Goal: Contribute content: Add original content to the website for others to see

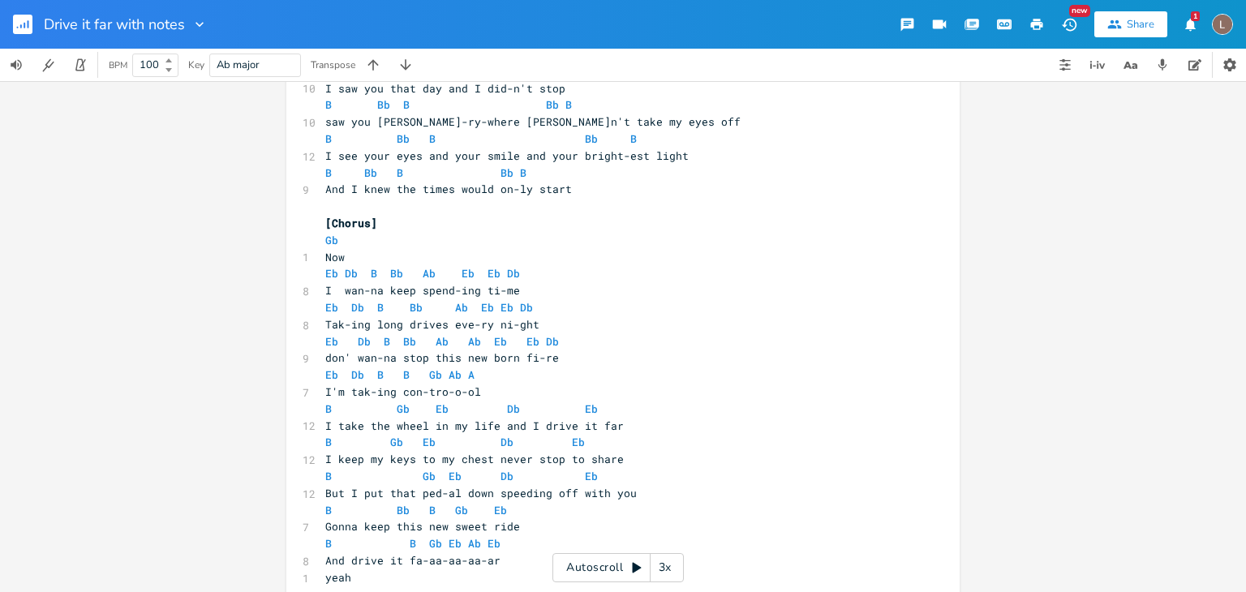
scroll to position [73, 0]
click at [1202, 22] on button "1 Notifications" at bounding box center [1190, 24] width 32 height 29
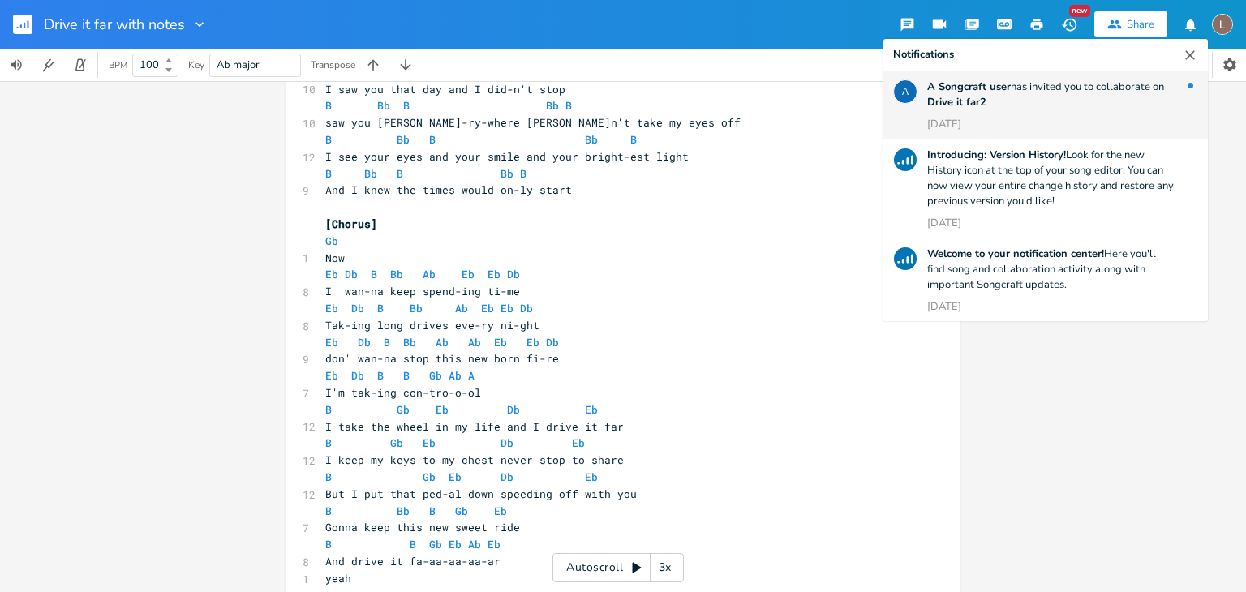
click at [1102, 112] on div "A Songcraft user has invited you to collaborate on Drive it far2 [DATE]" at bounding box center [1051, 106] width 248 height 53
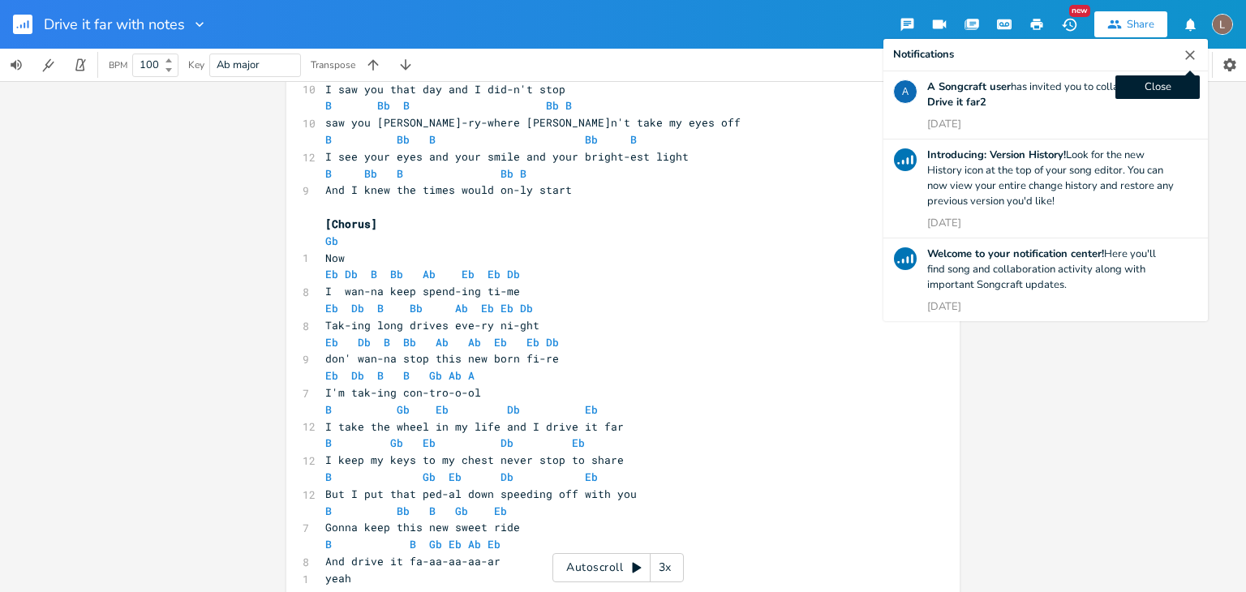
click at [1185, 53] on icon "button" at bounding box center [1190, 55] width 16 height 16
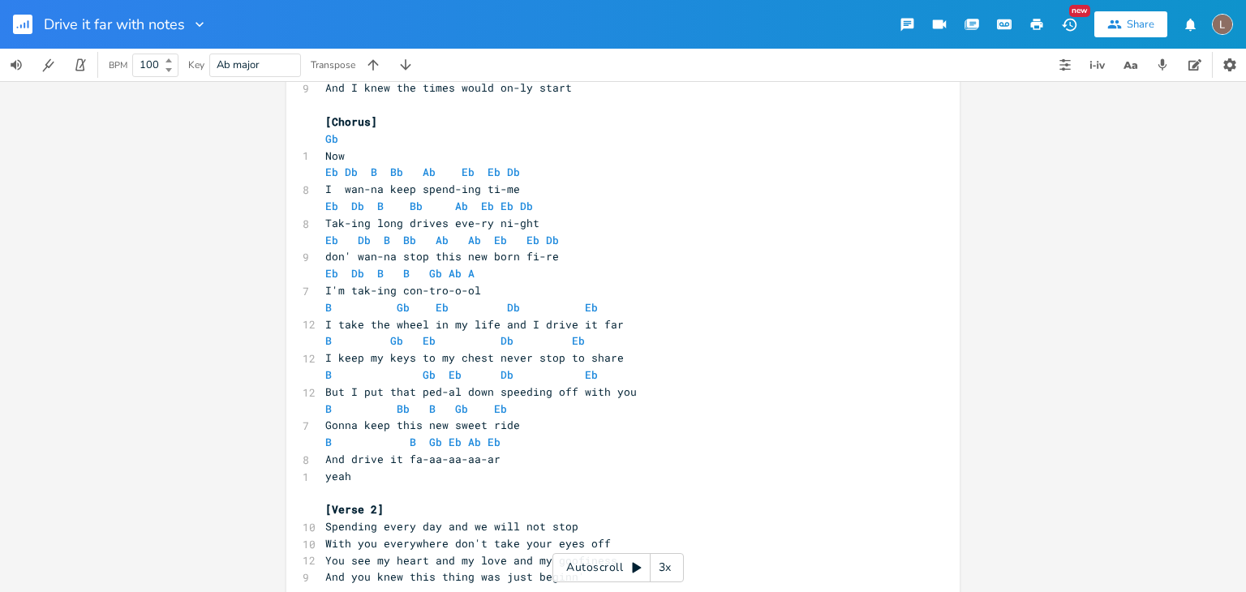
scroll to position [176, 0]
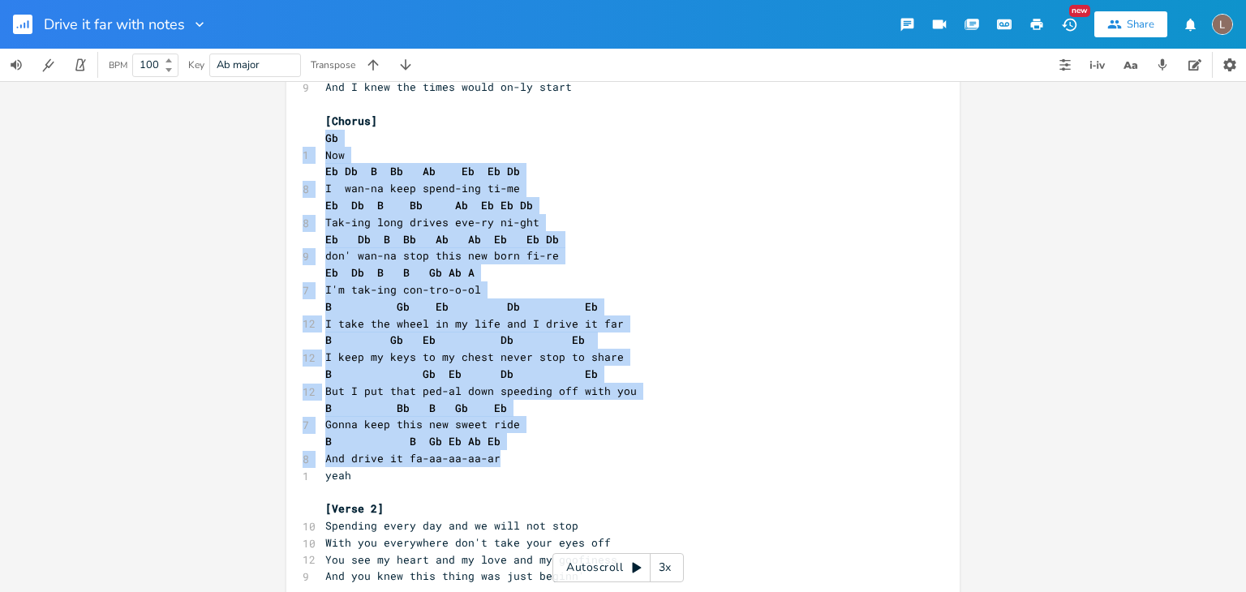
drag, startPoint x: 309, startPoint y: 135, endPoint x: 690, endPoint y: 451, distance: 494.4
click at [690, 451] on div "xxxxxxxxxx [Verse 1] B Bb B Bb B 10 I saw you that day and I did-n't stop B Bb …" at bounding box center [622, 591] width 673 height 1352
click at [690, 451] on pre "And drive it fa-aa-aa-aa-ar" at bounding box center [615, 458] width 586 height 17
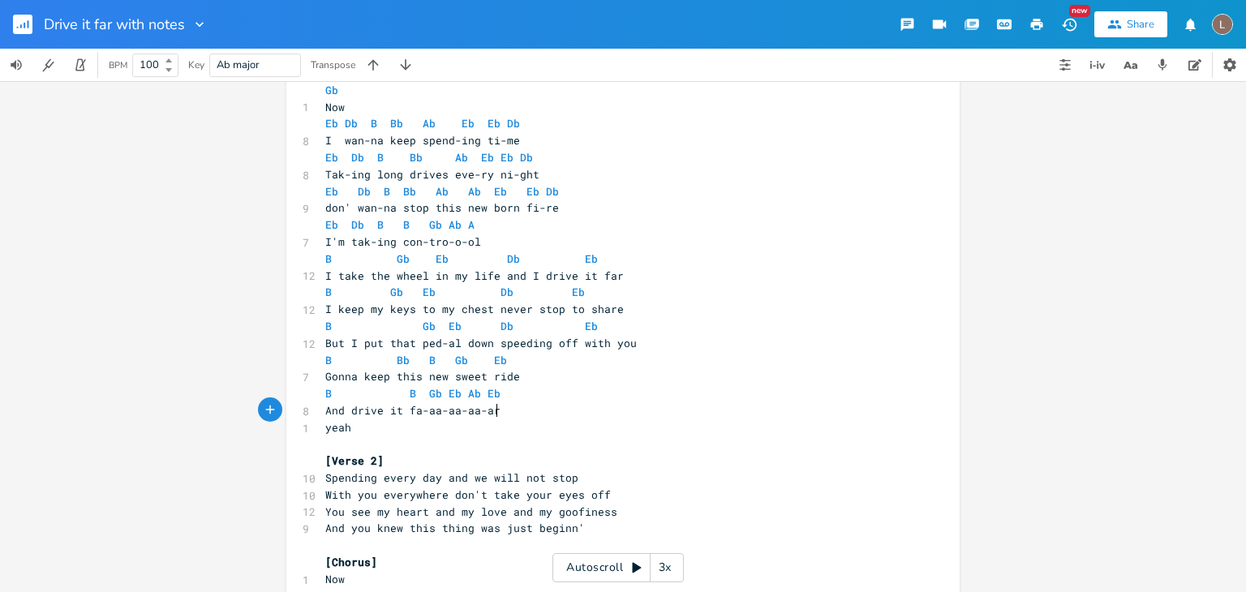
scroll to position [0, 0]
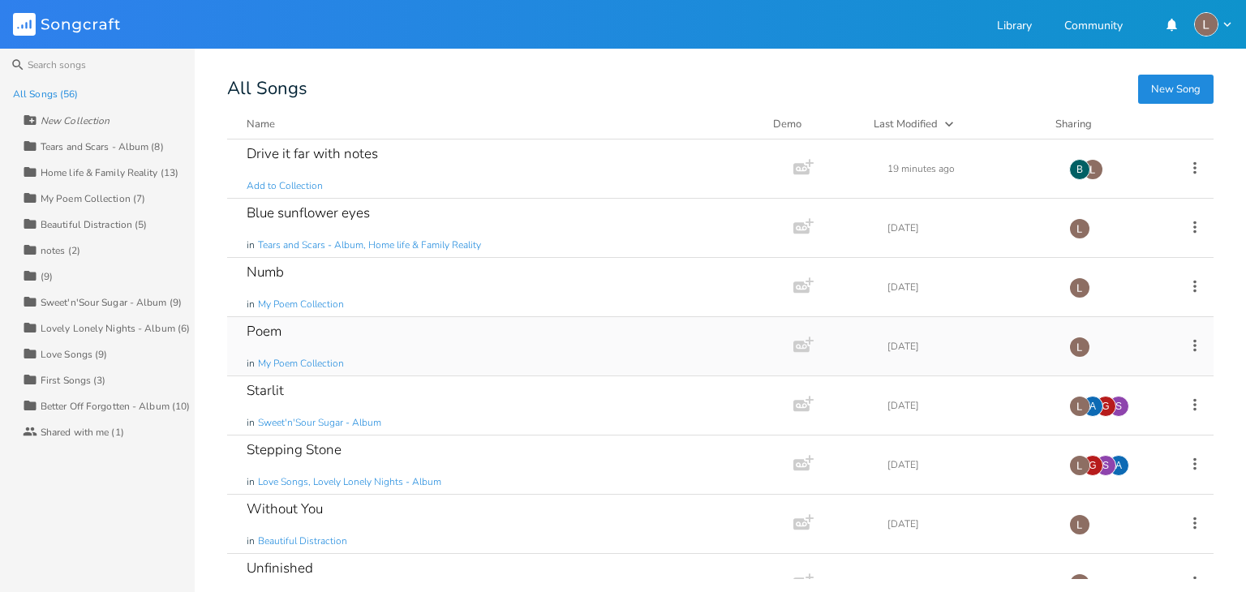
click at [493, 338] on div "Poem in My Poem Collection" at bounding box center [507, 346] width 521 height 58
click at [450, 290] on div "Numb in My Poem Collection" at bounding box center [507, 287] width 521 height 58
click at [641, 389] on div "Starlit in Sweet'n'Sour Sugar - Album" at bounding box center [507, 405] width 521 height 58
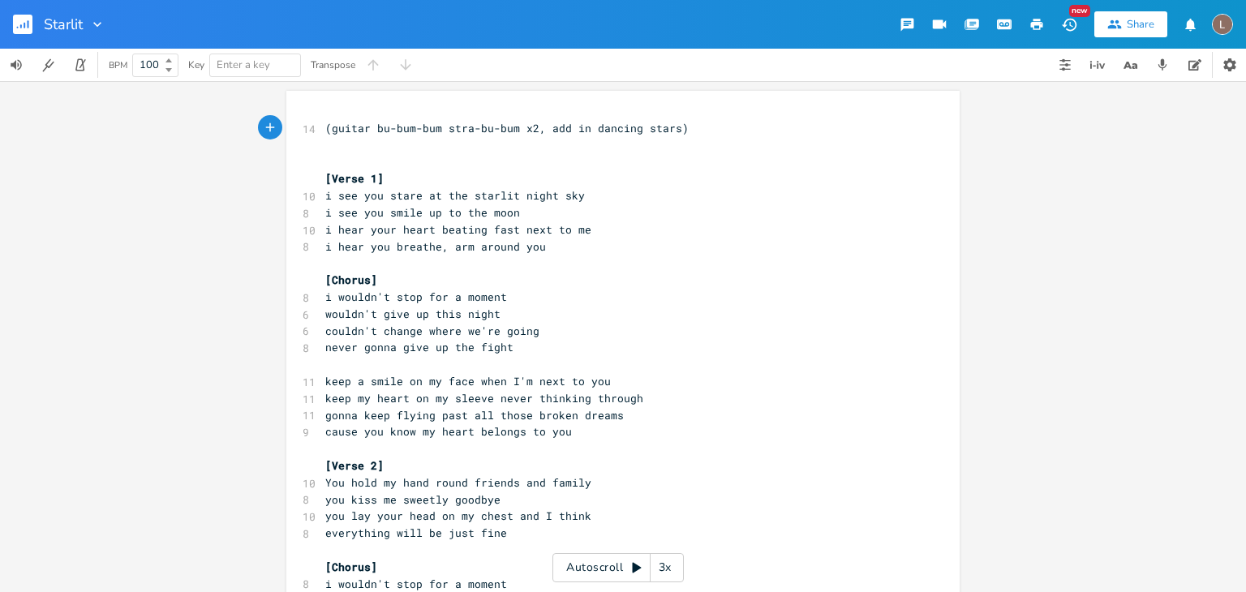
click at [1129, 27] on div "Share" at bounding box center [1141, 24] width 28 height 15
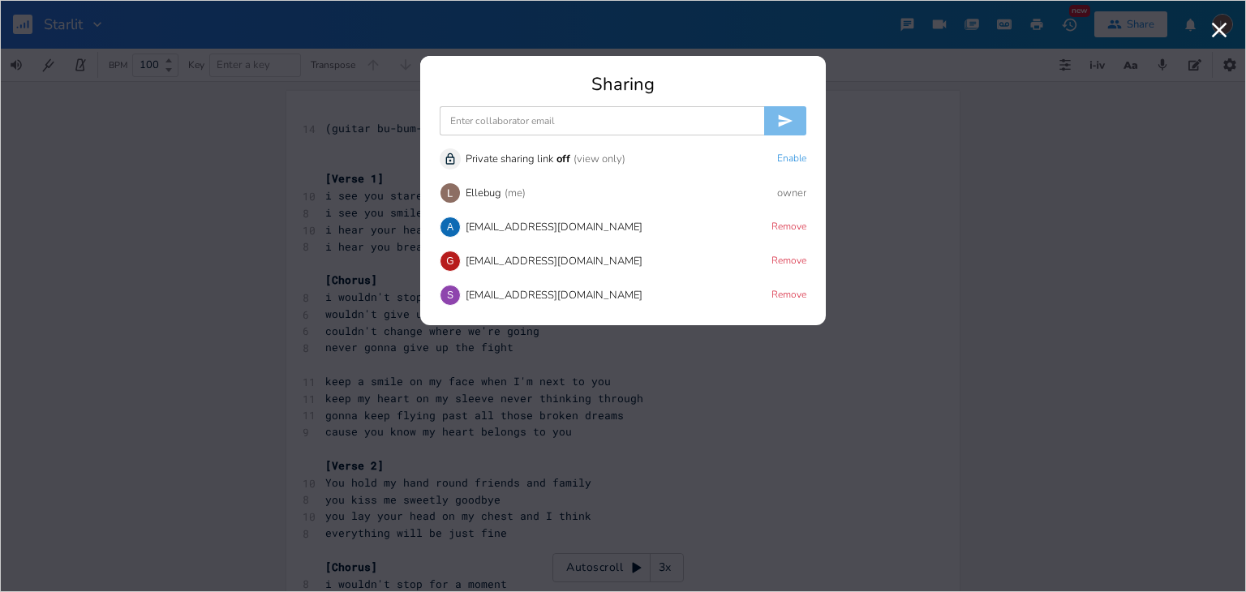
click at [511, 118] on input at bounding box center [602, 120] width 325 height 29
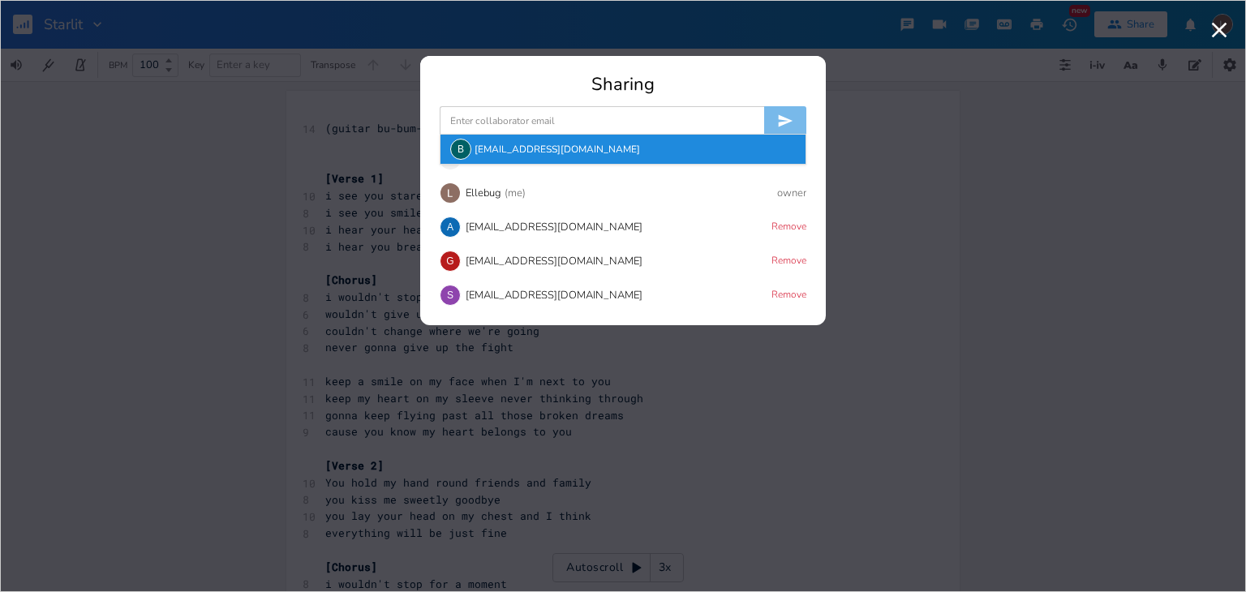
click at [468, 152] on div "B" at bounding box center [460, 149] width 21 height 21
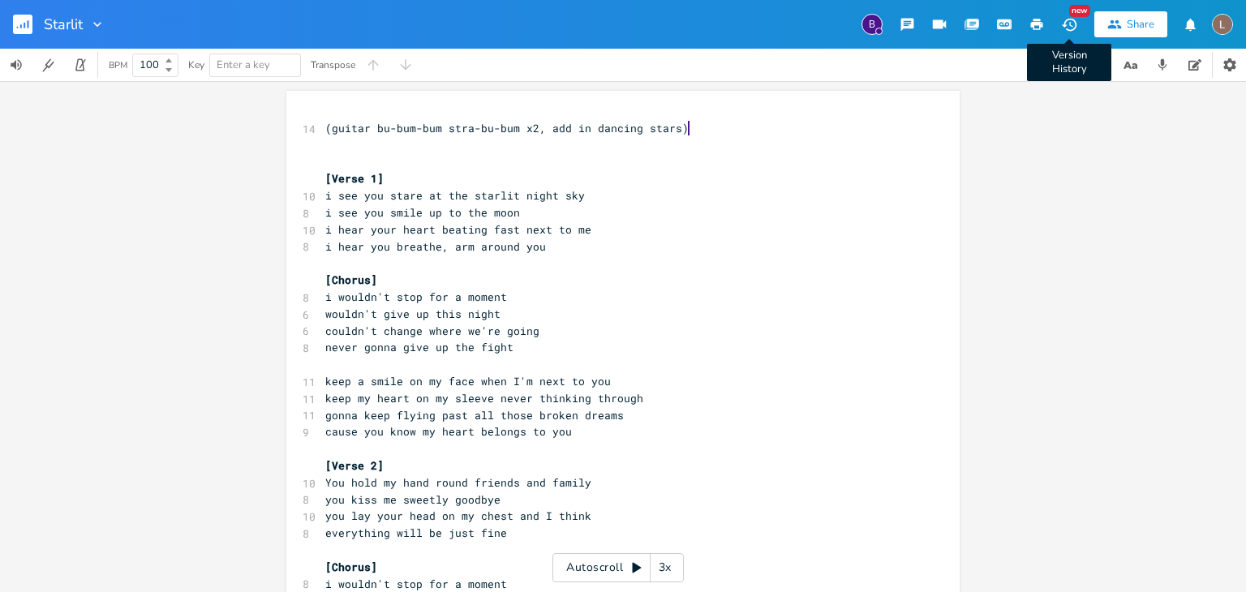
click at [1067, 24] on icon "button" at bounding box center [1069, 24] width 17 height 17
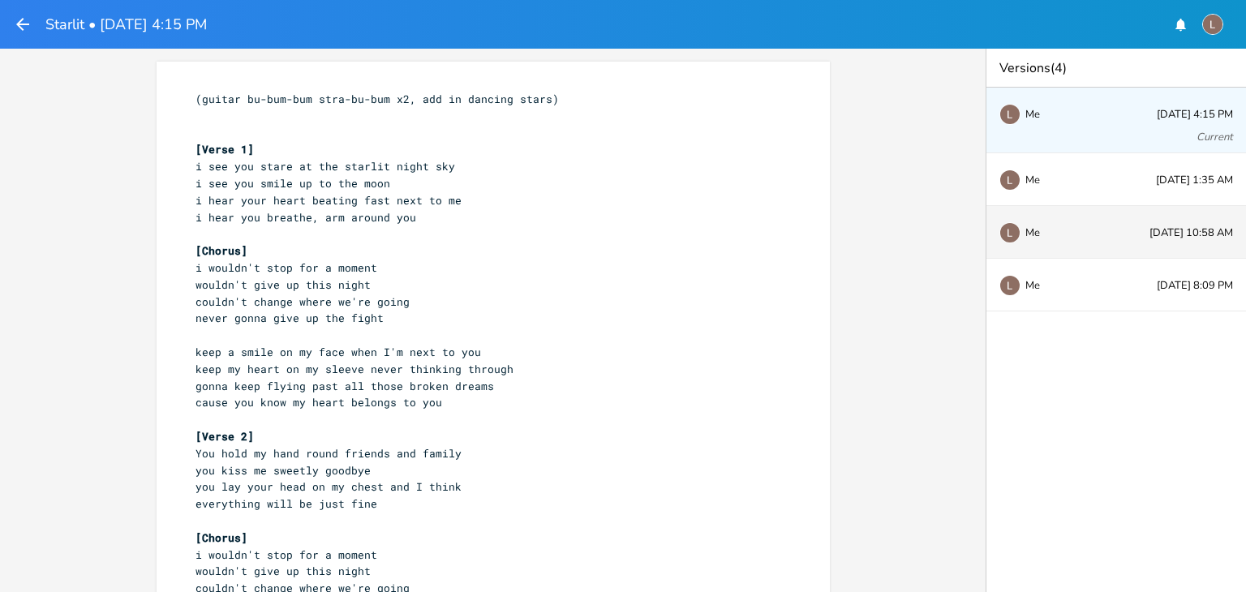
click at [1062, 221] on div "Me [DATE] 10:58 AM" at bounding box center [1117, 232] width 260 height 53
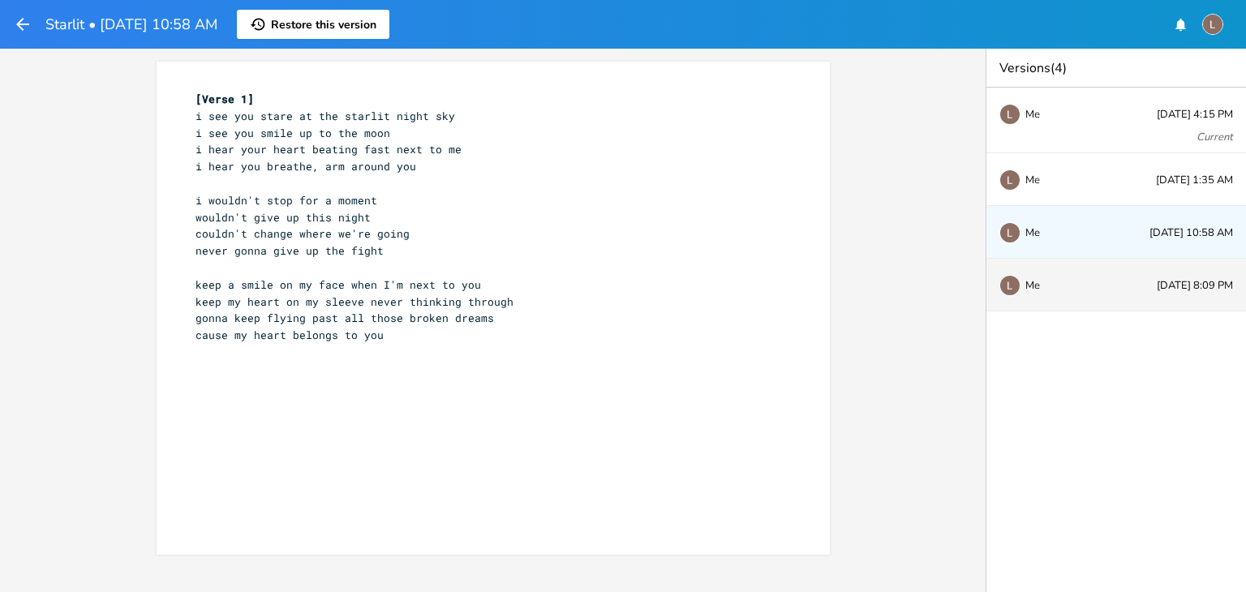
click at [1090, 280] on div "Me" at bounding box center [1053, 285] width 107 height 10
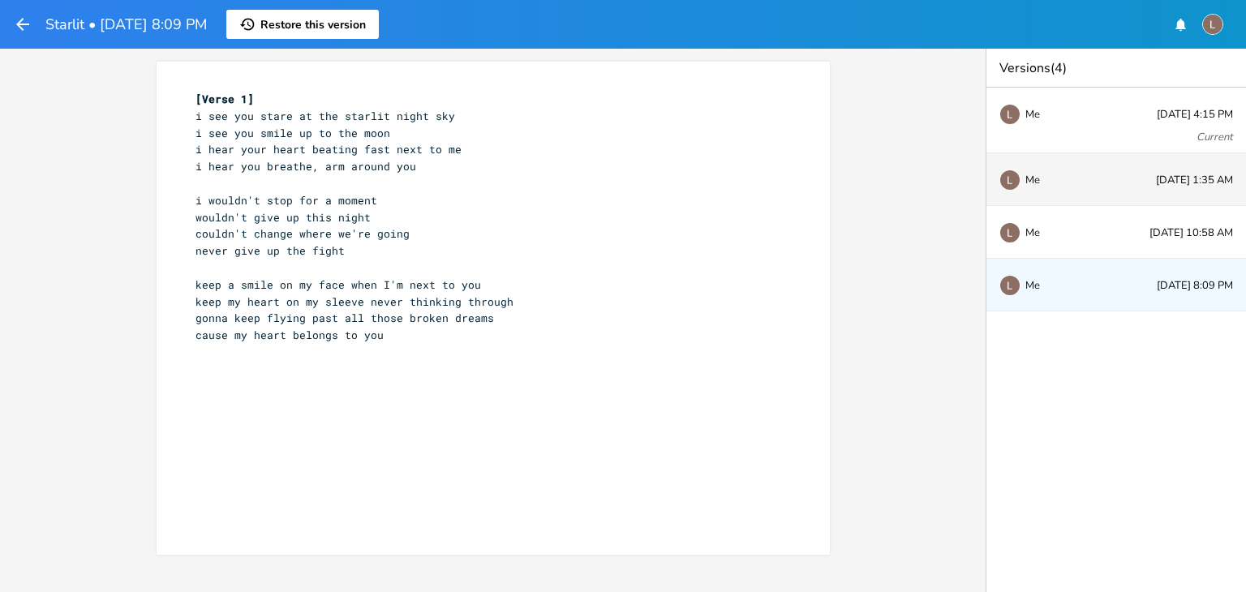
click at [1111, 162] on div "Me [DATE] 1:35 AM" at bounding box center [1117, 179] width 260 height 53
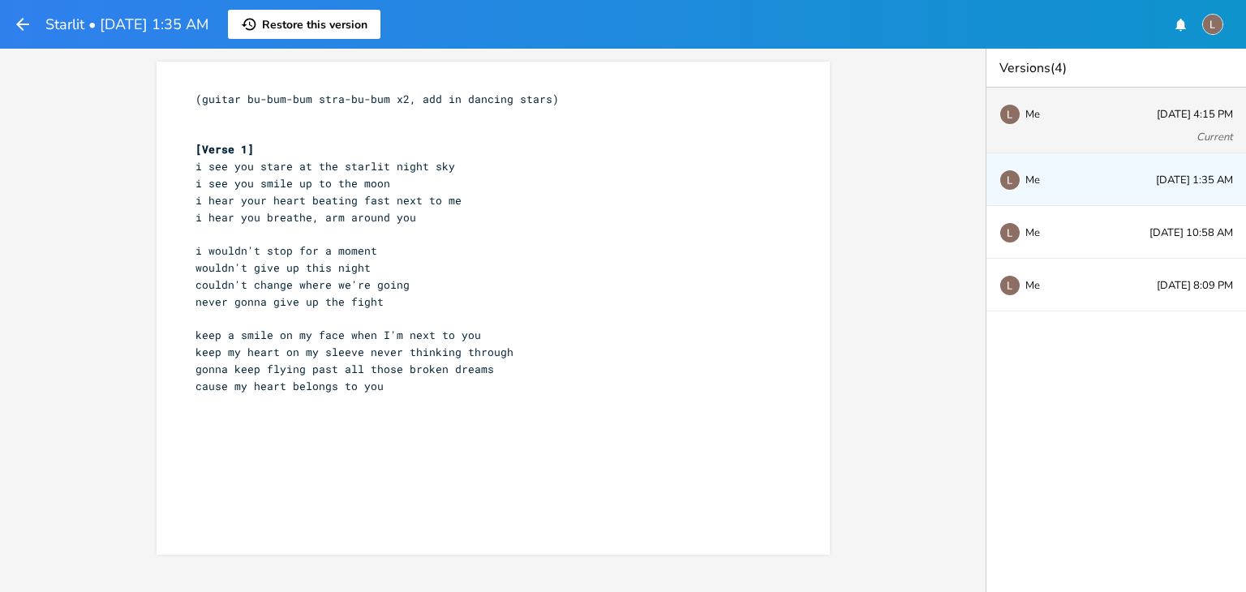
click at [1076, 146] on div "Me [DATE] 4:15 PM Current" at bounding box center [1117, 121] width 260 height 66
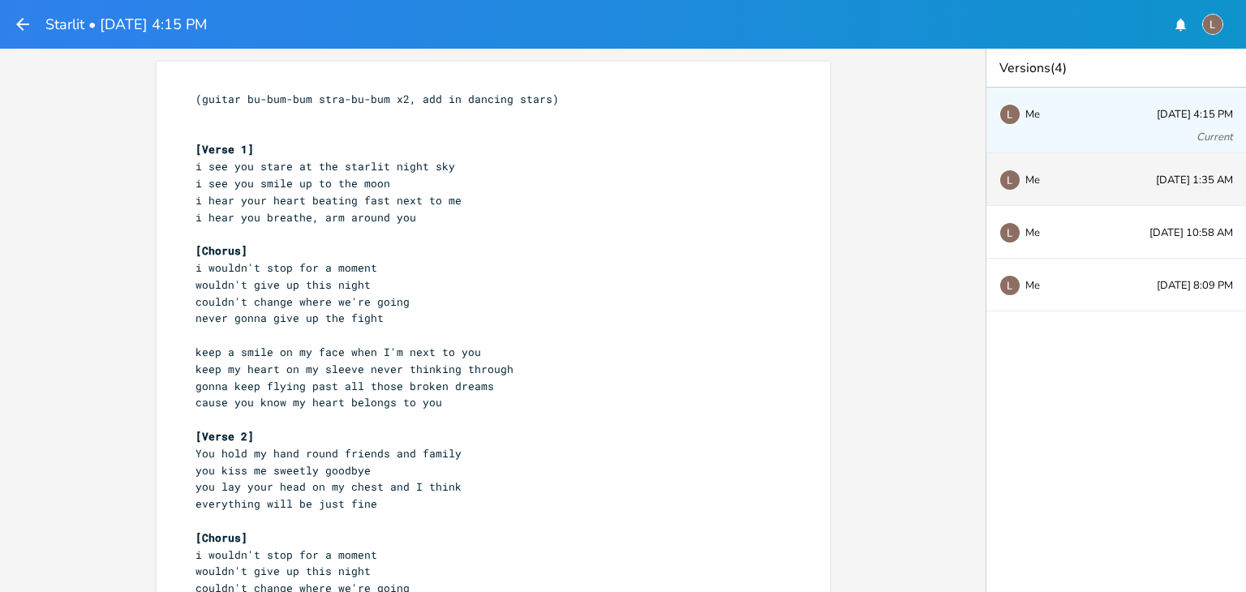
click at [1087, 176] on div "Me" at bounding box center [1053, 179] width 107 height 10
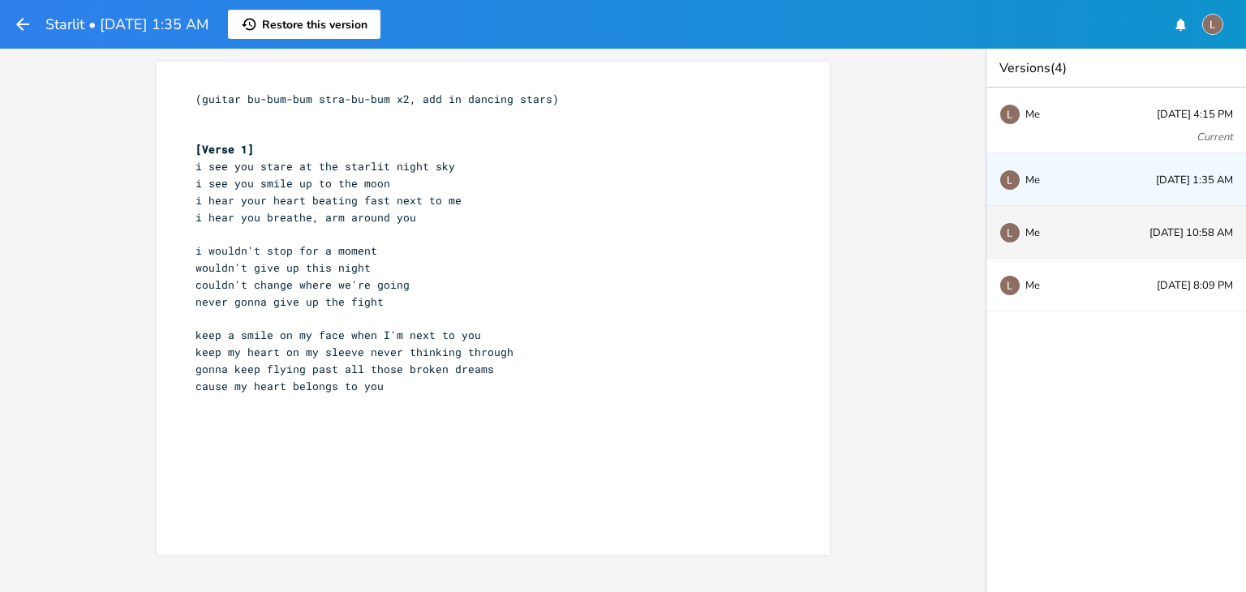
click at [1090, 217] on div "Me [DATE] 10:58 AM" at bounding box center [1117, 232] width 260 height 53
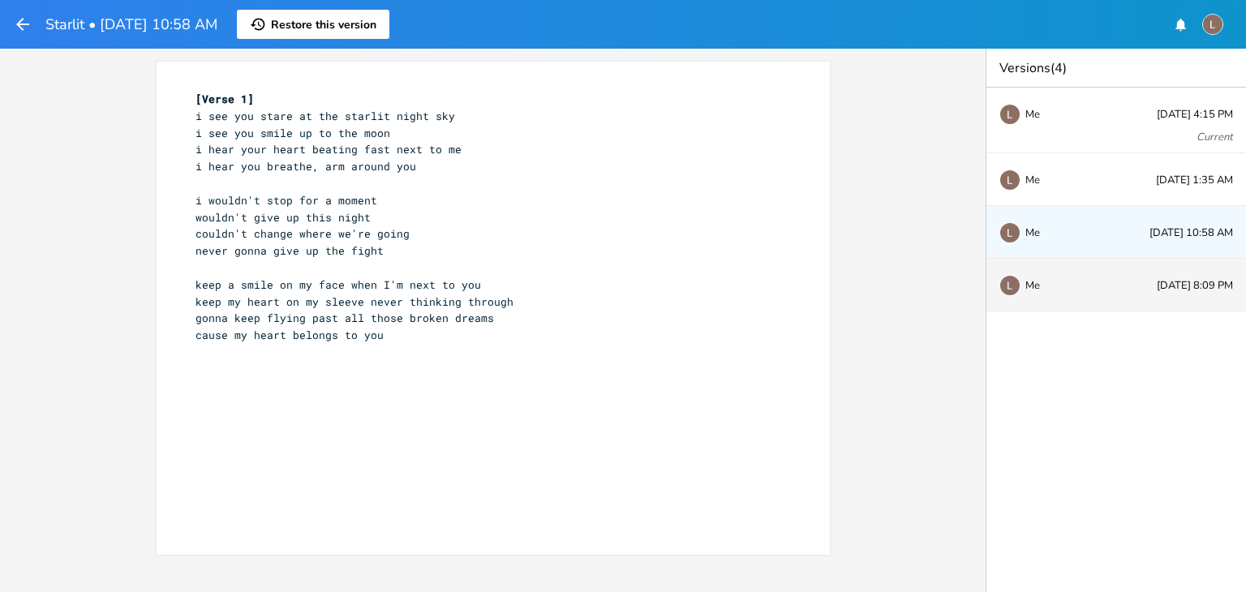
click at [1108, 282] on div "Me [DATE] 8:09 PM" at bounding box center [1117, 285] width 260 height 53
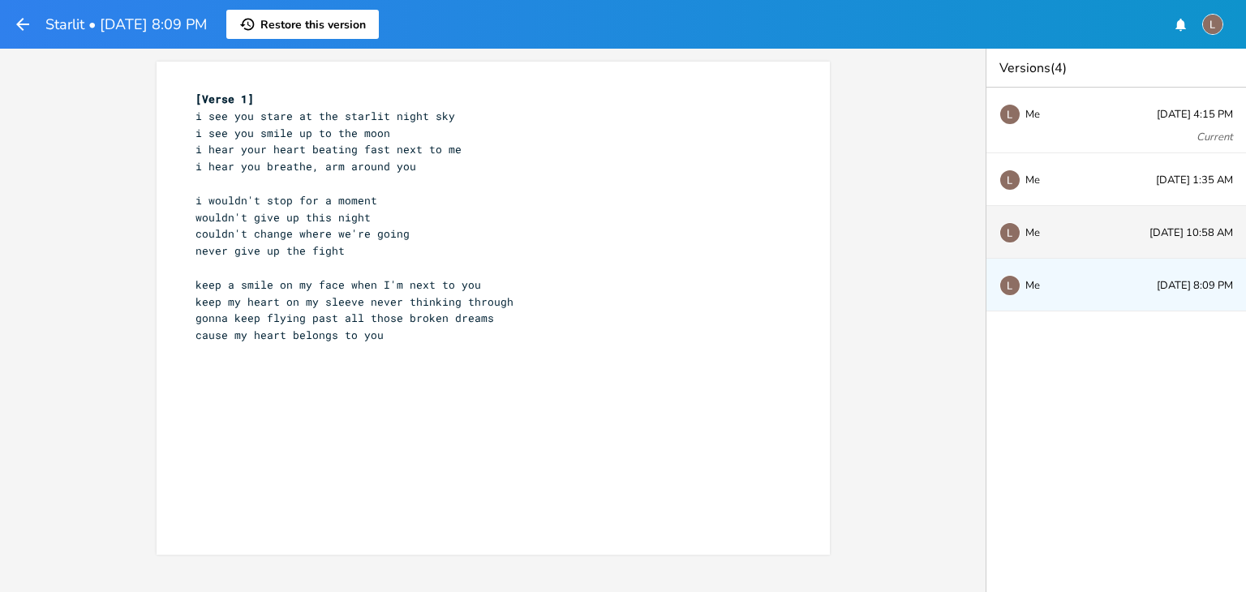
click at [1097, 217] on div "Me [DATE] 10:58 AM" at bounding box center [1117, 232] width 260 height 53
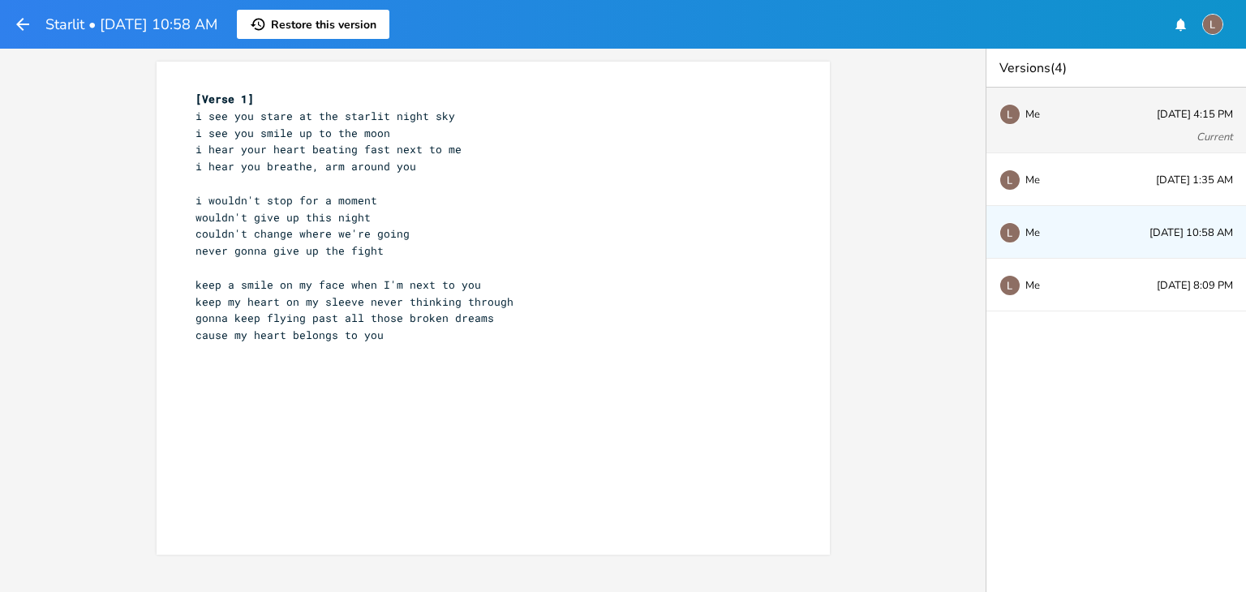
click at [1080, 131] on div "Me [DATE] 4:15 PM Current" at bounding box center [1117, 121] width 260 height 66
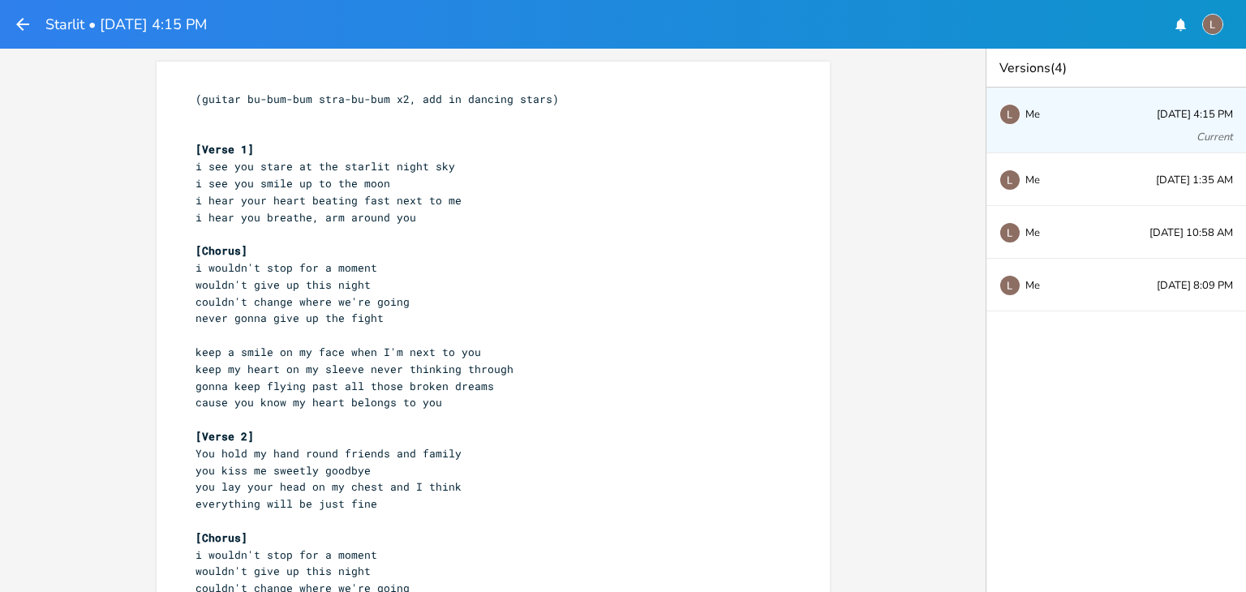
click at [26, 27] on icon "button" at bounding box center [22, 24] width 19 height 19
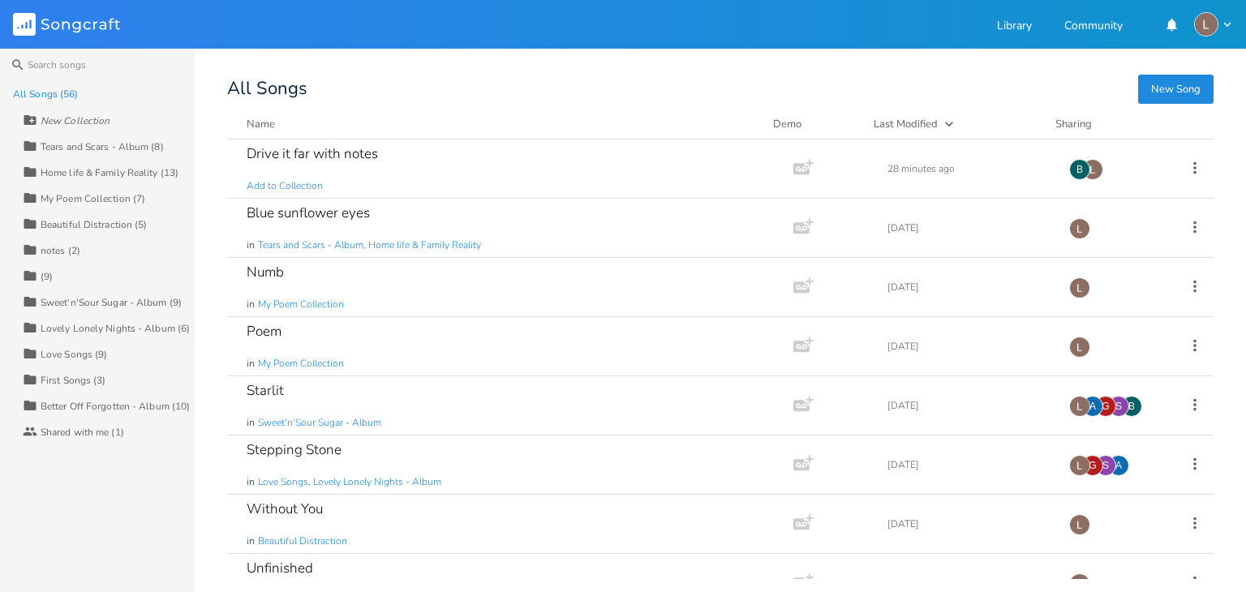
click at [393, 84] on div "All Songs" at bounding box center [720, 88] width 987 height 15
click at [428, 84] on div "All Songs" at bounding box center [720, 88] width 987 height 15
drag, startPoint x: 346, startPoint y: 150, endPoint x: 342, endPoint y: 96, distance: 54.5
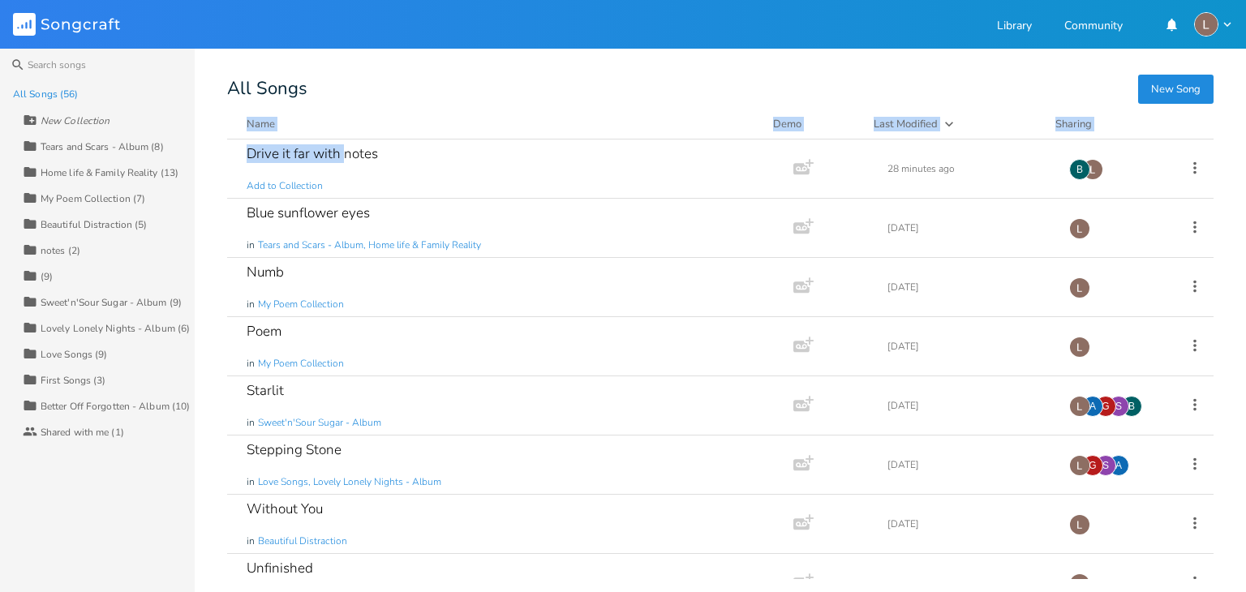
click at [342, 96] on div "New Song All Songs Name Demo Last Modified Sharing Drive it far with notes Add …" at bounding box center [736, 330] width 1019 height 498
click at [342, 96] on div "All Songs" at bounding box center [720, 88] width 987 height 15
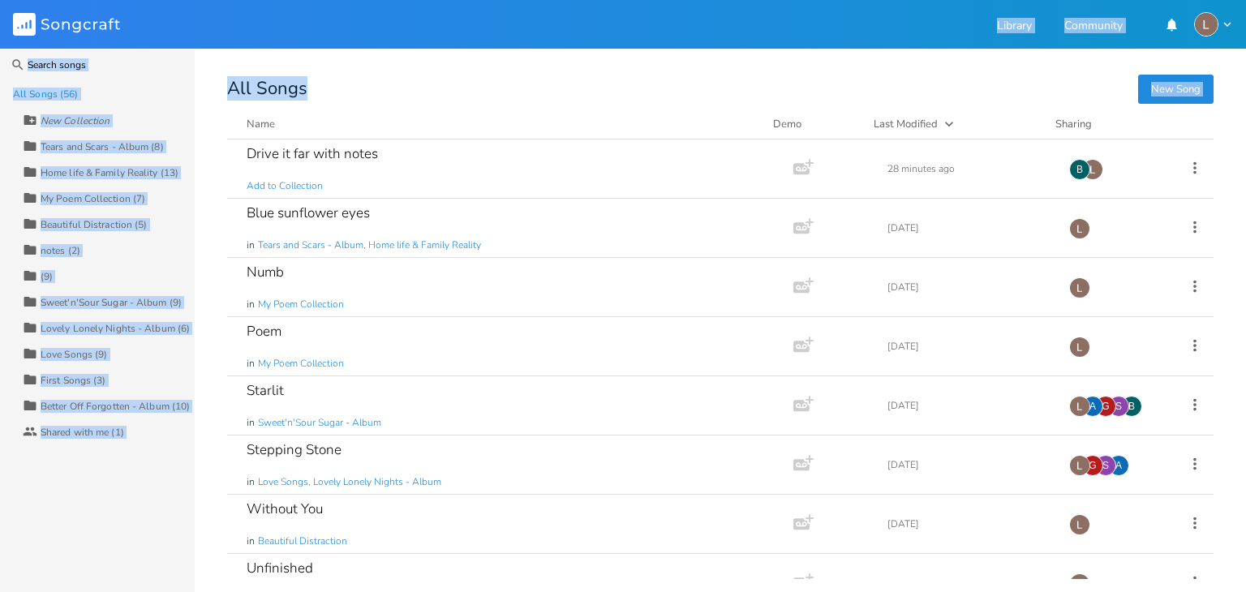
drag, startPoint x: 420, startPoint y: 88, endPoint x: 316, endPoint y: -71, distance: 189.9
click at [316, 0] on html "Songcraft Library Community Search All Songs (56) New Collection Collection Tea…" at bounding box center [623, 296] width 1246 height 592
click at [442, 93] on div "All Songs" at bounding box center [720, 88] width 987 height 15
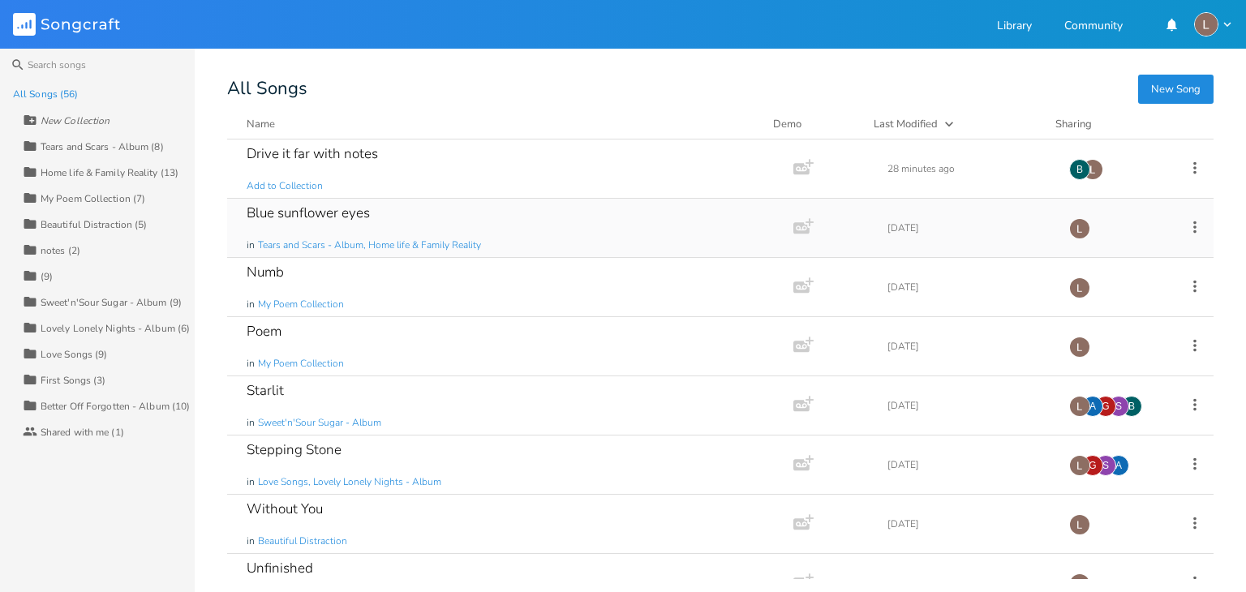
click at [1074, 223] on img at bounding box center [1079, 228] width 21 height 21
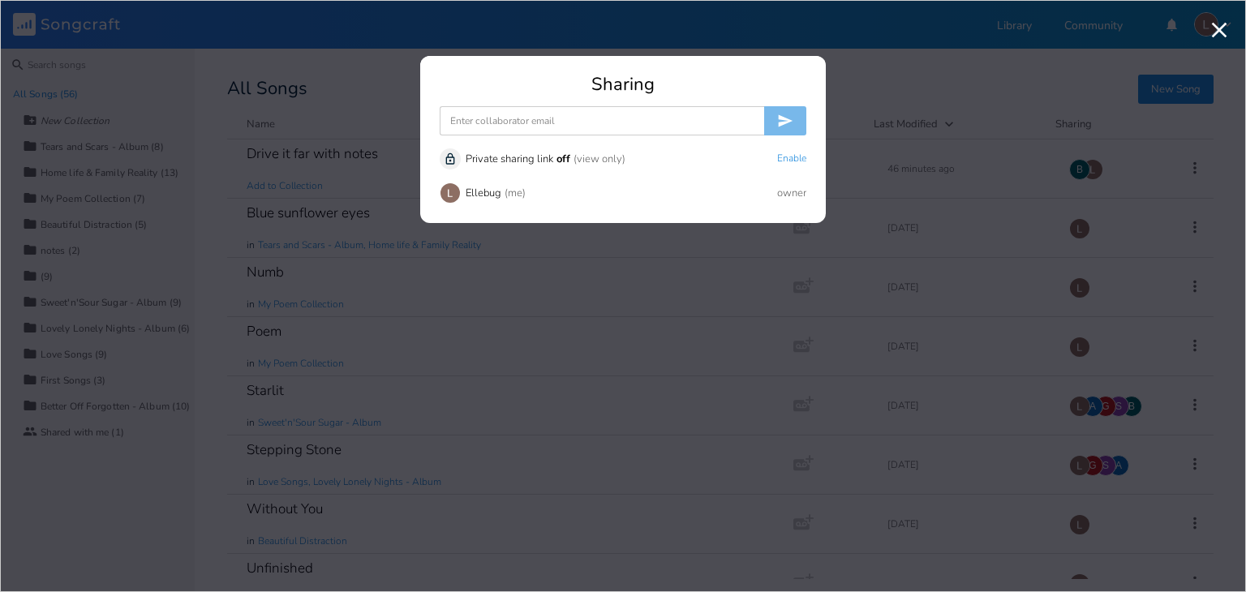
click at [703, 123] on input at bounding box center [602, 120] width 325 height 29
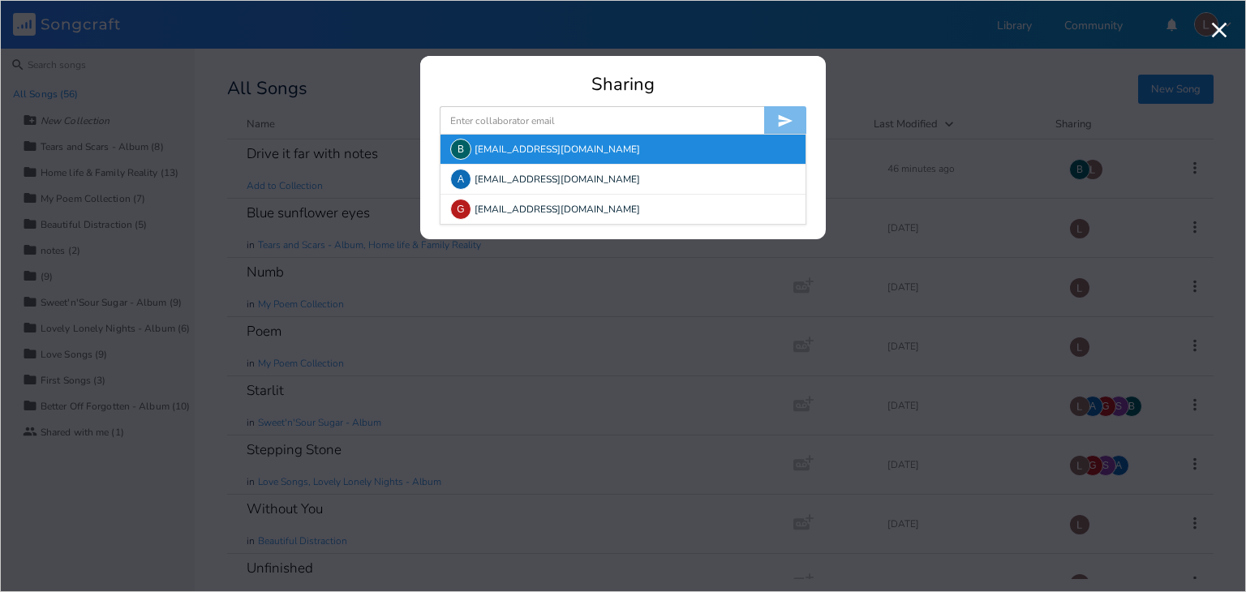
click at [731, 147] on div "B [EMAIL_ADDRESS][DOMAIN_NAME]" at bounding box center [623, 149] width 365 height 29
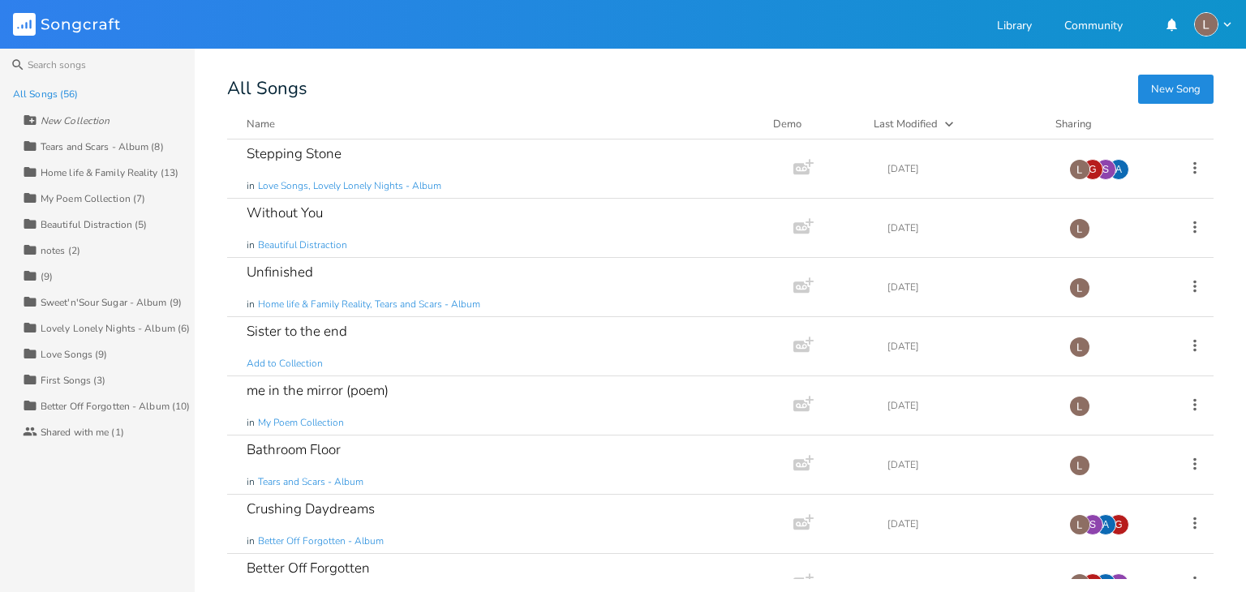
scroll to position [302, 0]
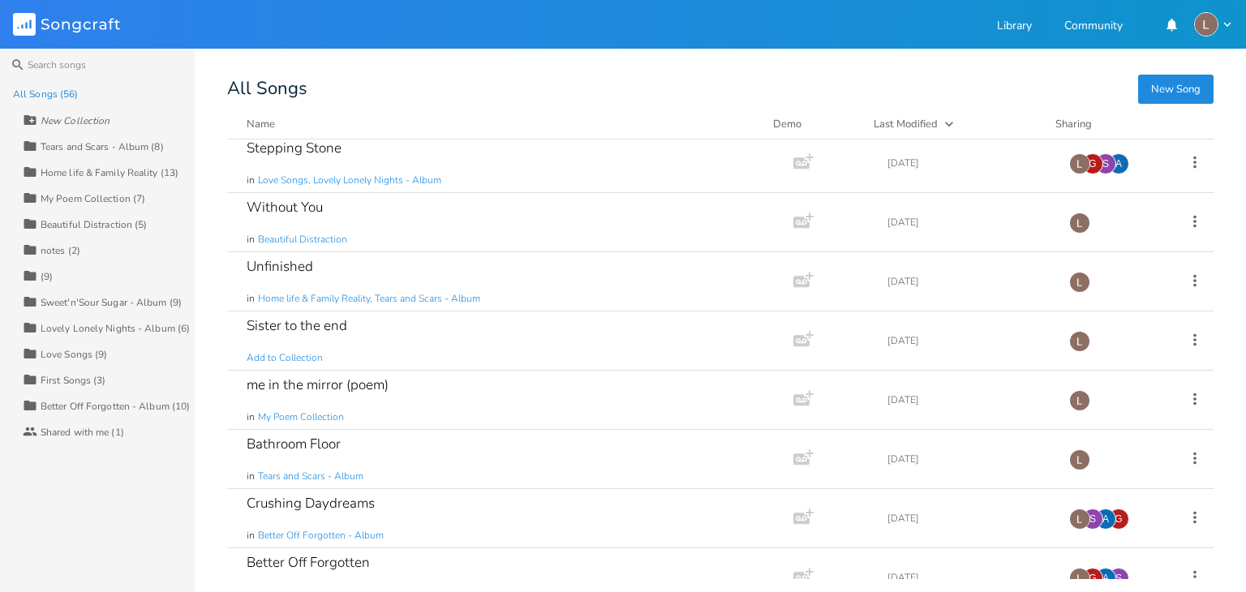
click at [850, 212] on div "Add Demo" at bounding box center [827, 222] width 81 height 37
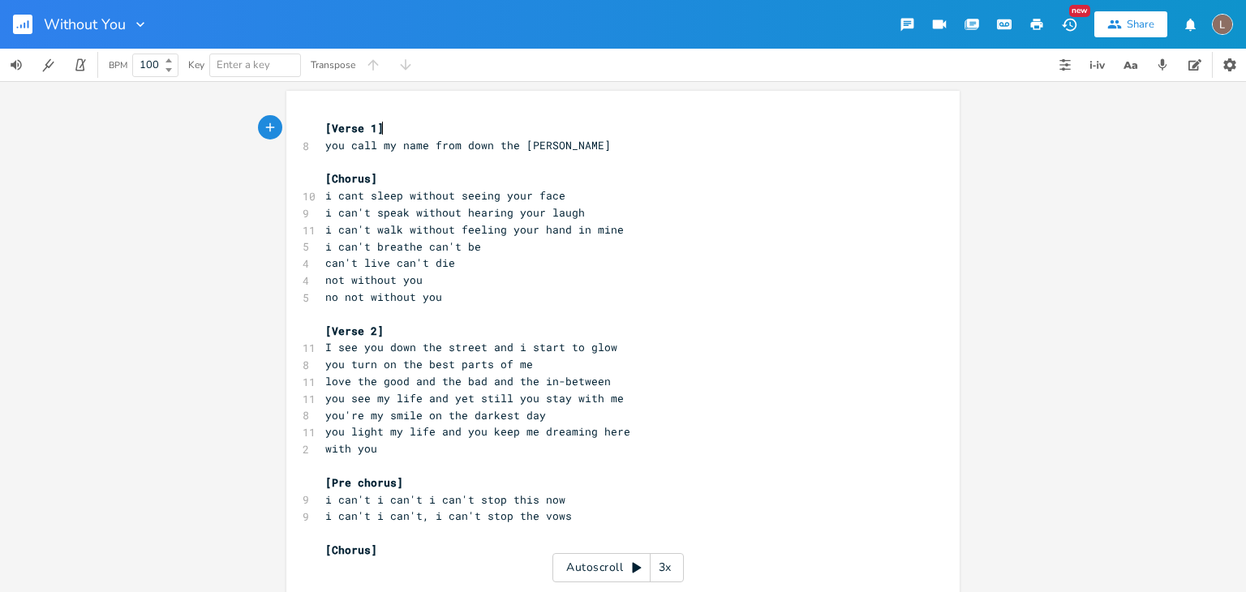
click at [1150, 19] on div "Share" at bounding box center [1141, 24] width 28 height 15
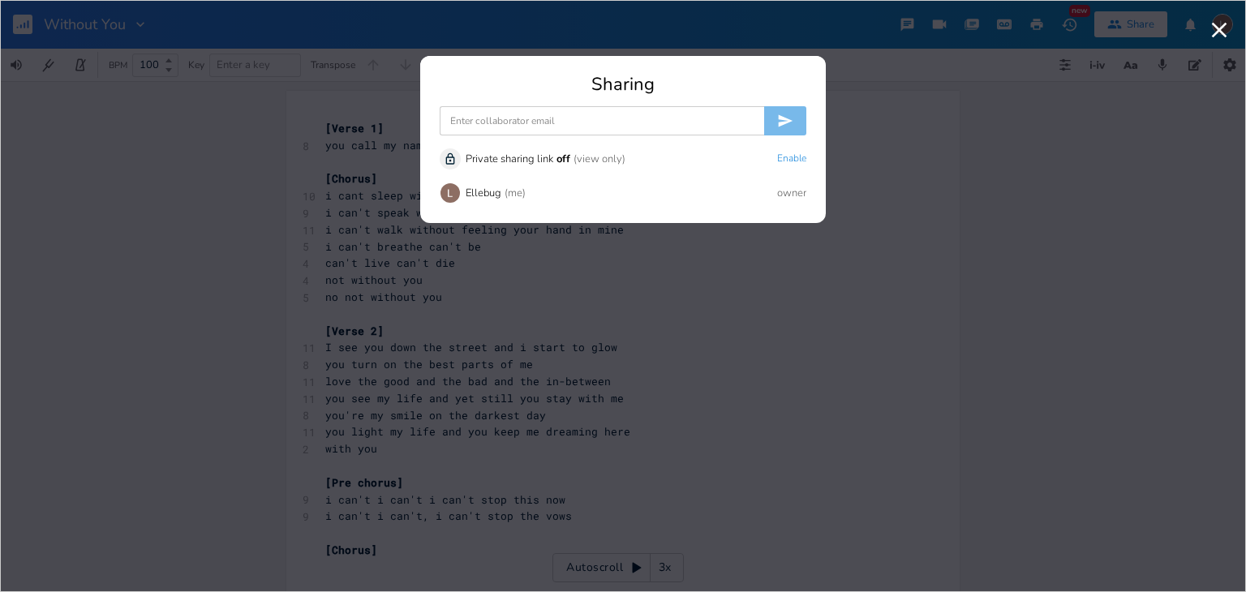
click at [725, 110] on input at bounding box center [602, 120] width 325 height 29
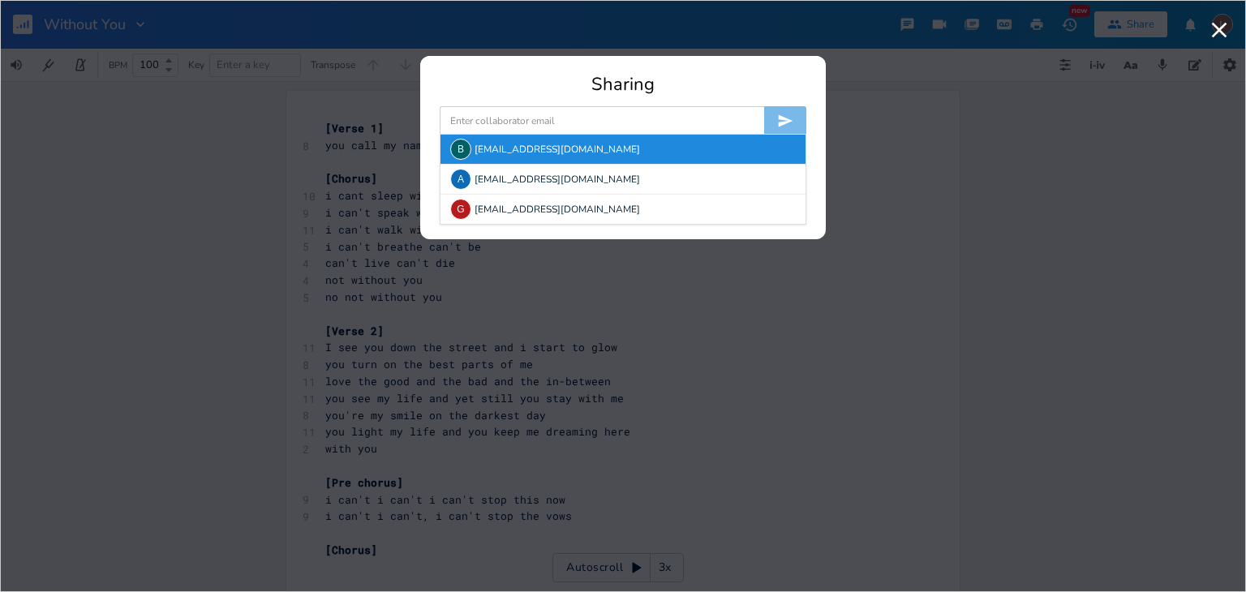
click at [751, 151] on div "B [EMAIL_ADDRESS][DOMAIN_NAME]" at bounding box center [623, 149] width 365 height 29
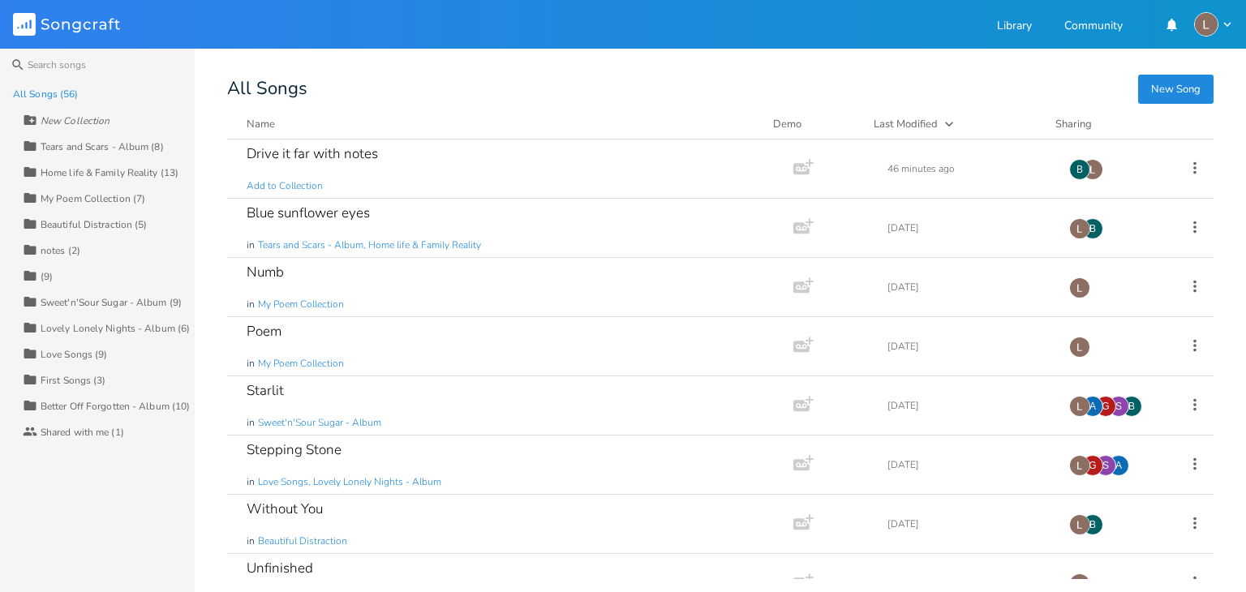
click at [1155, 76] on button "New Song" at bounding box center [1175, 89] width 75 height 29
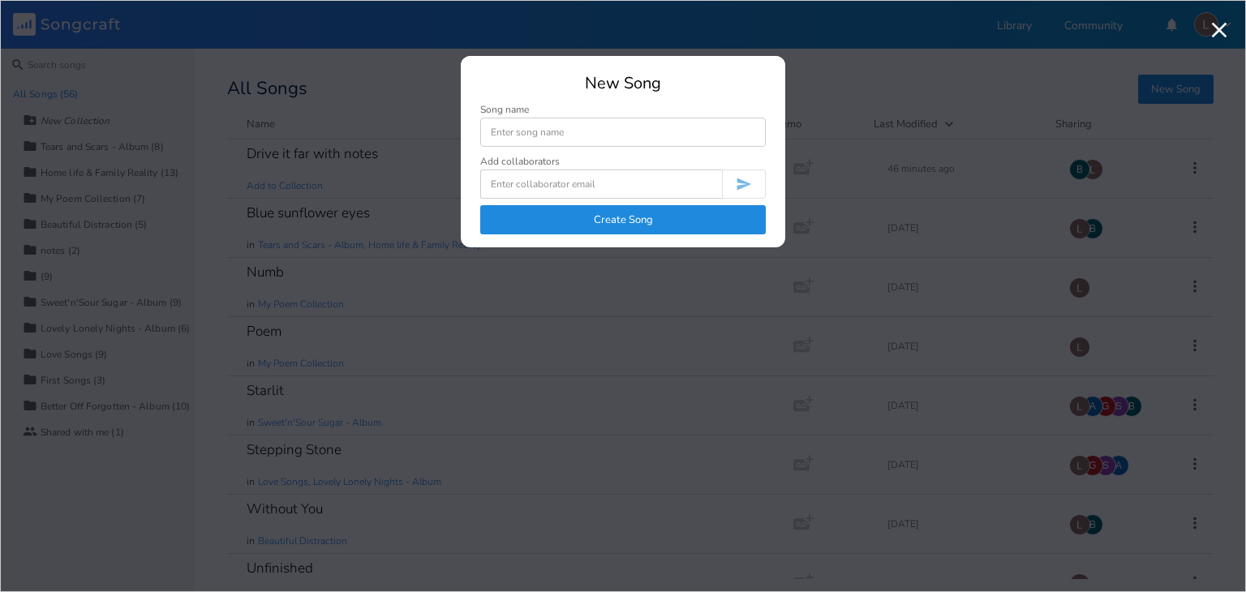
click at [706, 209] on button "Create Song" at bounding box center [623, 219] width 286 height 29
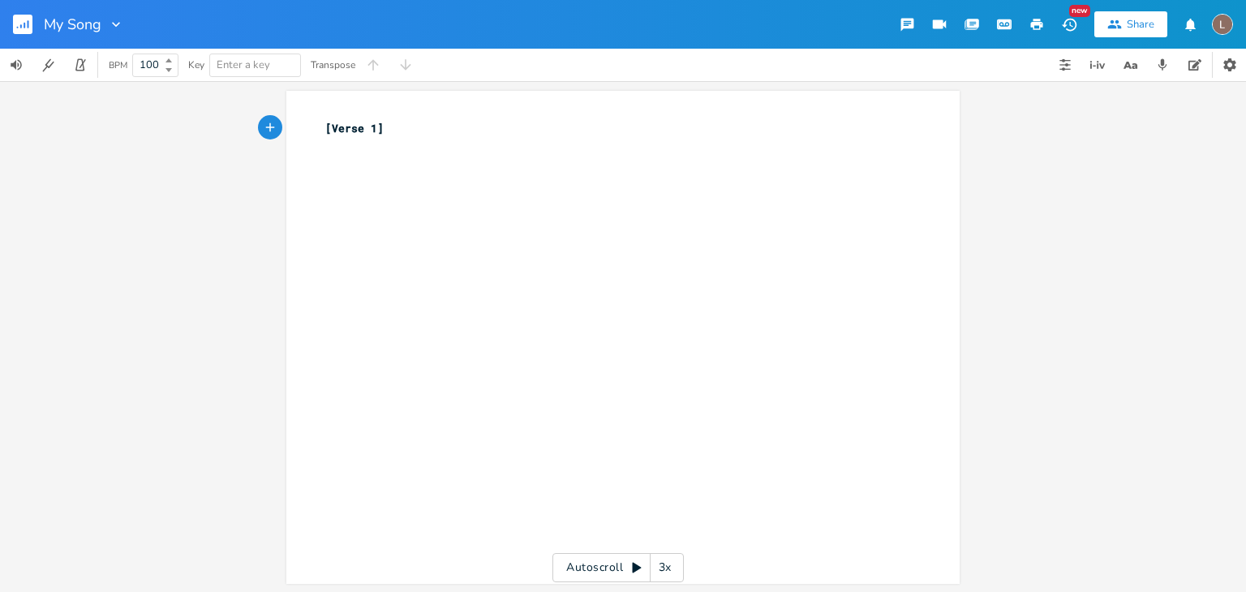
click at [664, 241] on div "xxxxxxxxxx [Verse 1] ​" at bounding box center [635, 353] width 626 height 472
type textarea "Why does it hr"
type textarea "urt so much"
type textarea "leaving you here while i go"
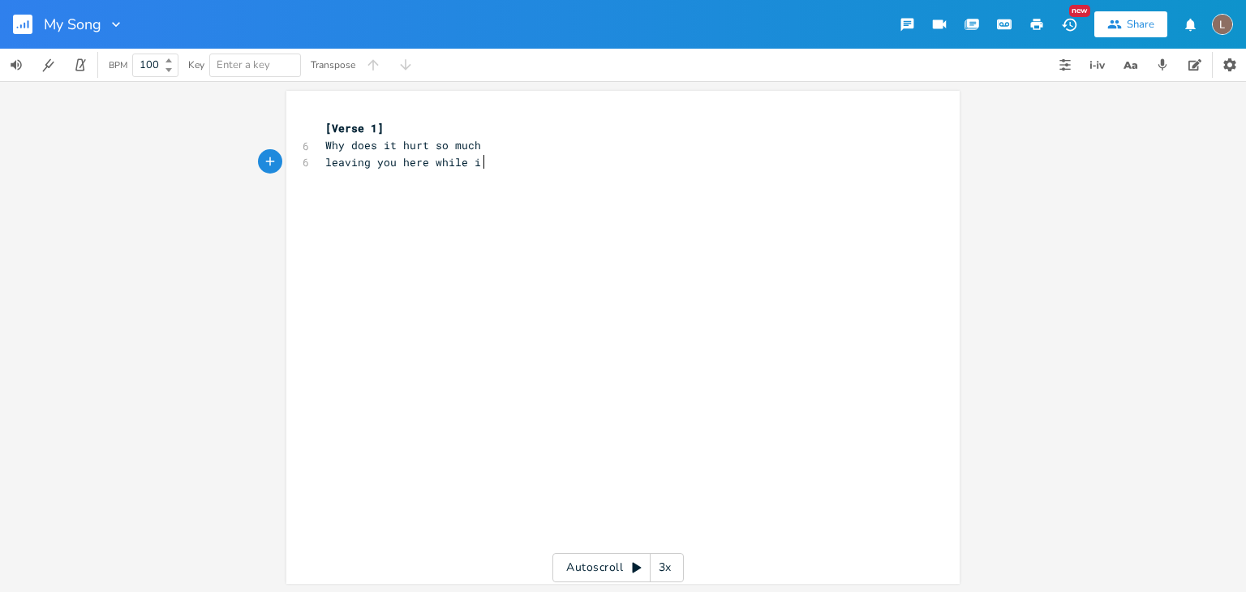
scroll to position [0, 11]
type textarea "go"
type textarea "Why does my heart feel like it's being torn for"
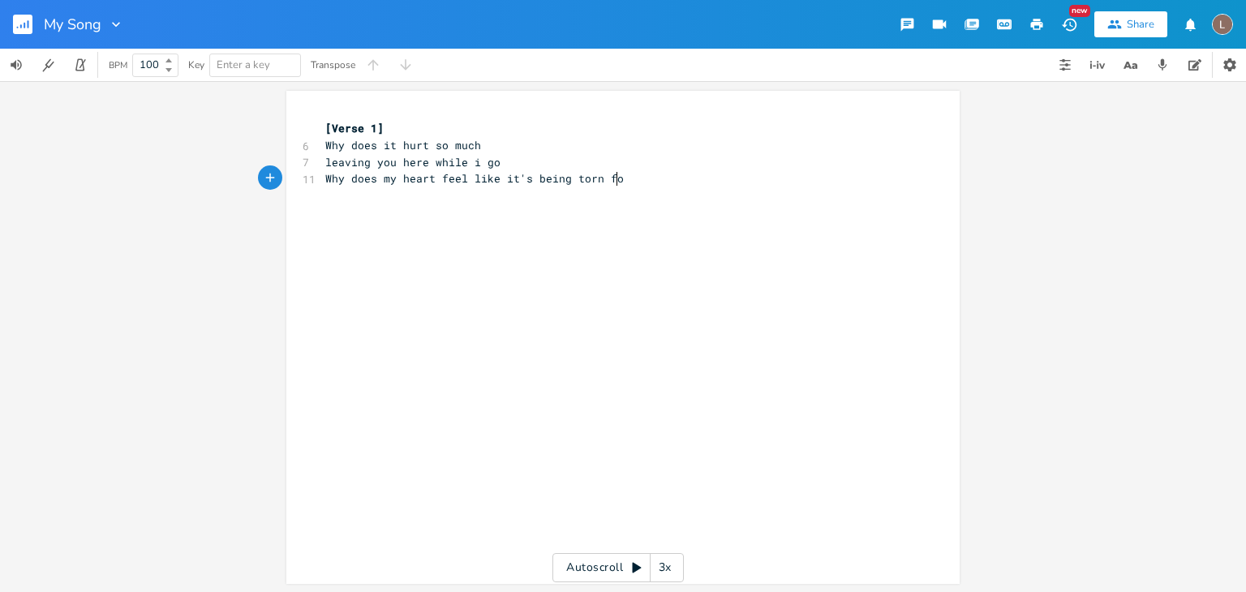
type textarea "f"
type textarea "rom my chest"
type textarea "I cannot stop the"
type textarea "tear flow"
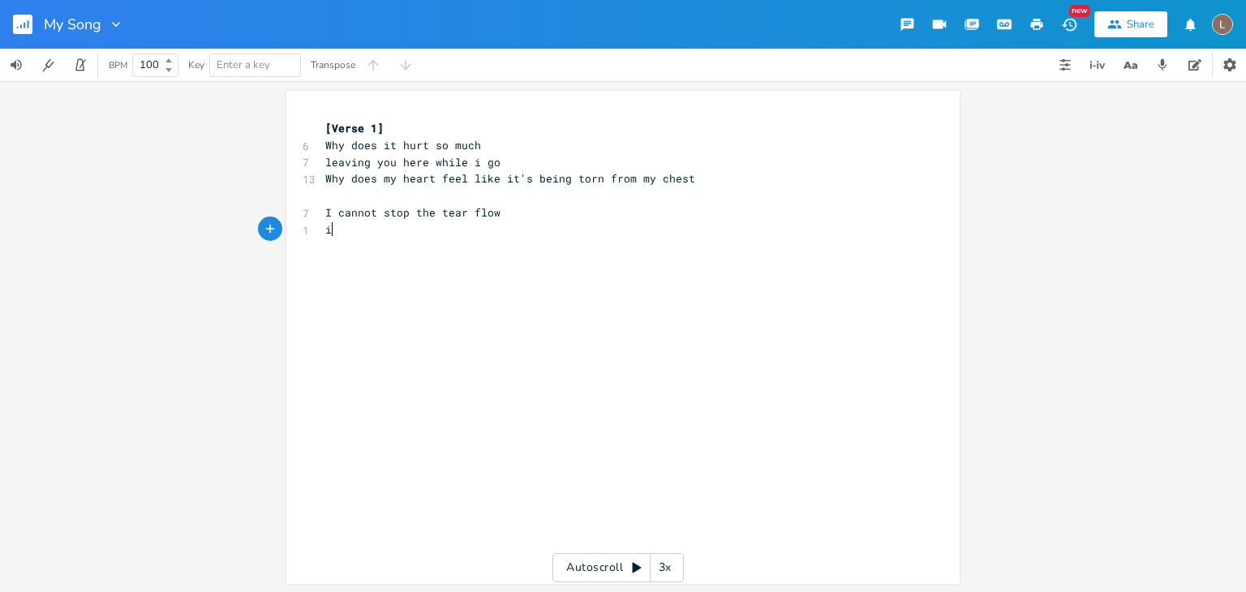
scroll to position [0, 4]
type textarea "i"
type textarea "O"
type textarea "I cannot stp"
type textarea "op the"
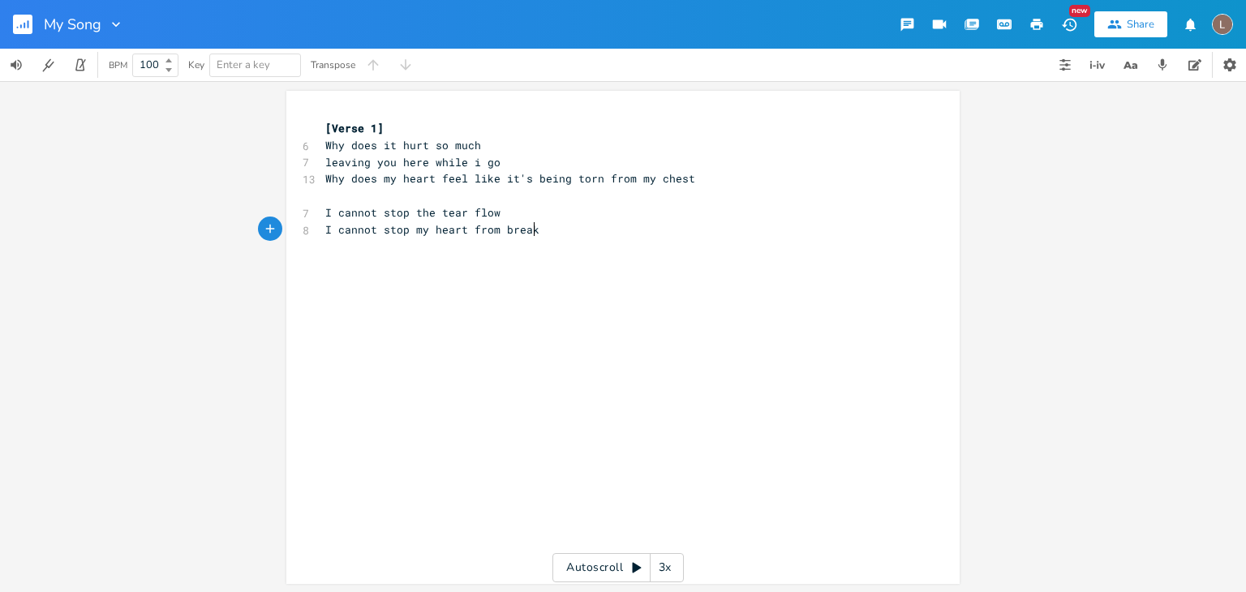
type textarea "my heart from breaking"
type textarea "from breaking while lovign yo"
type textarea "eaving you"
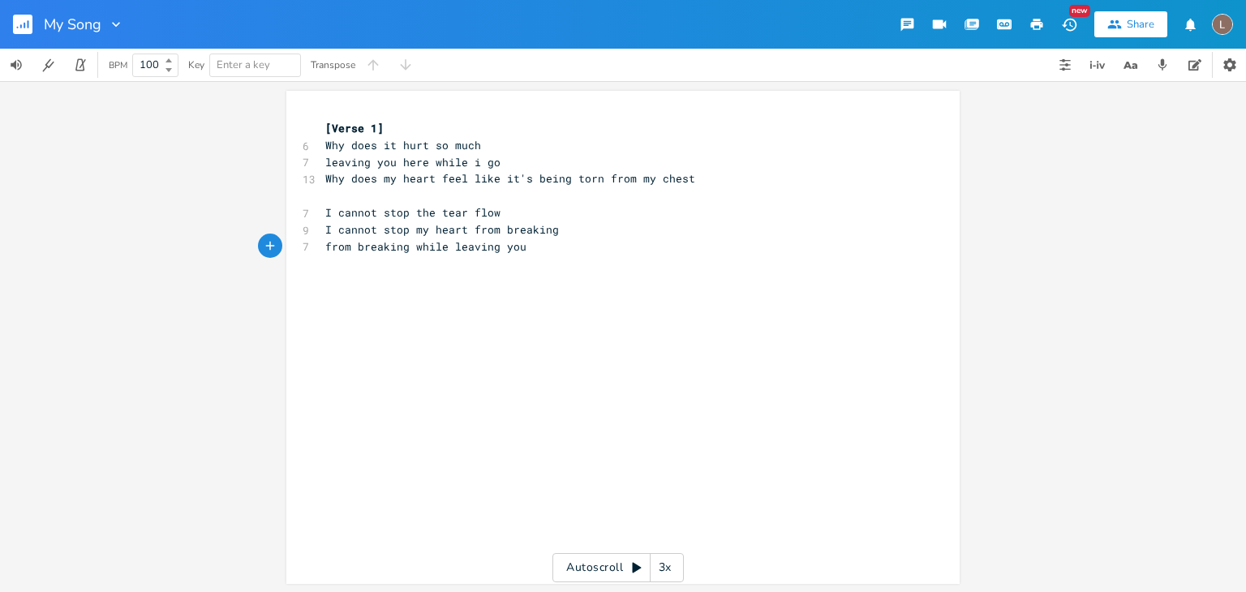
click at [541, 313] on div "xxxxxxxxxx [Verse 1] 6 Why does it hurt so much 7 leaving you here while i go 1…" at bounding box center [635, 353] width 626 height 472
type textarea "I don't wanna leave i don't wanna start over"
type textarea "I kno"
type textarea "w it's"
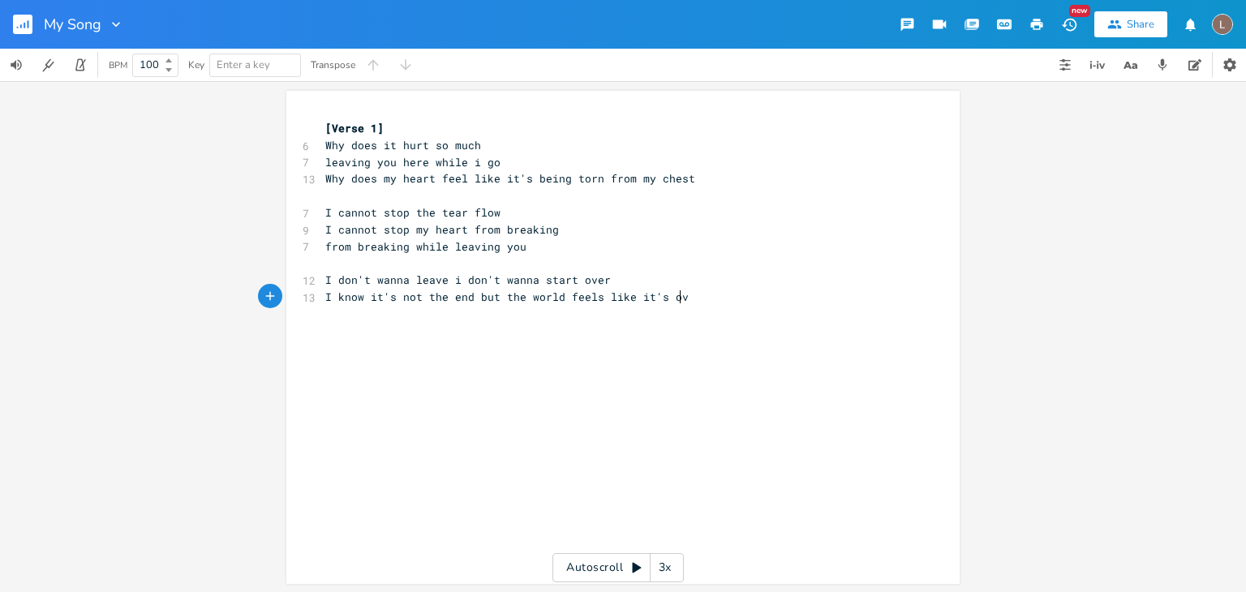
type textarea "not the end but the world feels like it's over"
click at [475, 377] on div "xxxxxxxxxx [Verse 1] 6 Why does it hurt so much 7 leaving you here while i go 1…" at bounding box center [635, 353] width 626 height 472
click at [448, 284] on span "I don't wanna leave i don't wanna start over" at bounding box center [468, 280] width 286 height 15
type textarea "I"
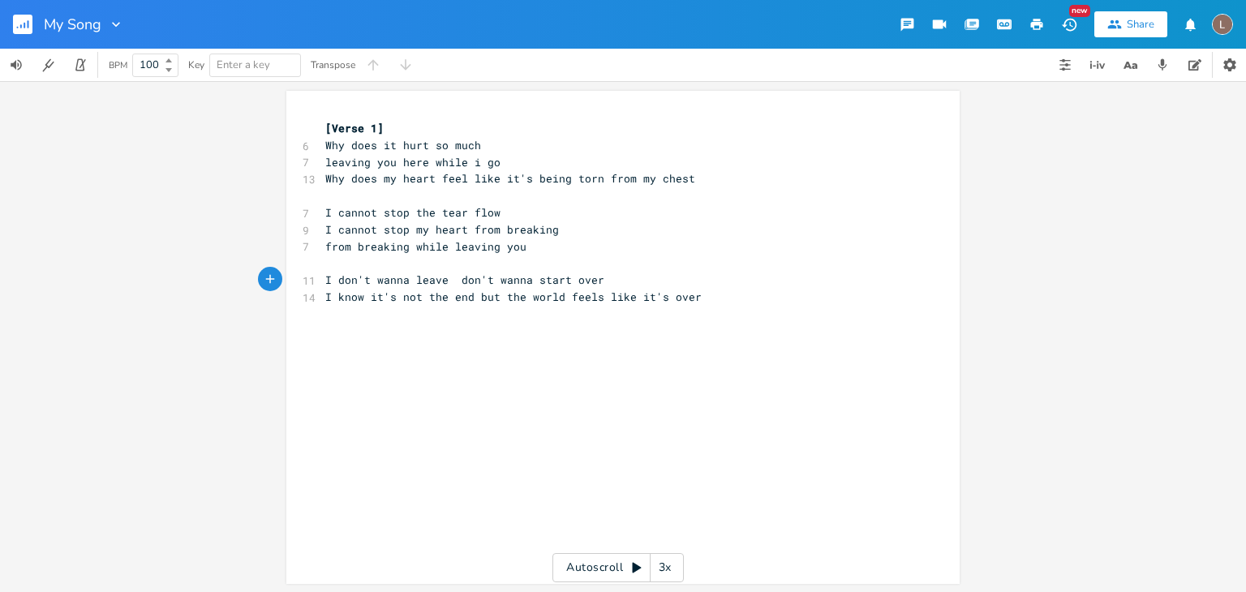
scroll to position [0, 3]
type textarea ","
click at [703, 440] on div "xxxxxxxxxx [Verse 1] 6 Why does it hurt so much 7 leaving you here while i go 1…" at bounding box center [635, 353] width 626 height 472
click at [743, 415] on div "xxxxxxxxxx [Verse 1] 6 Why does it hurt so much 7 leaving you here while i go 1…" at bounding box center [635, 353] width 626 height 472
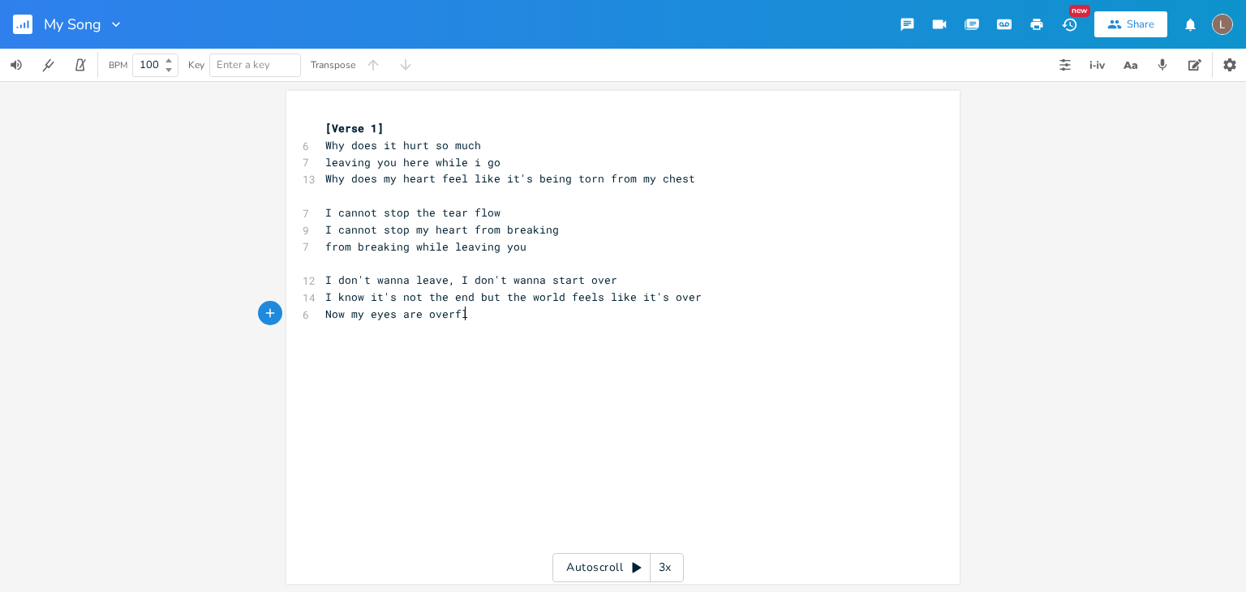
type textarea "Now my eyes are overflw"
type textarea "owing [PERSON_NAME]"
type textarea "Nohtin"
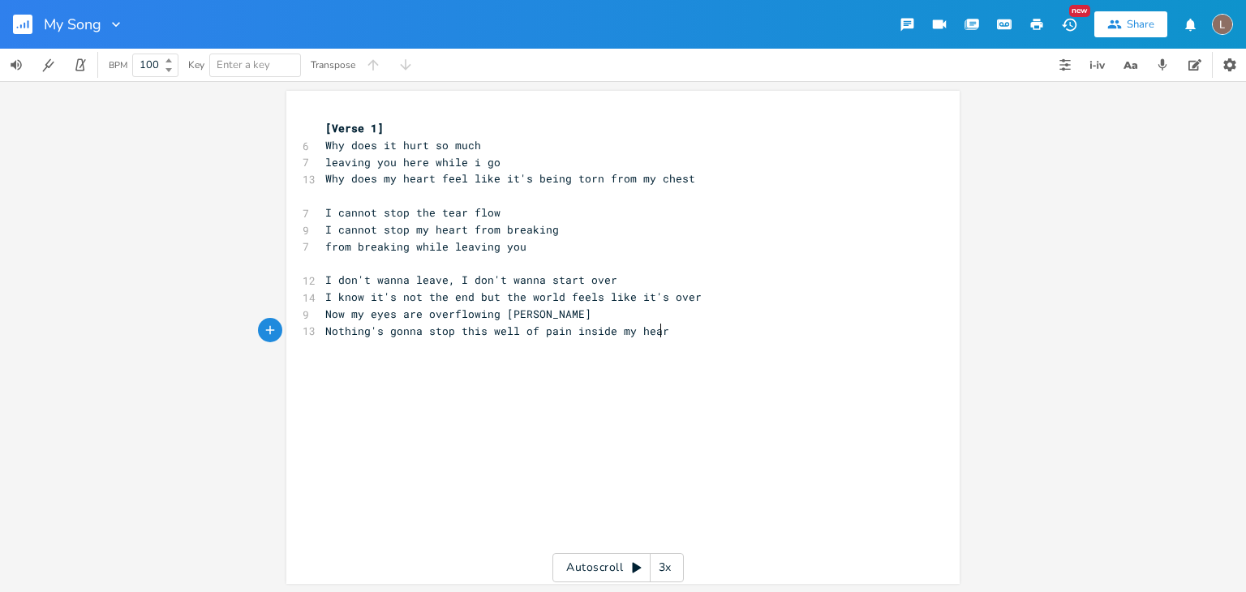
type textarea "thing's gonna stop this well of pain inside my heart"
click at [351, 265] on pre "​" at bounding box center [615, 263] width 586 height 17
drag, startPoint x: 325, startPoint y: 129, endPoint x: 367, endPoint y: 127, distance: 42.2
click at [367, 127] on span "[Verse 1]" at bounding box center [354, 128] width 58 height 15
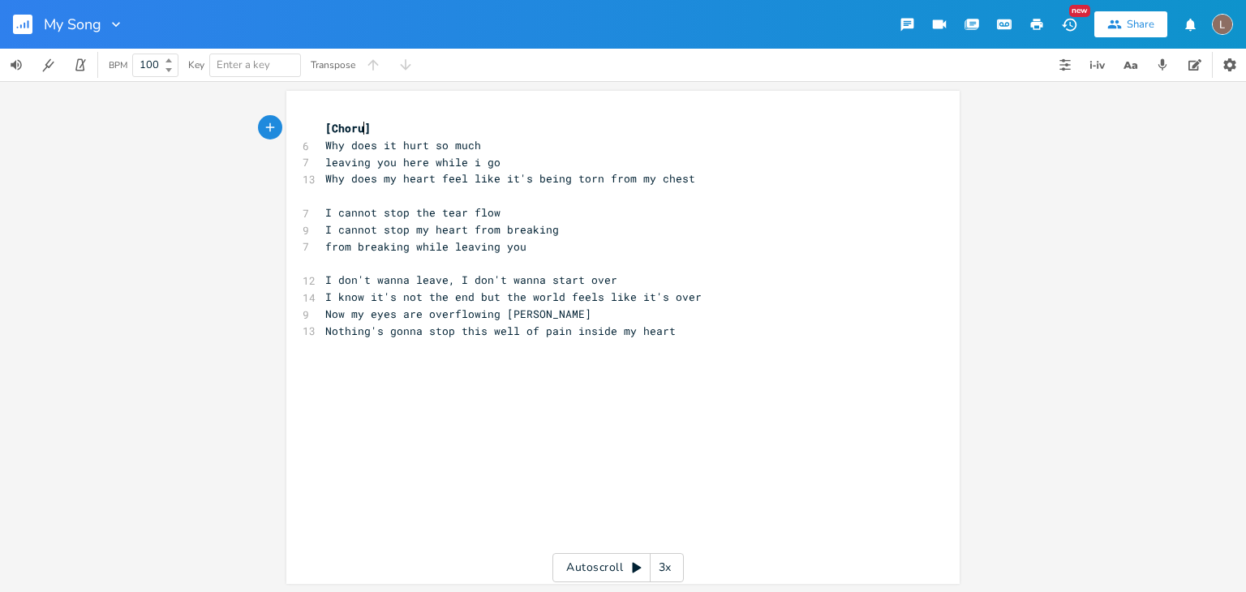
type textarea "Chorus"
click at [589, 257] on pre "​" at bounding box center [615, 263] width 586 height 17
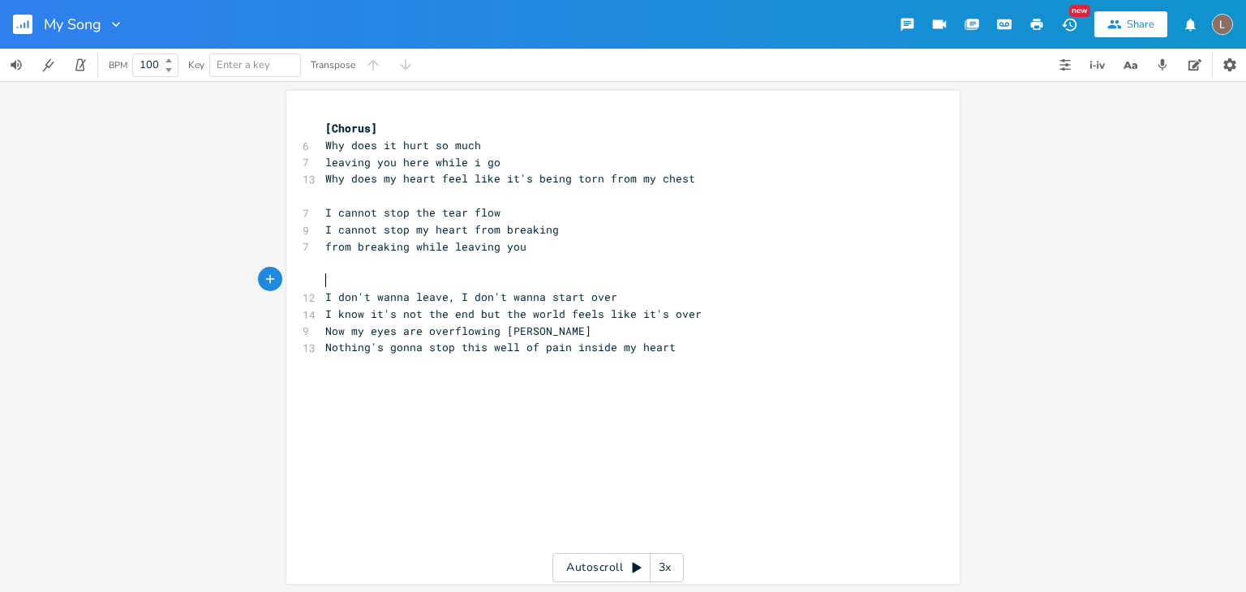
scroll to position [0, 6]
type textarea "[]"
type textarea "Verse 1"
type textarea "[]"
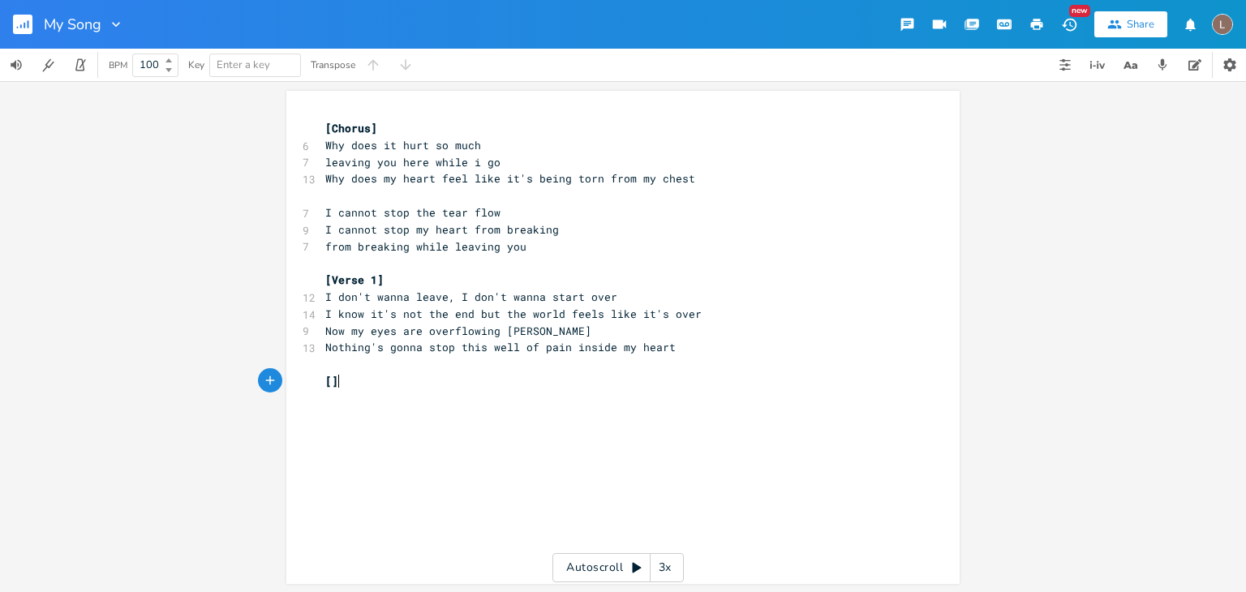
scroll to position [0, 6]
type textarea "Chorus"
type textarea "Why does it hurt so much"
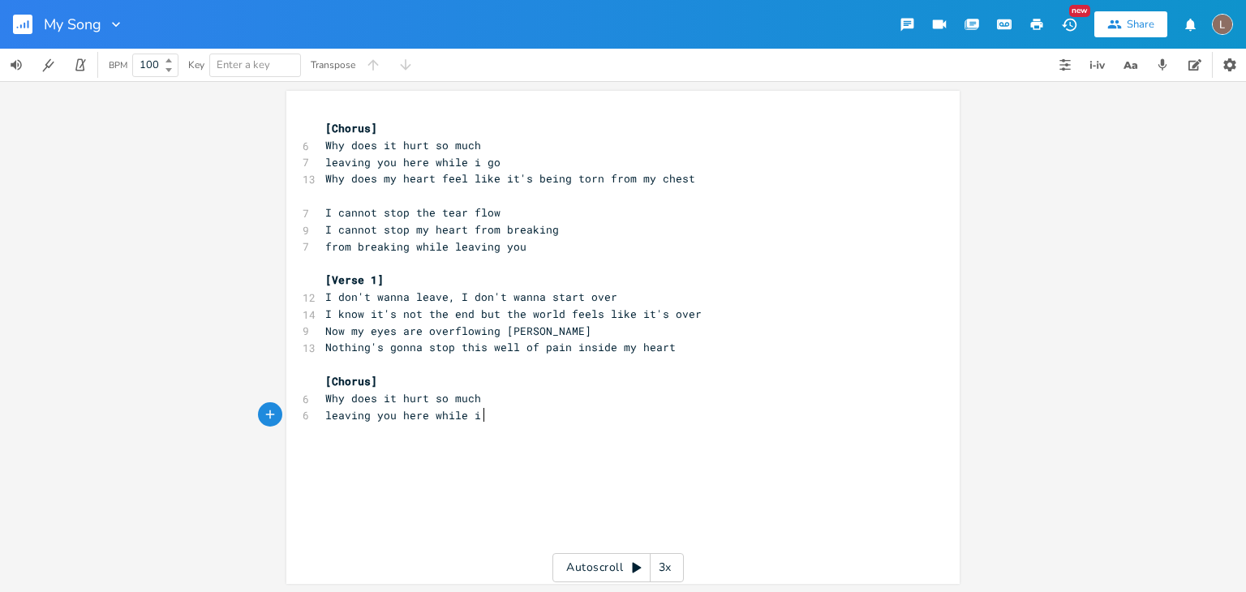
type textarea "leaving you here while i go"
type textarea "go"
type textarea "Why does my heart feel like it's being torn from my chest"
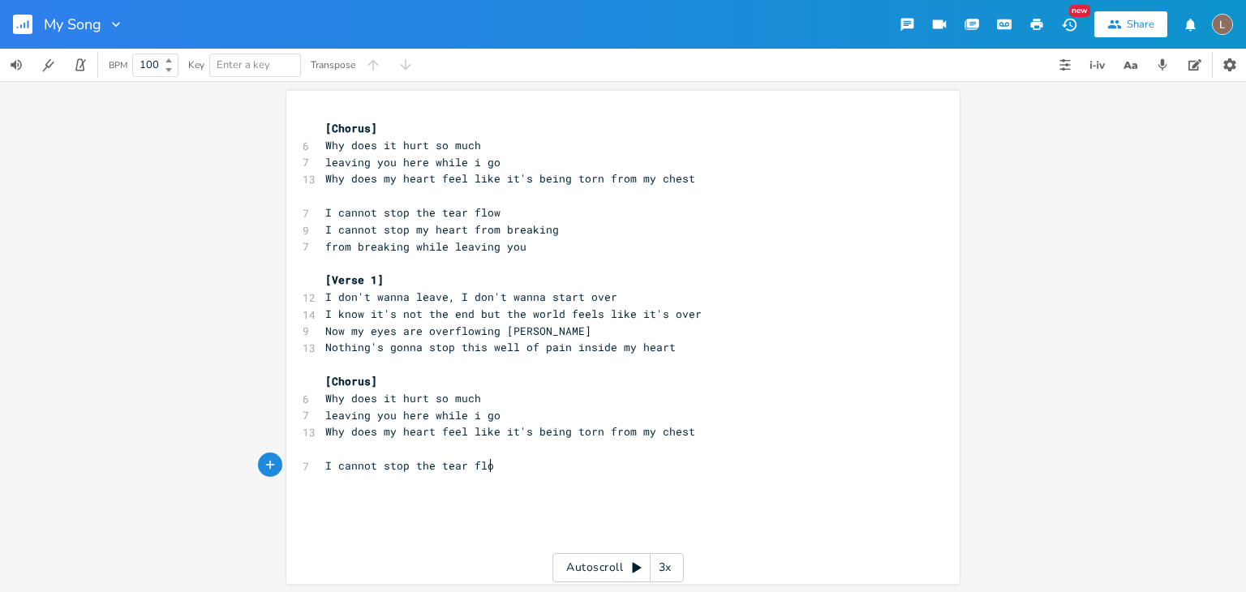
scroll to position [0, 126]
type textarea "I cannot stop the tear flow"
type textarea "I cannot stop my heart frm"
type textarea "om breakingf"
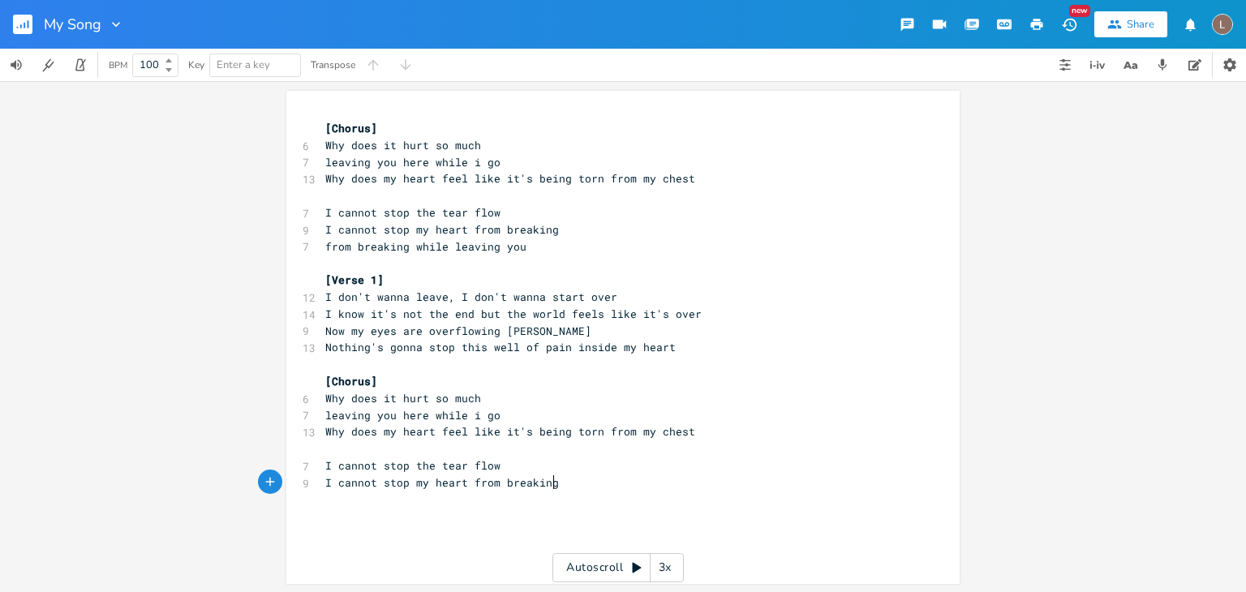
scroll to position [0, 62]
type textarea "from breaking while leavving you"
click at [490, 447] on pre "​" at bounding box center [615, 449] width 586 height 17
click at [477, 196] on pre "​" at bounding box center [615, 195] width 586 height 17
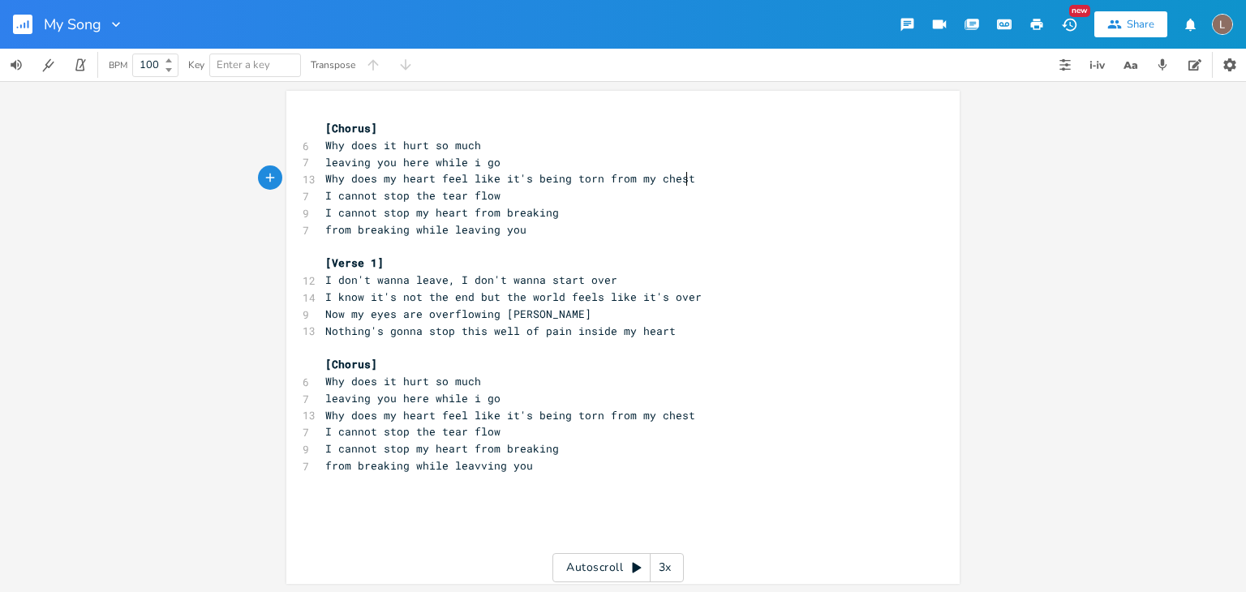
click at [559, 507] on pre "​" at bounding box center [615, 500] width 586 height 17
click at [469, 467] on span "from breaking while leavving you" at bounding box center [429, 465] width 208 height 15
click at [579, 522] on div "x [Chorus] 6 Why does it hurt so much 7 leaving you here while i go 13 Why does…" at bounding box center [635, 353] width 626 height 472
click at [70, 28] on input "My Song" at bounding box center [73, 24] width 58 height 15
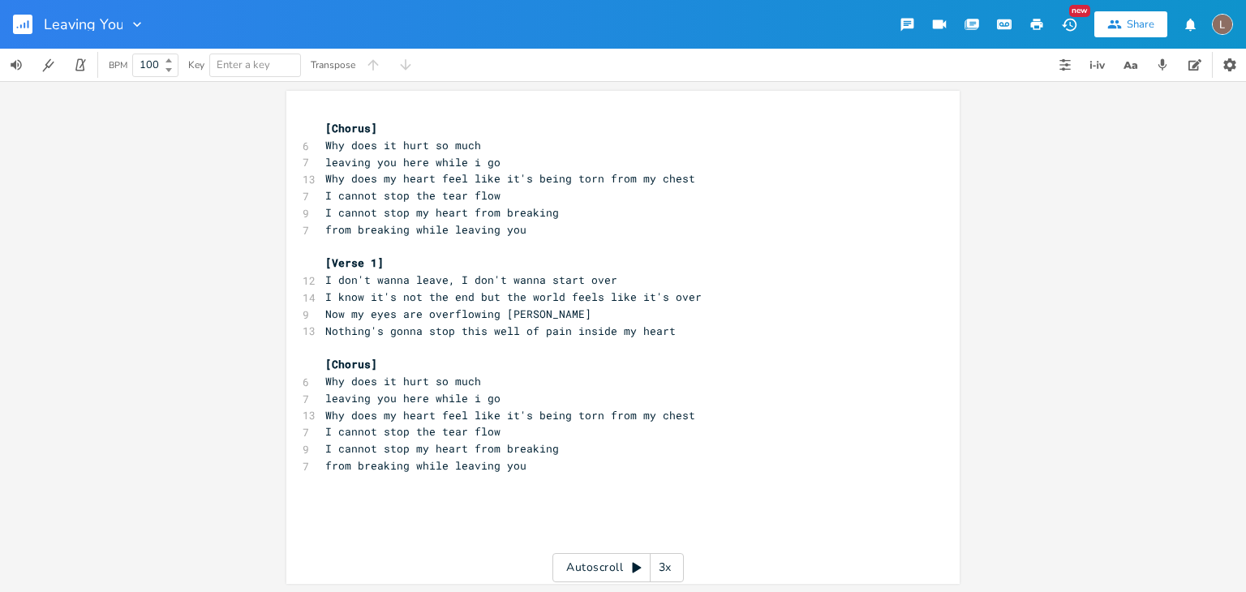
type input "Leaving You"
click at [716, 485] on pre "​" at bounding box center [615, 482] width 586 height 17
click at [696, 515] on div "x [Chorus] 6 Why does it hurt so much 7 leaving you here while i go 13 Why does…" at bounding box center [635, 352] width 626 height 472
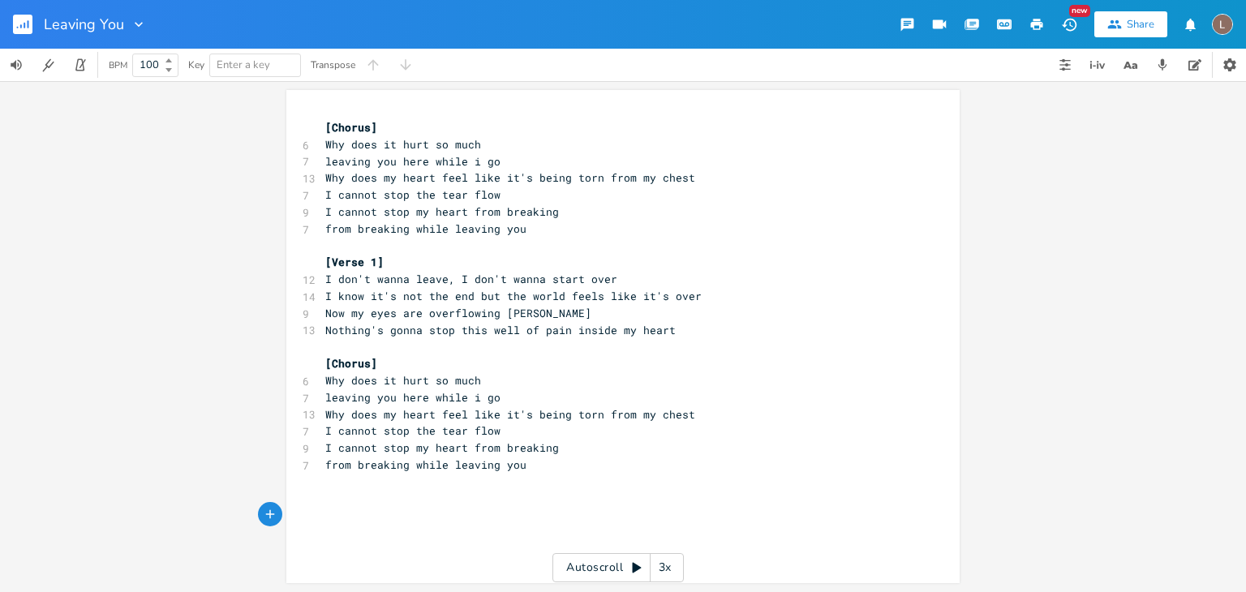
type textarea "[]"
type textarea "Verse 2"
type textarea "[]"
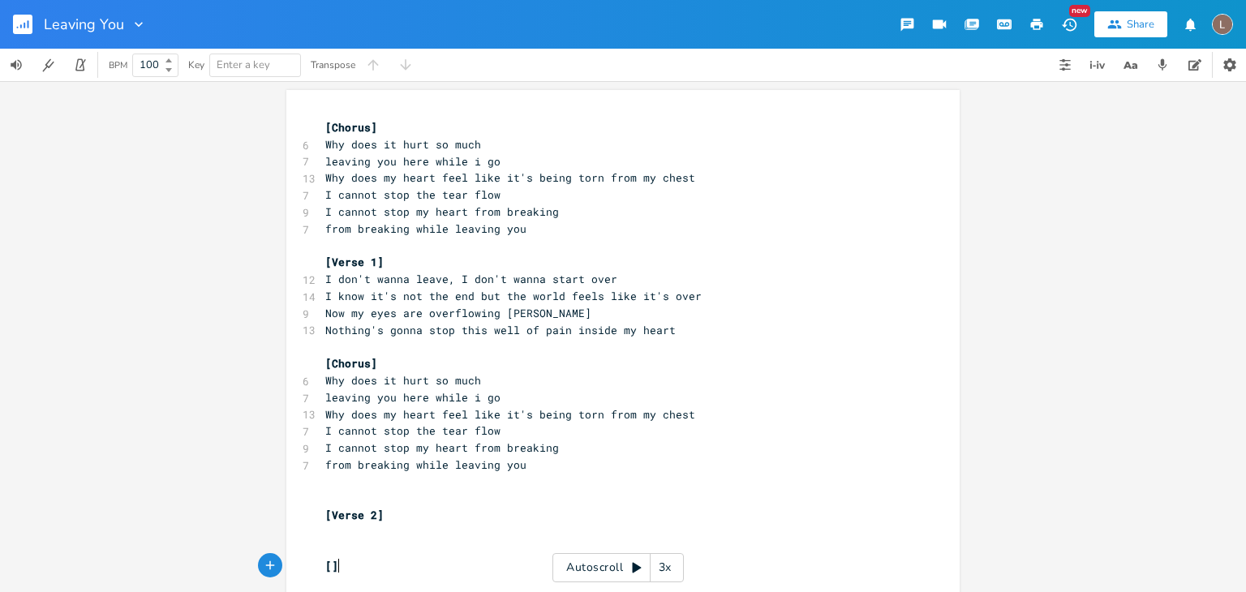
scroll to position [0, 6]
type textarea "Bridge"
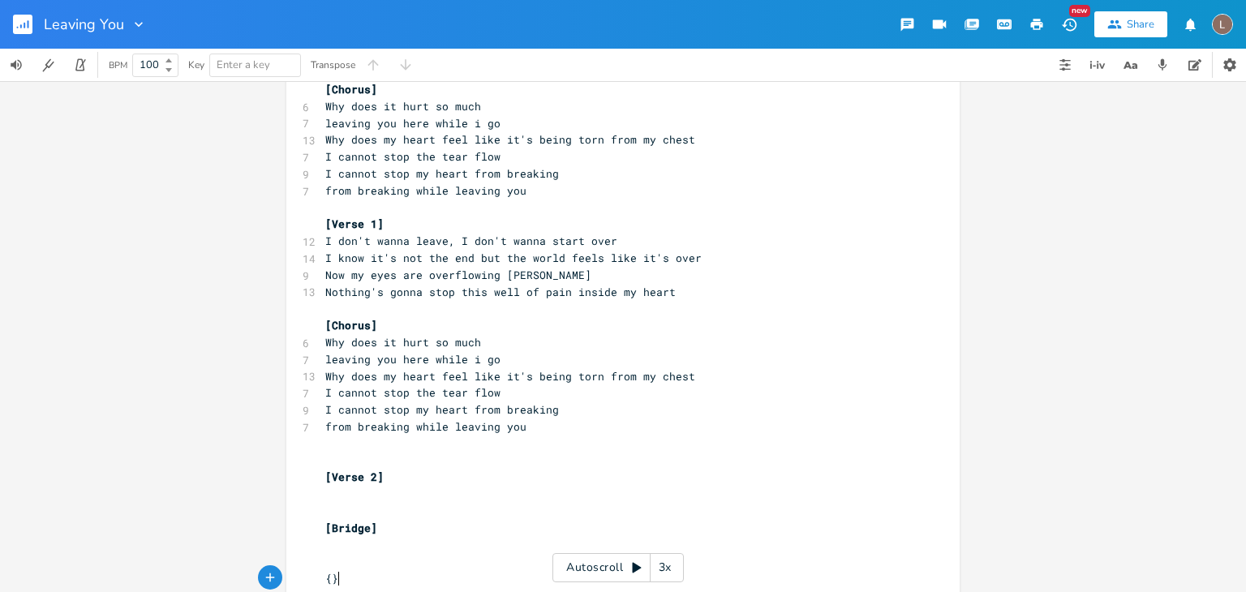
type textarea "{}"
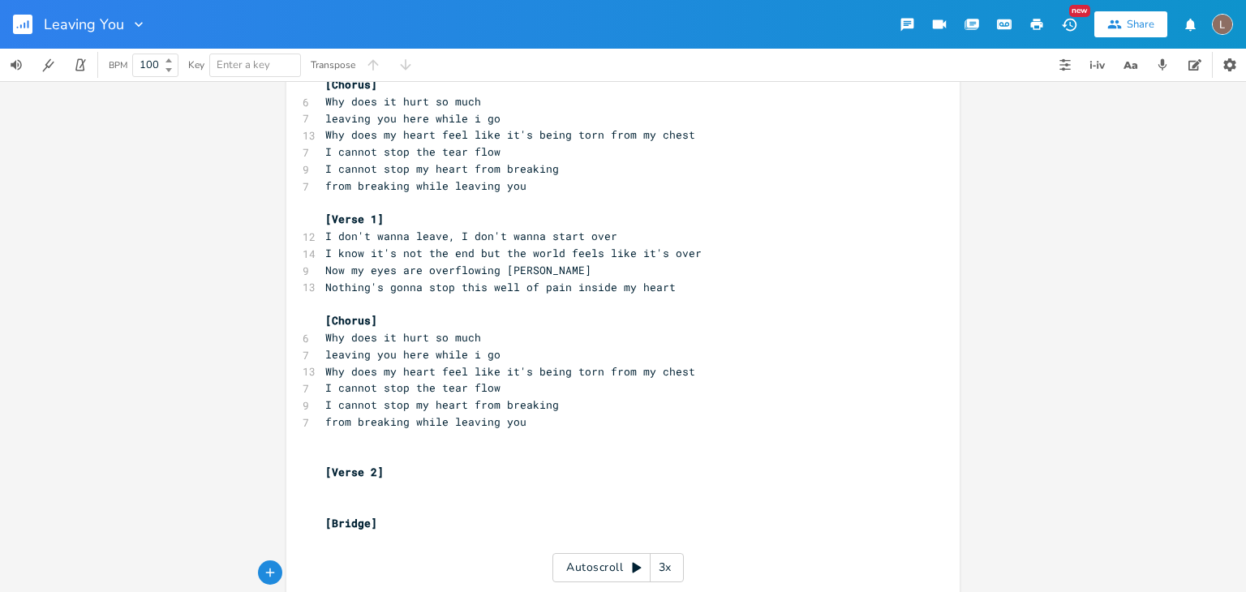
type textarea "[]"
type textarea "Chorus"
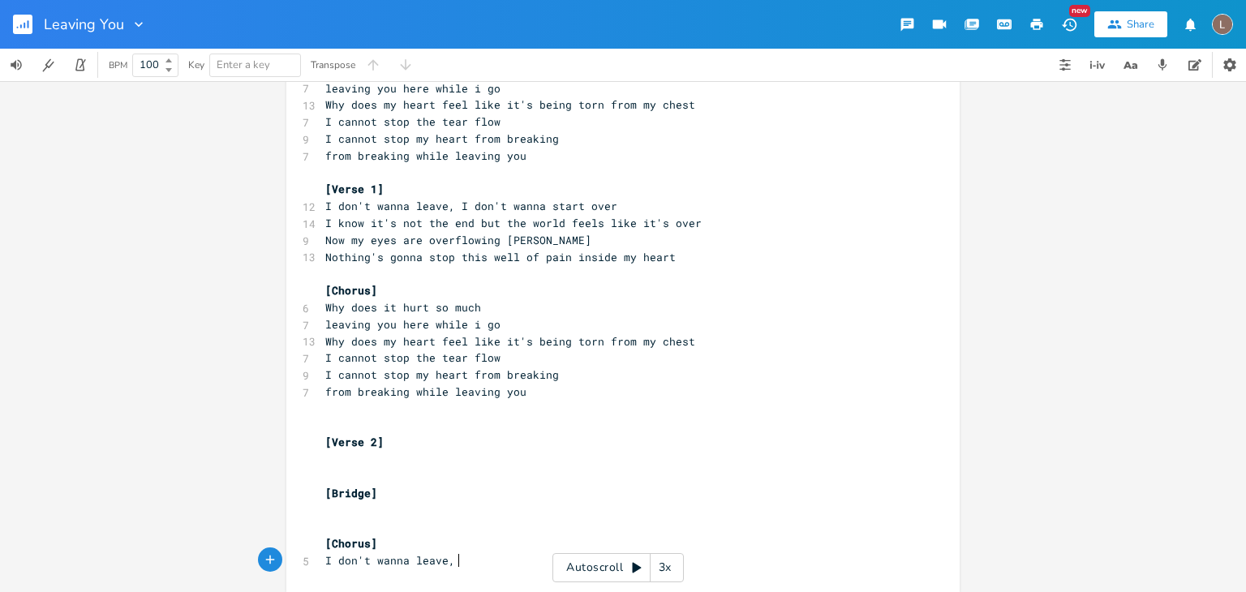
type textarea "I don't wanna leave, I"
type textarea "Why does it [PERSON_NAME]"
type textarea "much"
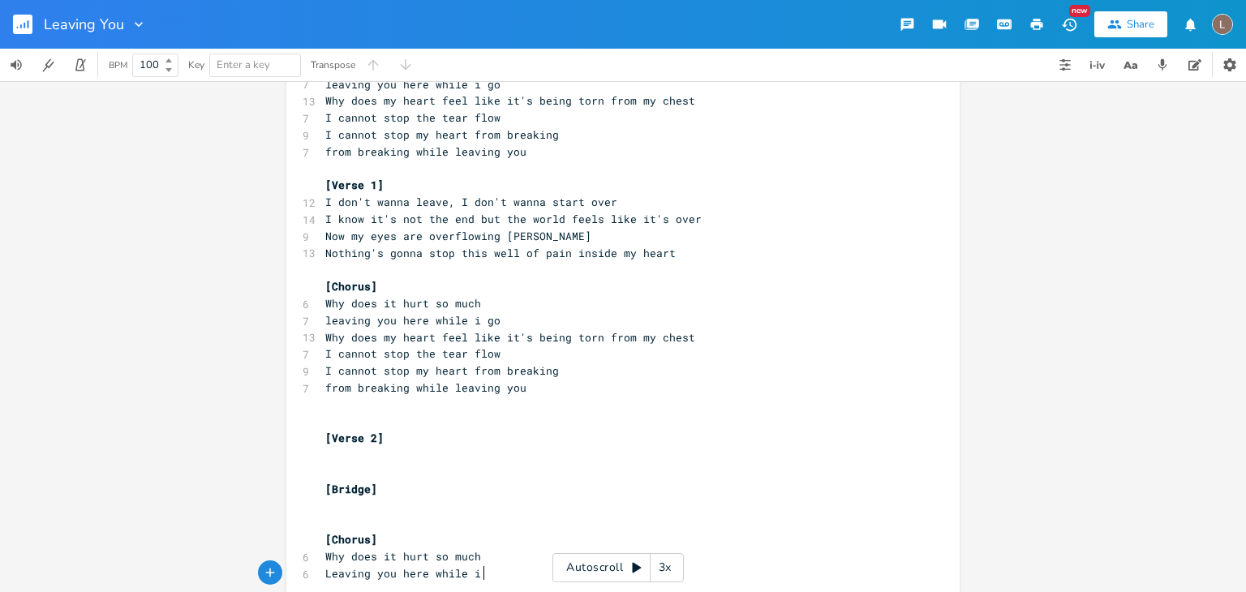
scroll to position [0, 131]
type textarea "Leaving you here while i goWhy d"
type textarea "go"
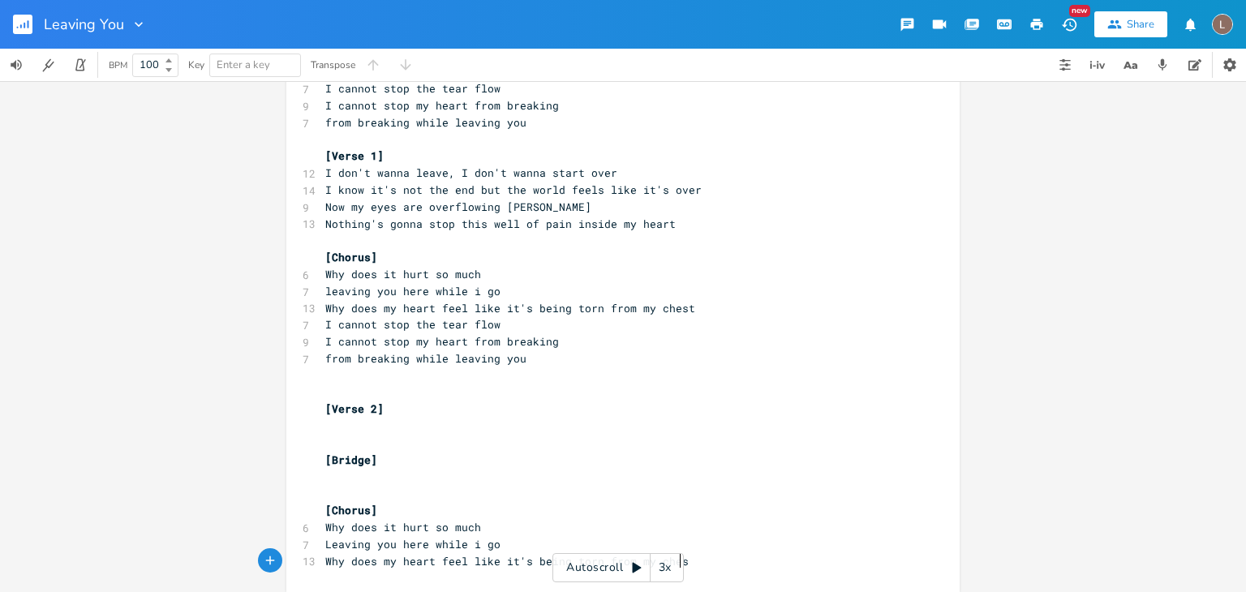
type textarea "Why does my heart feel like it's being torn from my chest"
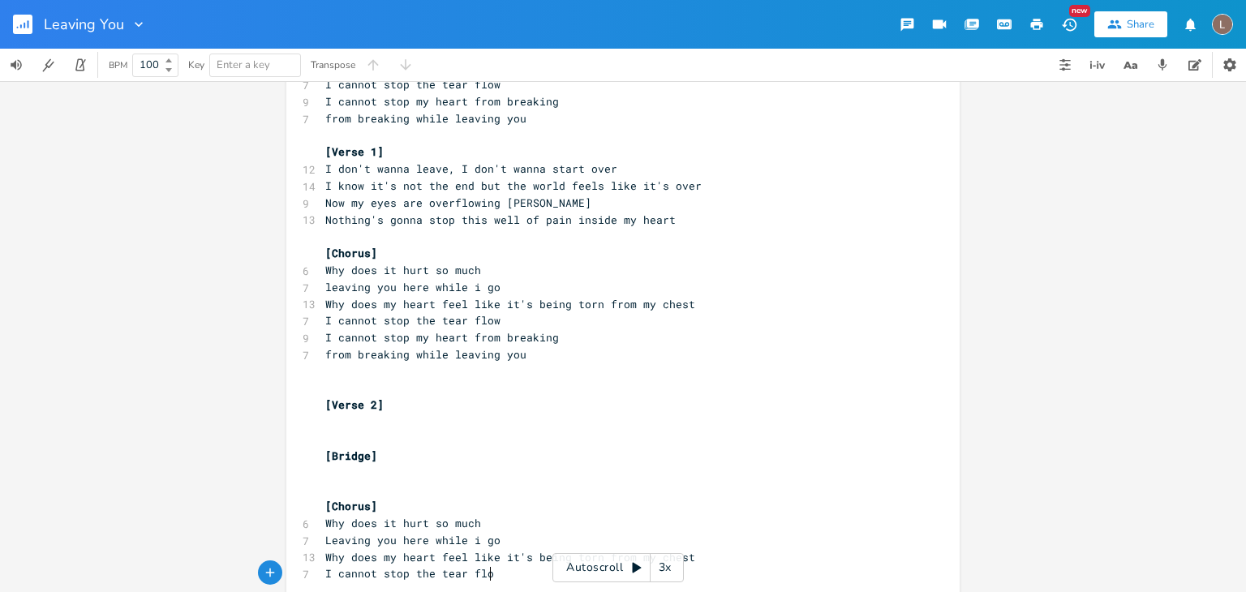
type textarea "I cannot stop the tear flow"
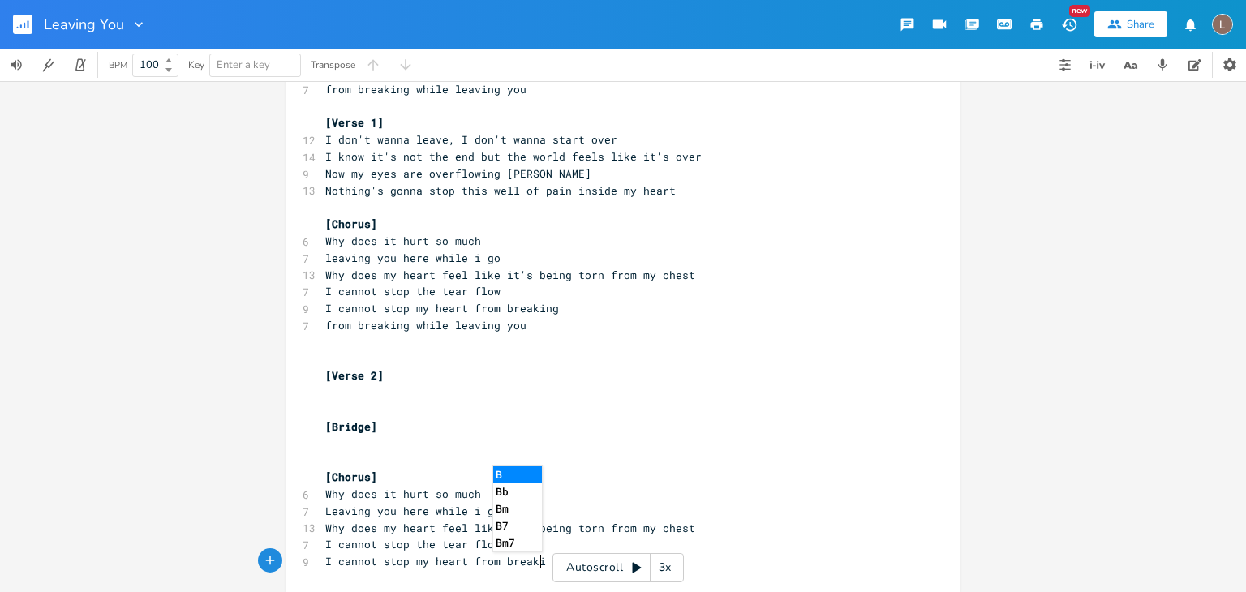
scroll to position [0, 177]
type textarea "I cannot stop my heart from breaking"
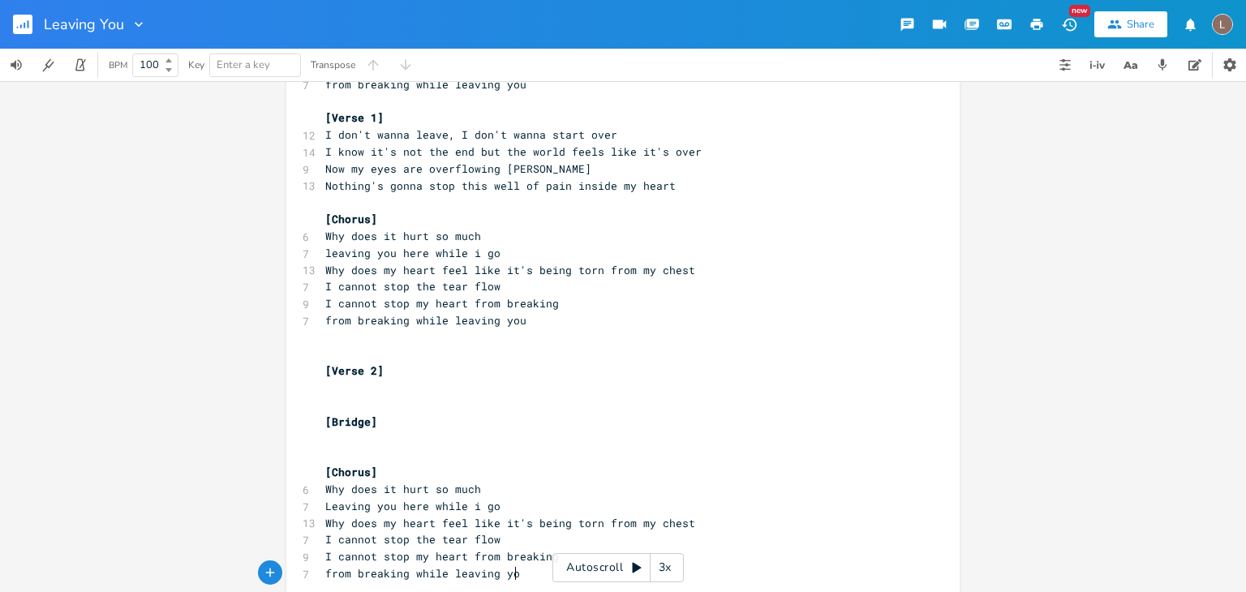
type textarea "from breaking while leaving you"
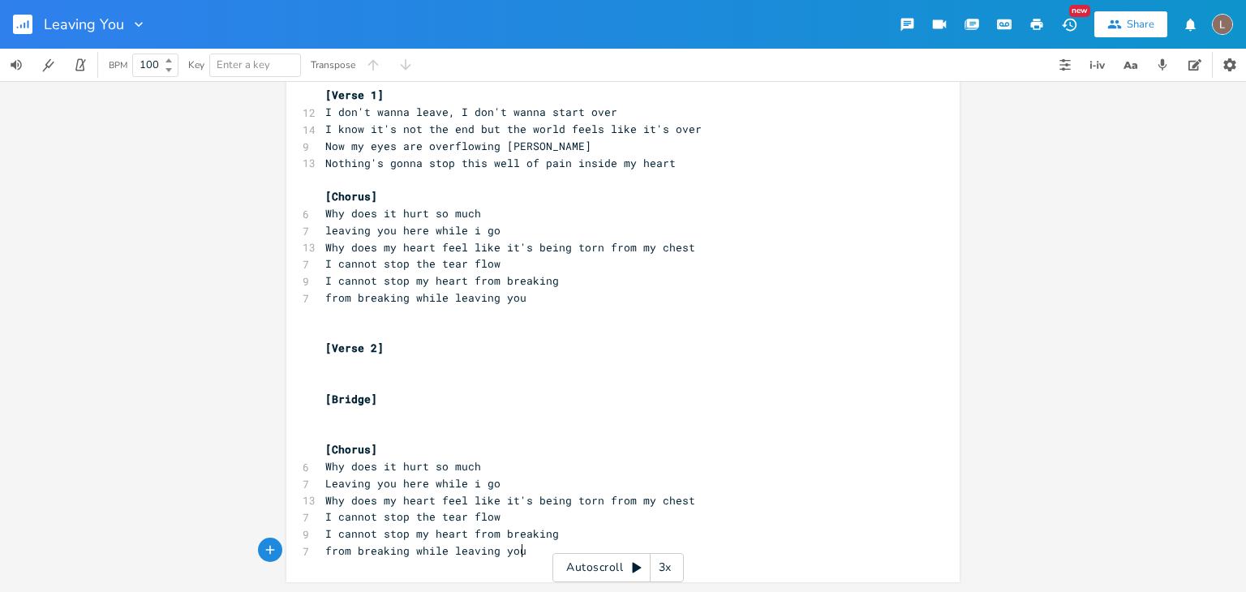
scroll to position [167, 0]
type textarea "leaving you"
type textarea "{"
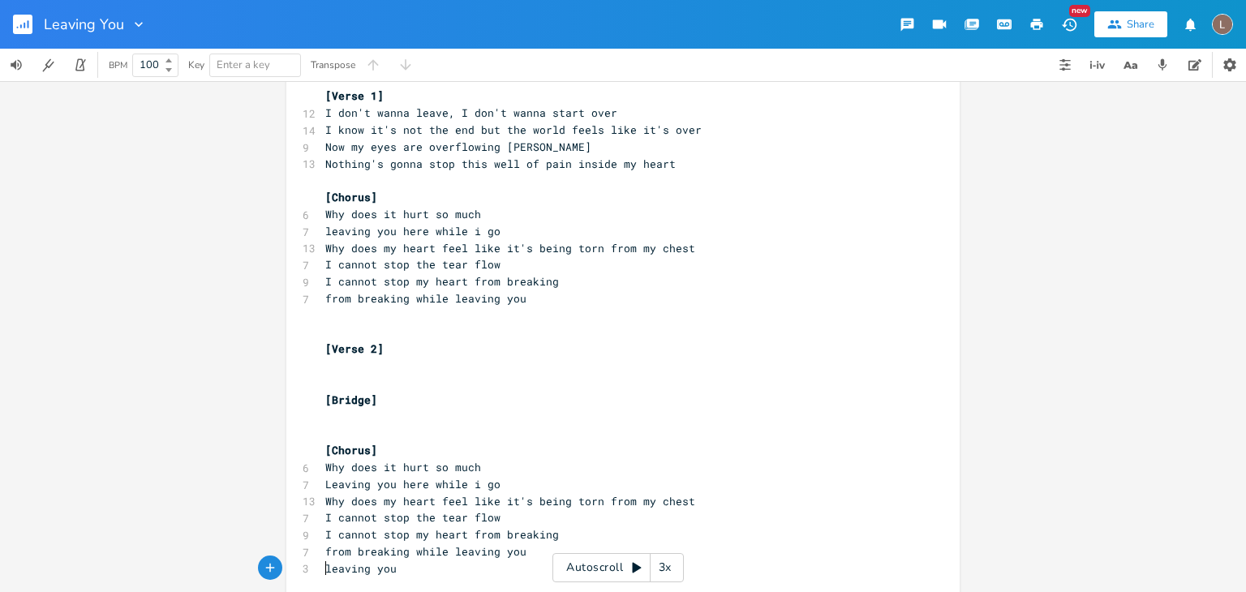
type textarea "("
type textarea ")"
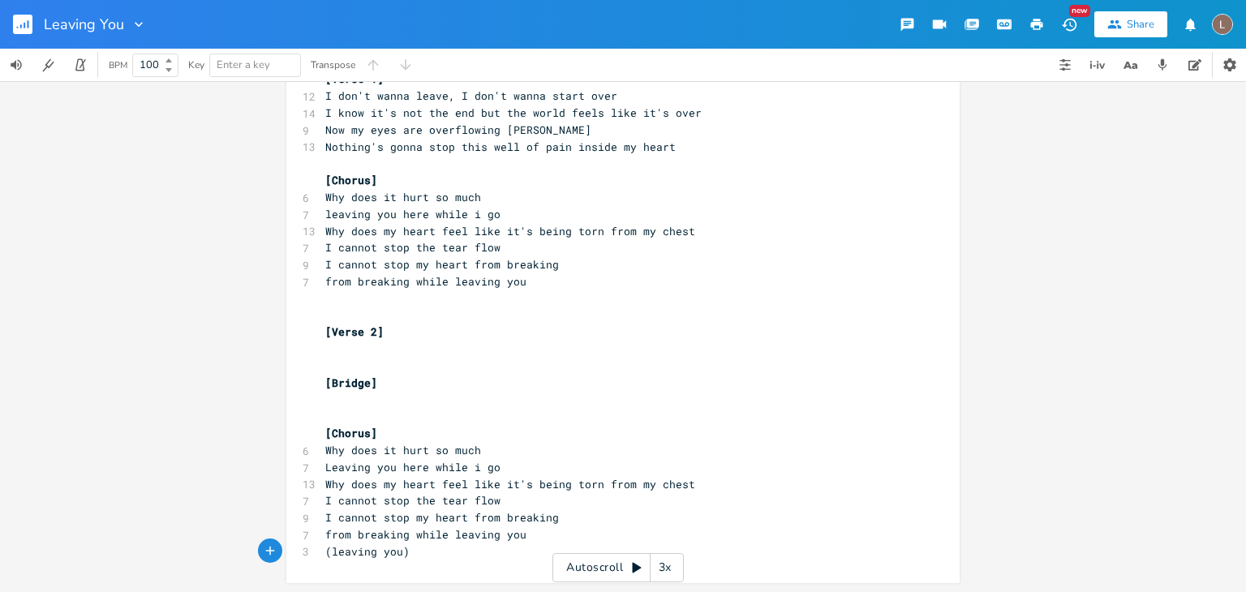
scroll to position [183, 0]
click at [661, 419] on pre "​" at bounding box center [615, 418] width 586 height 17
click at [612, 366] on pre "​" at bounding box center [615, 367] width 586 height 17
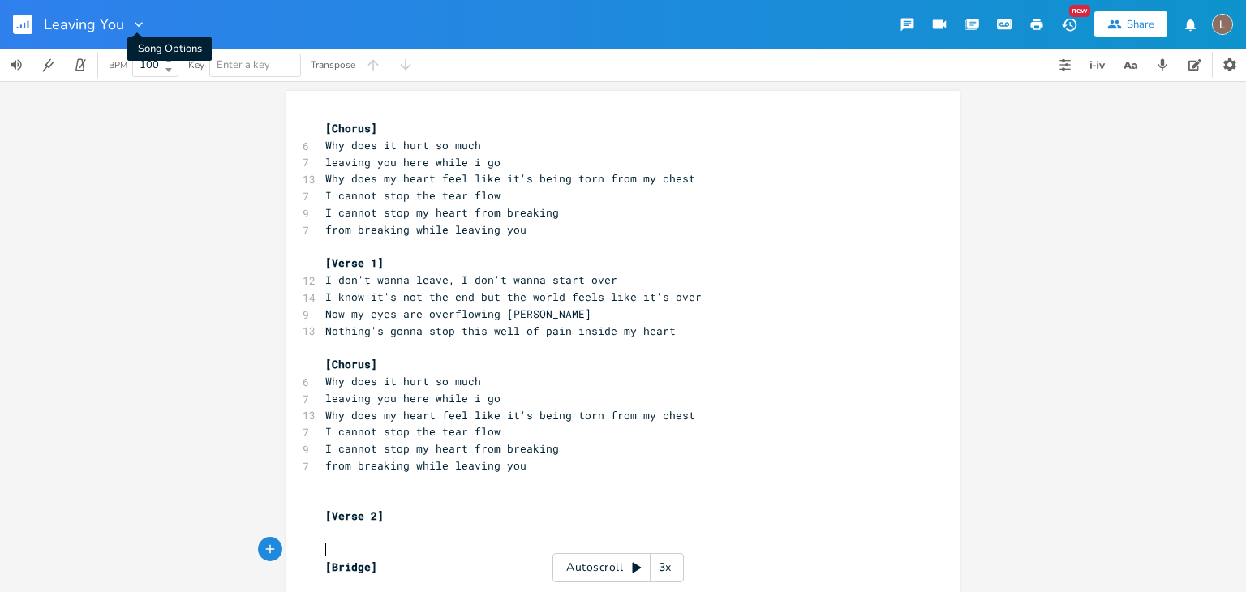
click at [144, 29] on icon "button" at bounding box center [139, 24] width 16 height 16
click at [167, 66] on li "Collection Collections" at bounding box center [170, 74] width 97 height 28
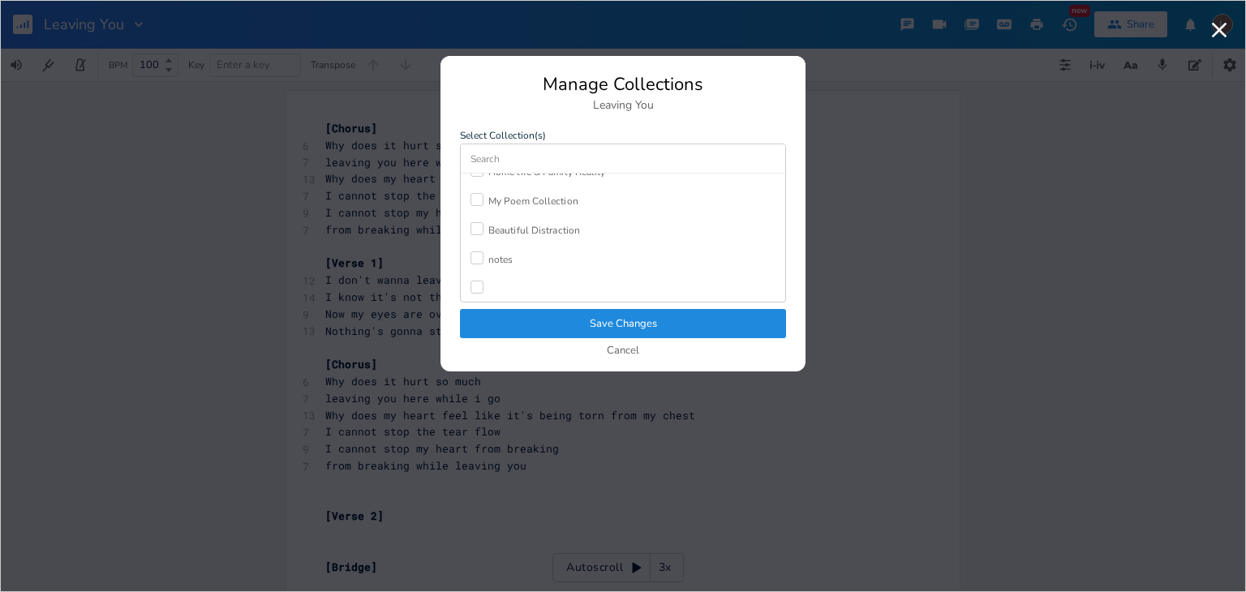
scroll to position [73, 0]
click at [562, 226] on div "Beautiful Distraction" at bounding box center [534, 229] width 92 height 10
click at [574, 320] on button "Save Changes" at bounding box center [623, 323] width 326 height 29
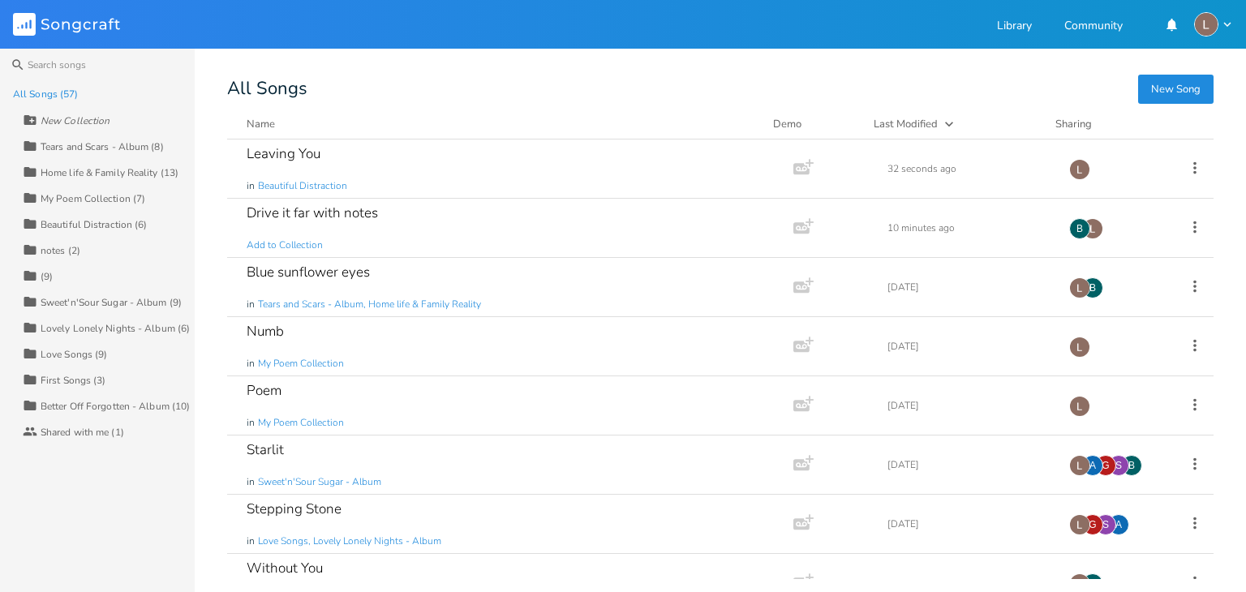
click at [135, 220] on div "Beautiful Distraction (6)" at bounding box center [94, 225] width 107 height 10
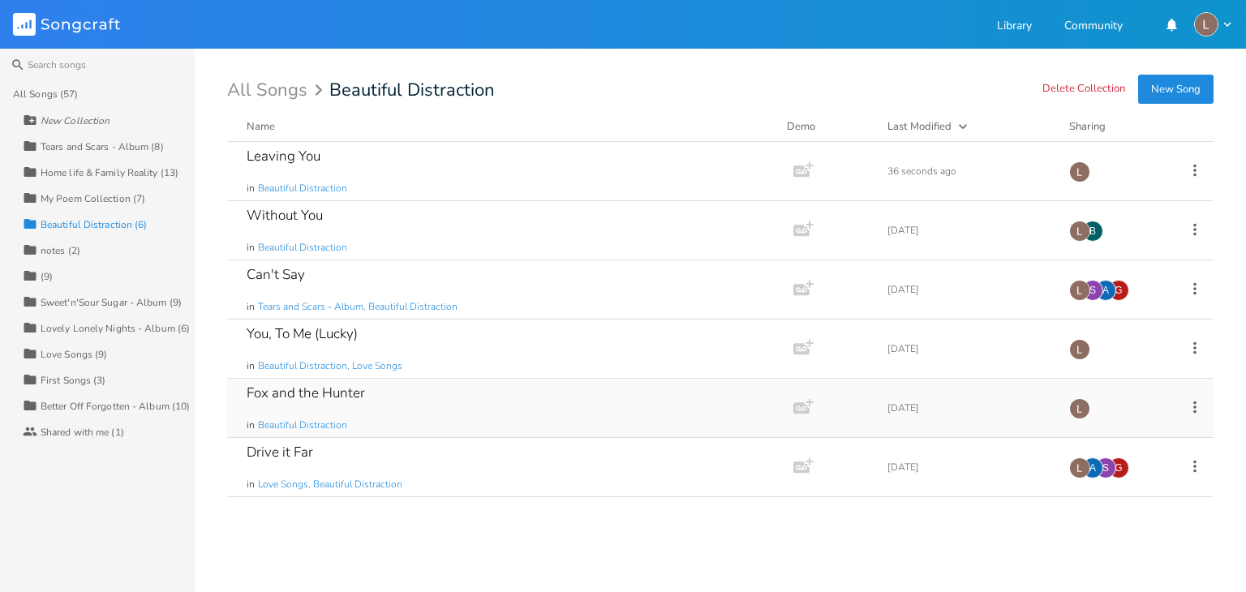
click at [488, 382] on div "Fox and the Hunter in Beautiful Distraction" at bounding box center [507, 408] width 521 height 58
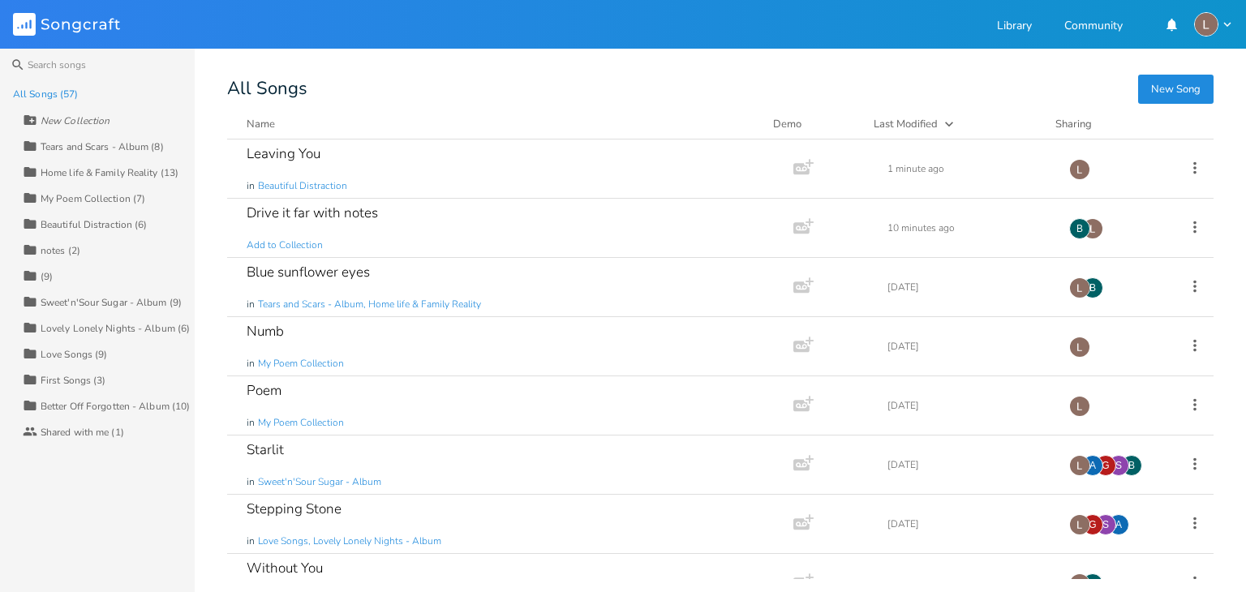
click at [149, 150] on div "Tears and Scars - Album (8)" at bounding box center [102, 147] width 123 height 10
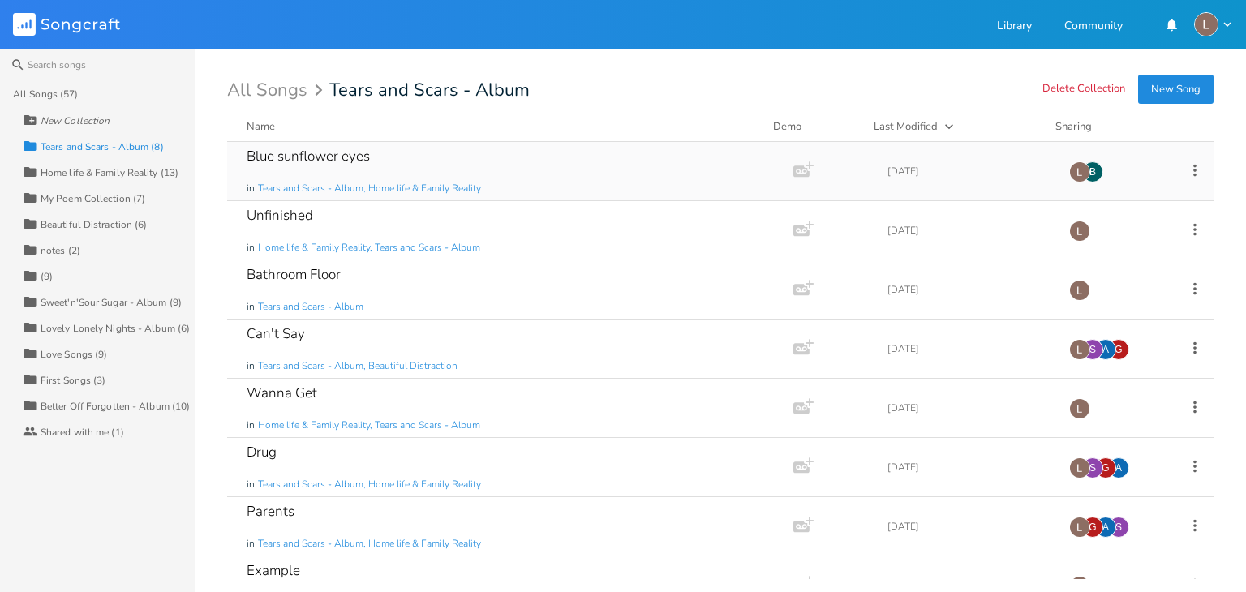
click at [556, 161] on div "Blue sunflower eyes in Tears and Scars - Album, Home life & Family Reality" at bounding box center [507, 171] width 521 height 58
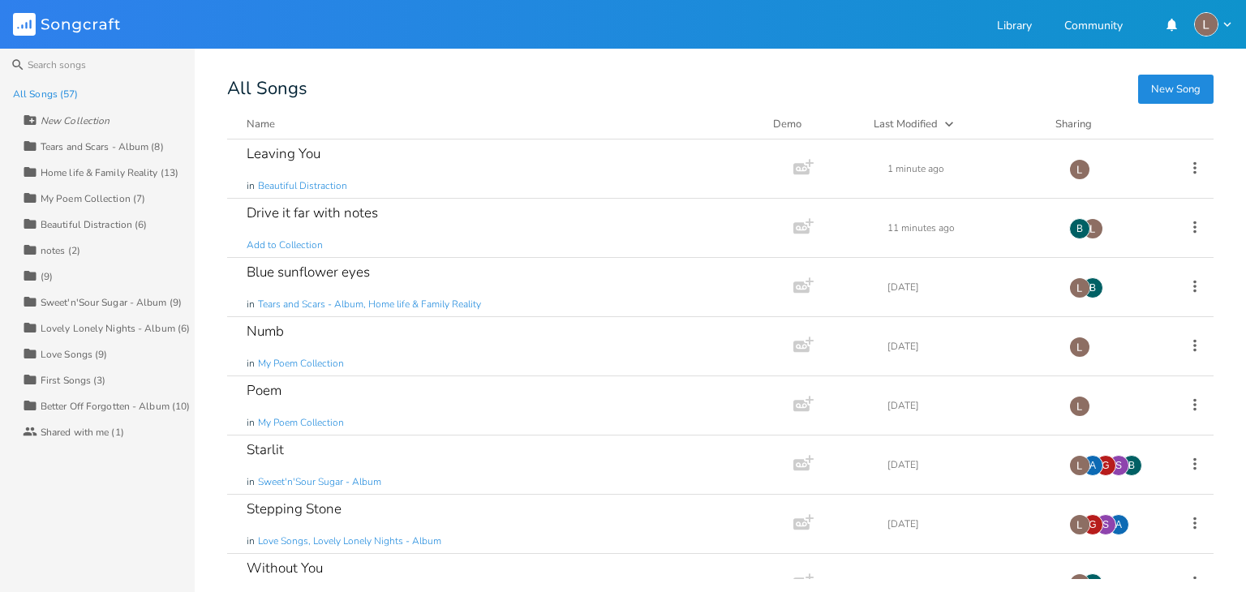
click at [121, 230] on div "Beautiful Distraction (6)" at bounding box center [94, 225] width 107 height 10
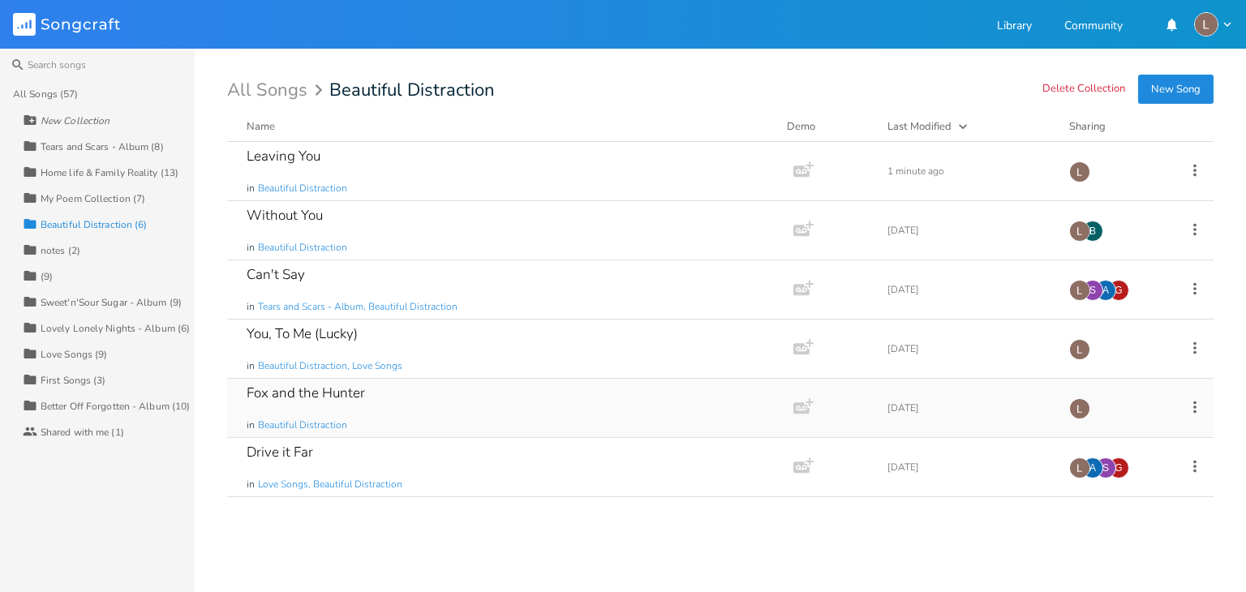
click at [394, 385] on div "Fox and the Hunter in Beautiful Distraction" at bounding box center [507, 408] width 521 height 58
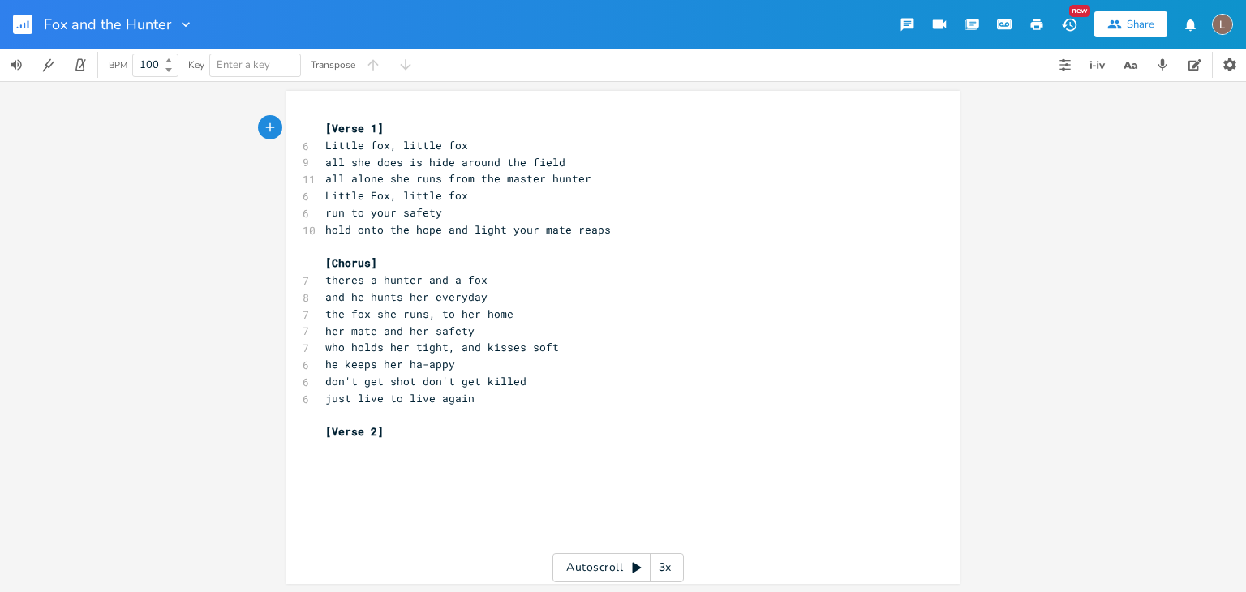
click at [544, 432] on pre "[Verse 2]" at bounding box center [615, 432] width 586 height 17
click at [507, 504] on div "xxxxxxxxxx [Verse 1] 6 Little fox, little fox 9 all she does is hide around the…" at bounding box center [635, 353] width 626 height 472
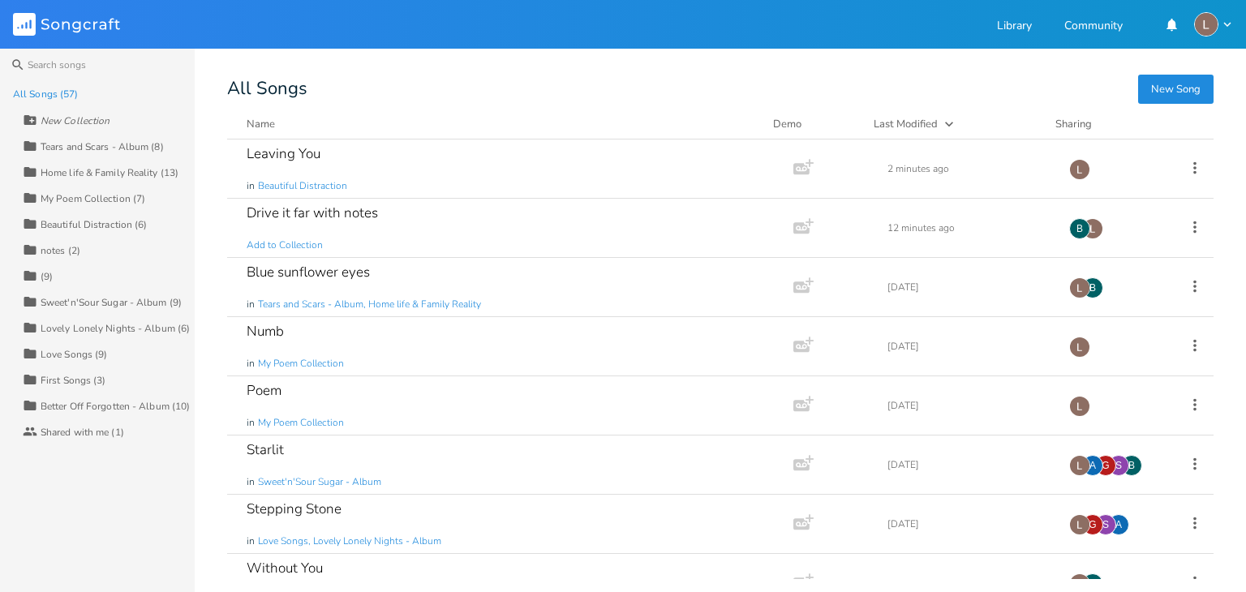
click at [144, 226] on div "Beautiful Distraction (6)" at bounding box center [94, 225] width 107 height 10
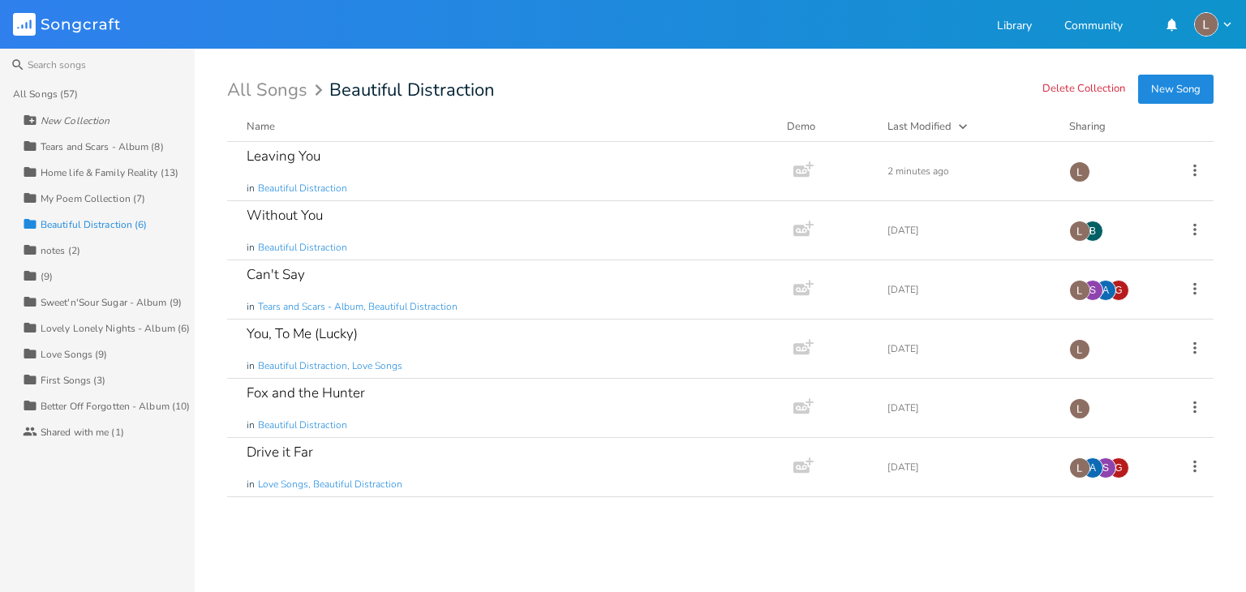
click at [518, 92] on div "All Songs Beautiful Distraction" at bounding box center [720, 90] width 987 height 18
click at [225, 88] on div "Search All Songs (57) New Collection Collection Tears and Scars - Album (8) Col…" at bounding box center [623, 321] width 1246 height 544
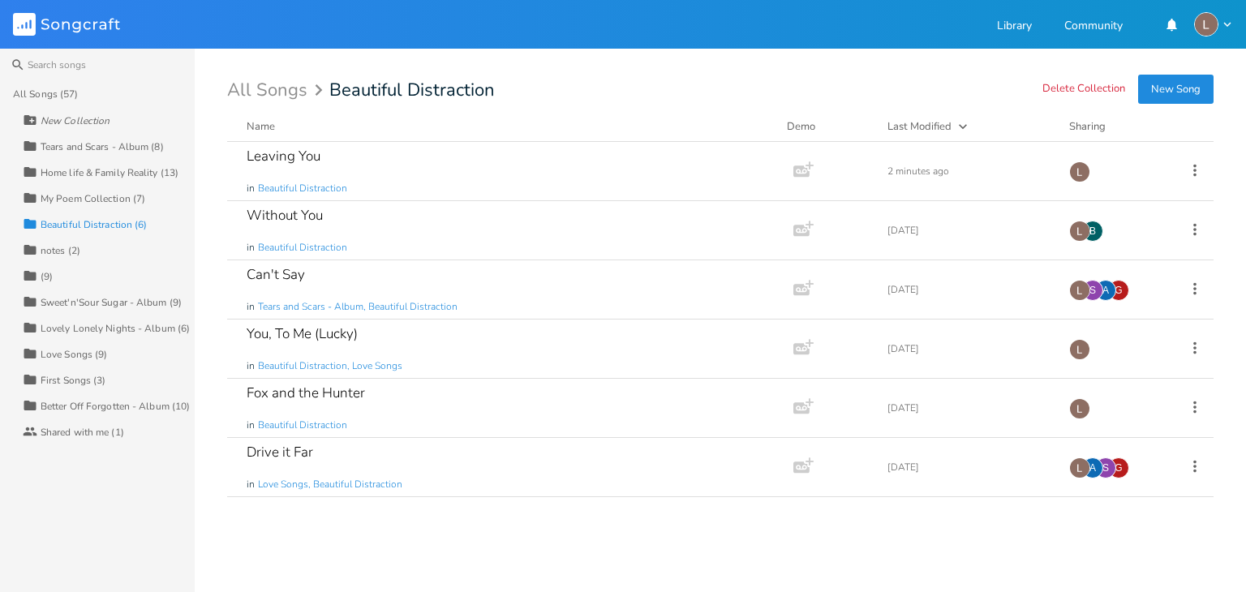
click at [225, 88] on div "Search All Songs (57) New Collection Collection Tears and Scars - Album (8) Col…" at bounding box center [623, 321] width 1246 height 544
click at [469, 347] on div "You, To Me (Lucky) in Beautiful Distraction, Love Songs" at bounding box center [507, 349] width 521 height 58
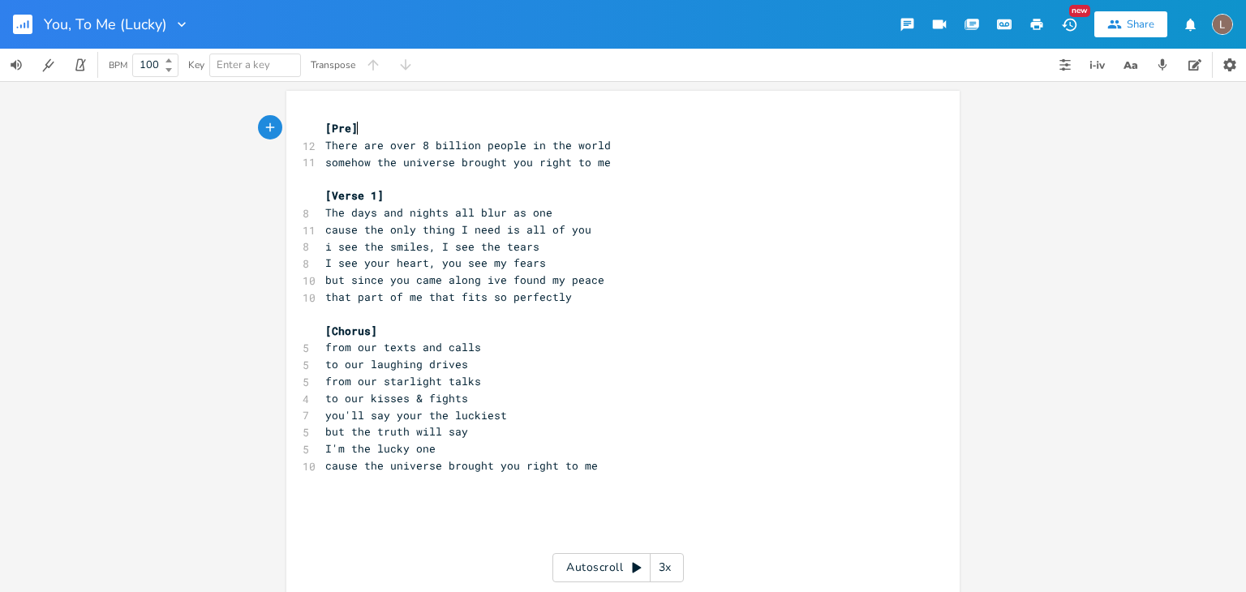
click at [686, 475] on pre "​" at bounding box center [615, 483] width 586 height 17
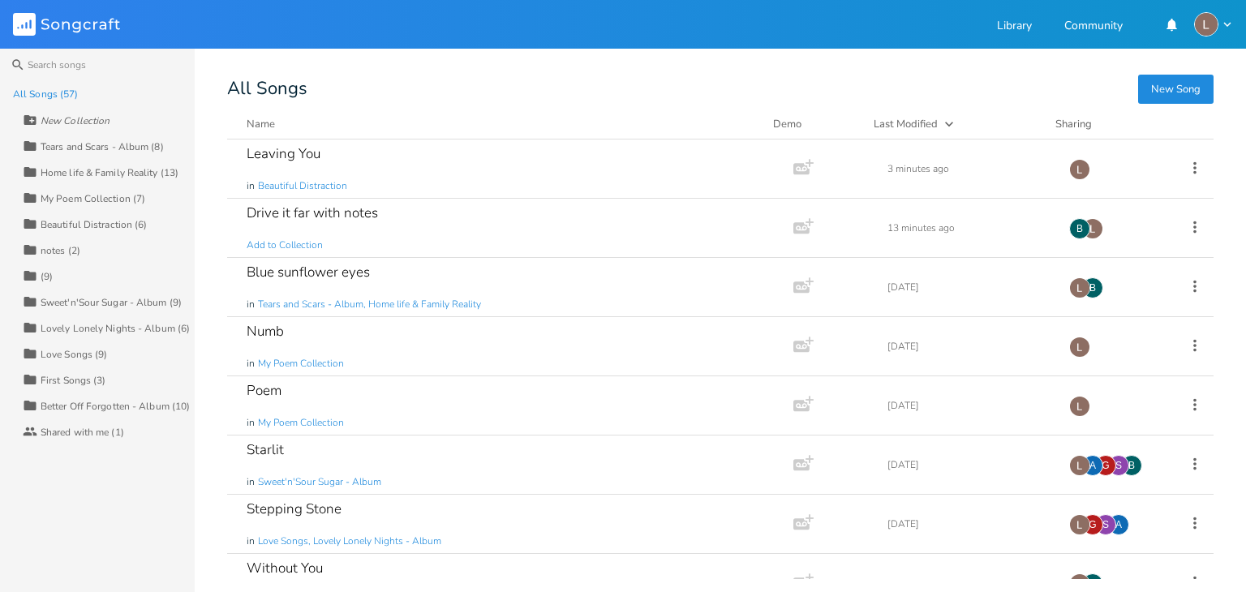
click at [140, 224] on div "Beautiful Distraction (6)" at bounding box center [94, 225] width 107 height 10
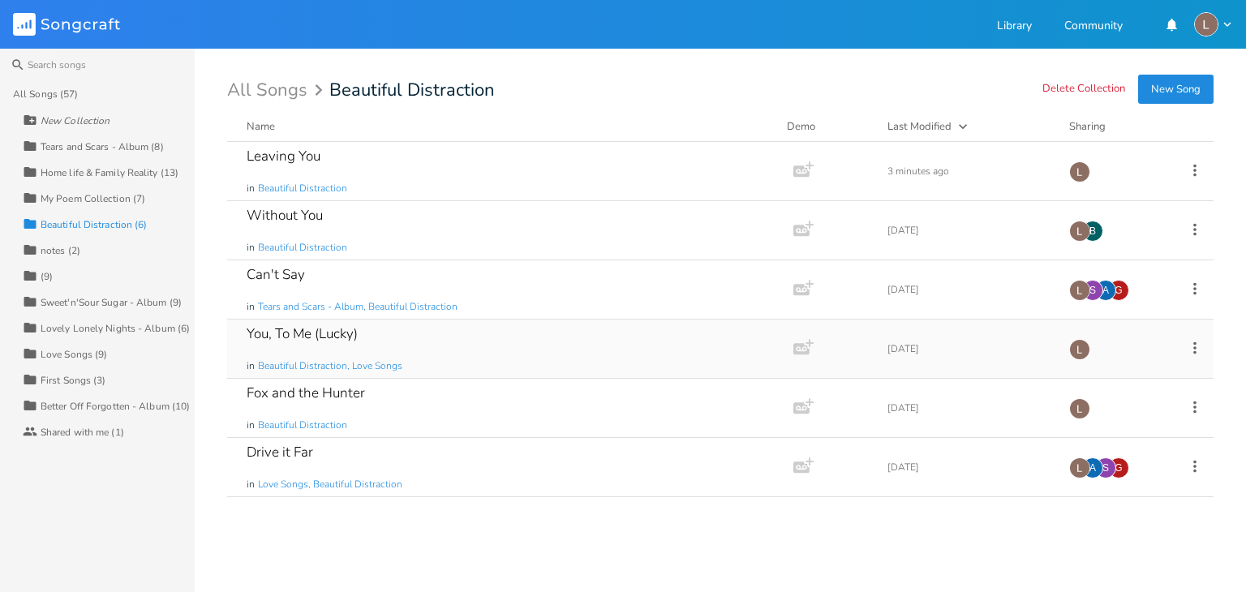
click at [1090, 356] on div at bounding box center [1079, 349] width 21 height 21
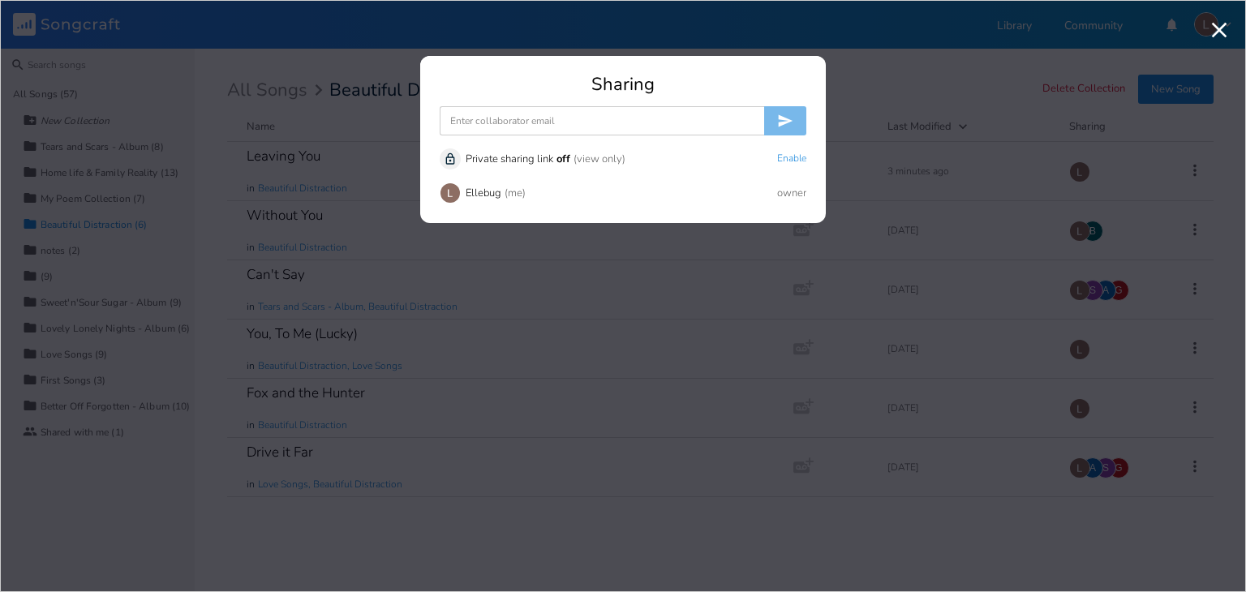
click at [688, 118] on input at bounding box center [602, 120] width 325 height 29
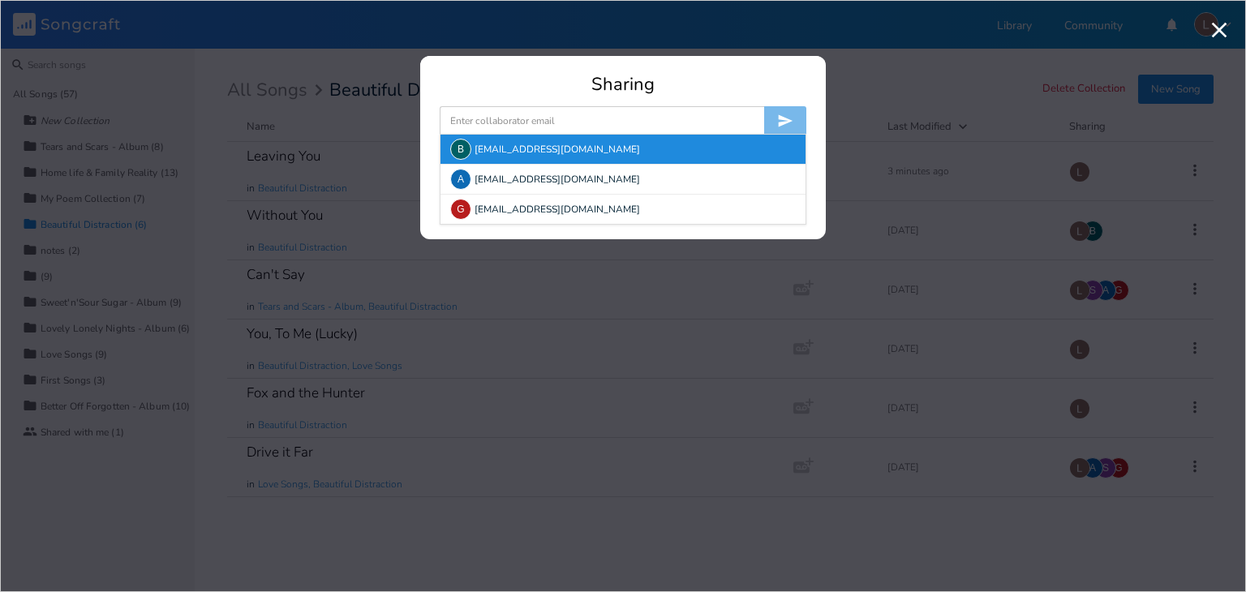
click at [722, 160] on div "B [EMAIL_ADDRESS][DOMAIN_NAME]" at bounding box center [623, 149] width 365 height 29
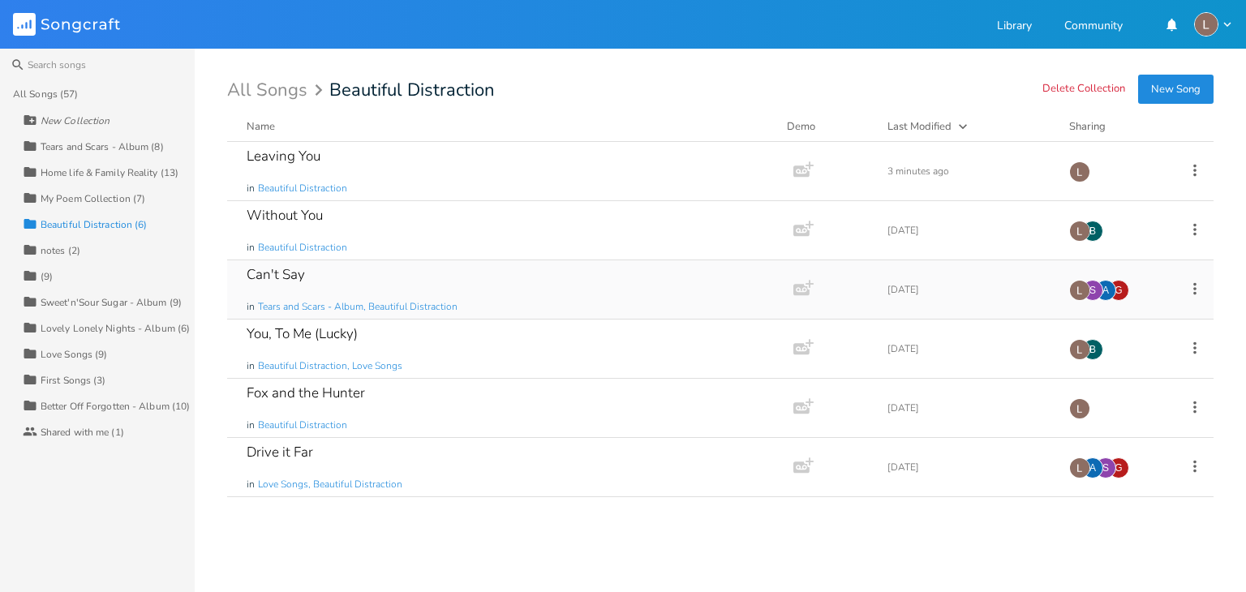
click at [682, 290] on div "Can't Say in Tears and Scars - Album, Beautiful Distraction" at bounding box center [507, 289] width 521 height 58
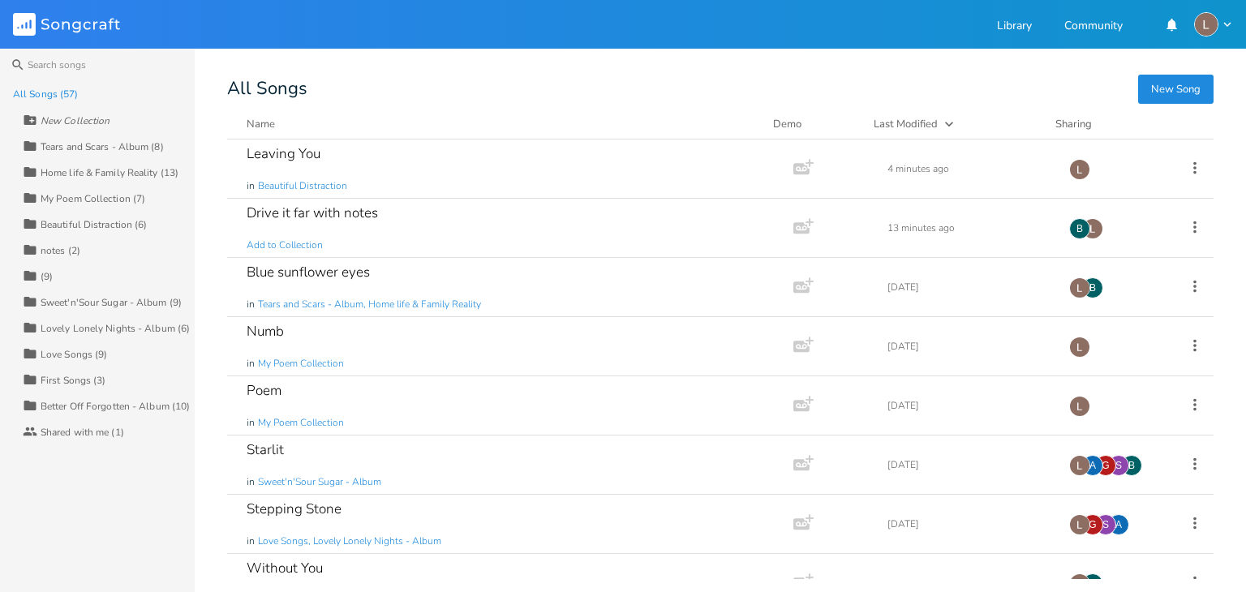
click at [70, 227] on div "Beautiful Distraction (6)" at bounding box center [94, 225] width 107 height 10
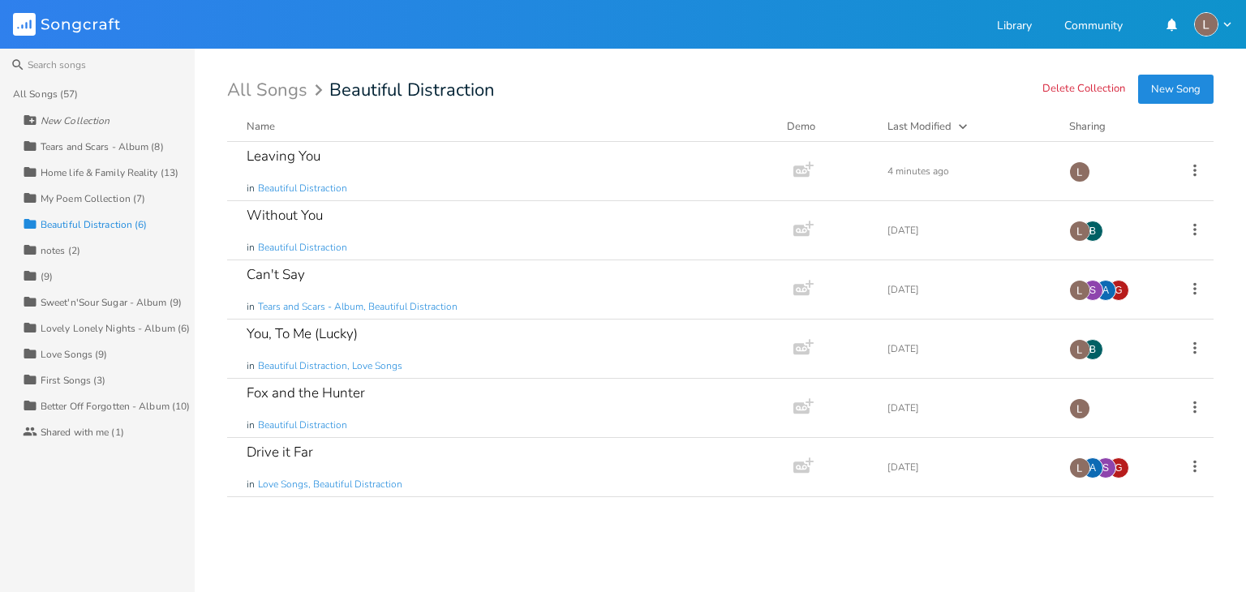
click at [118, 143] on div "Tears and Scars - Album (8)" at bounding box center [102, 147] width 123 height 10
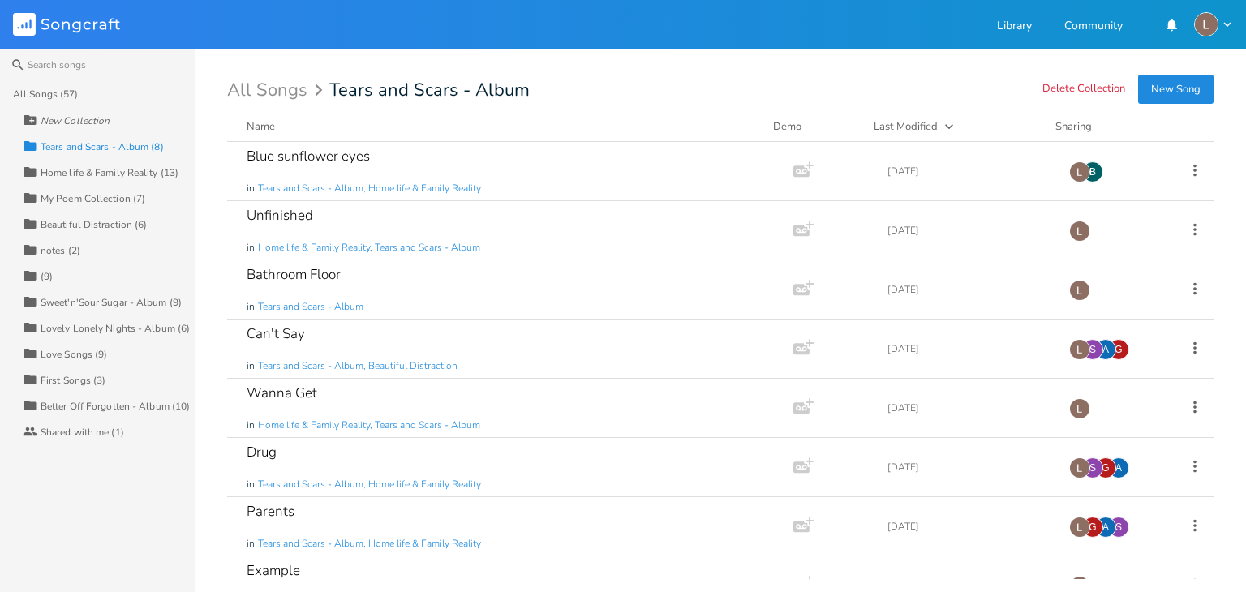
click at [147, 221] on div "Collection Beautiful Distraction (6)" at bounding box center [109, 224] width 172 height 26
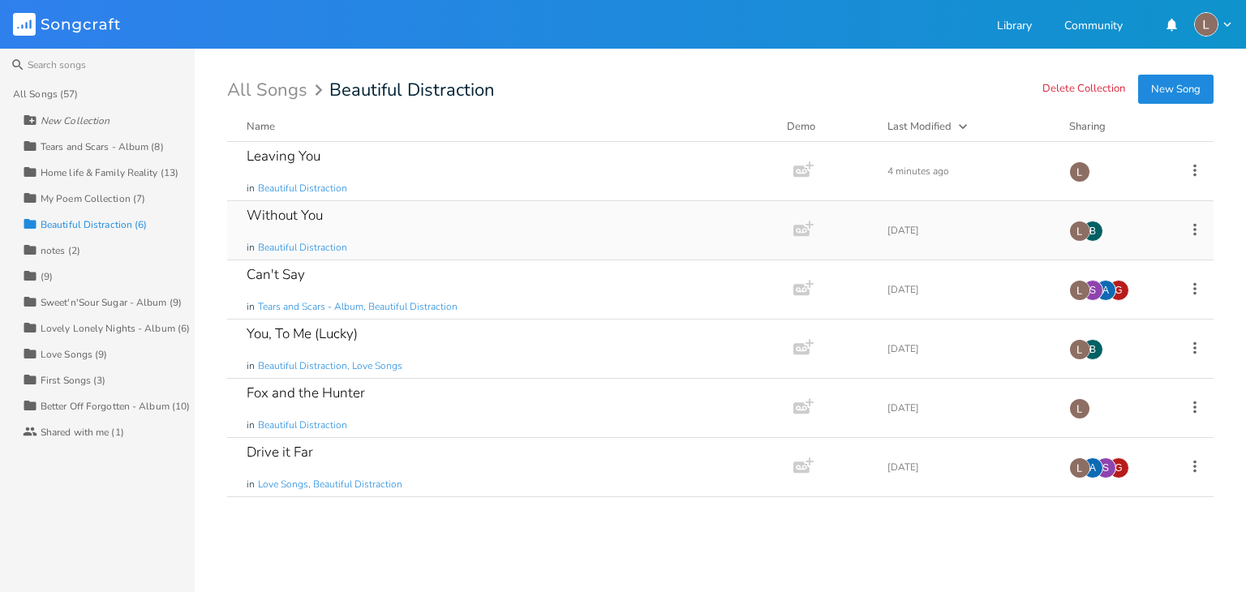
click at [527, 203] on div "Without You in Beautiful Distraction" at bounding box center [507, 230] width 521 height 58
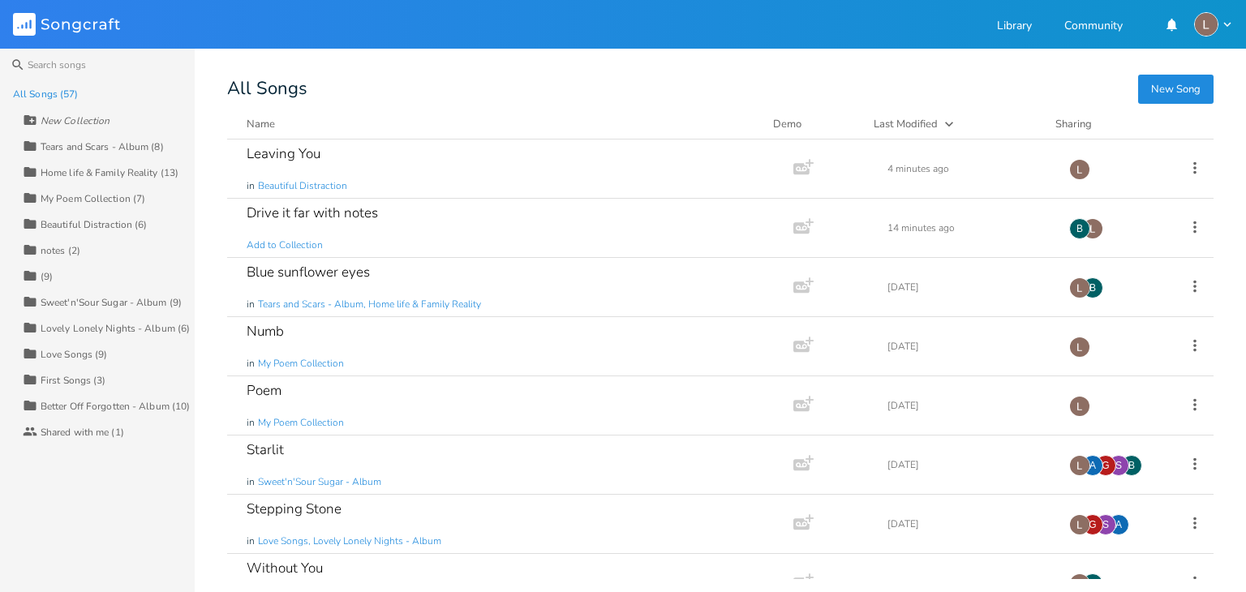
click at [221, 83] on div "Search All Songs (57) New Collection Collection Tears and Scars - Album (8) Col…" at bounding box center [623, 321] width 1246 height 544
click at [135, 143] on div "Tears and Scars - Album (8)" at bounding box center [102, 147] width 123 height 10
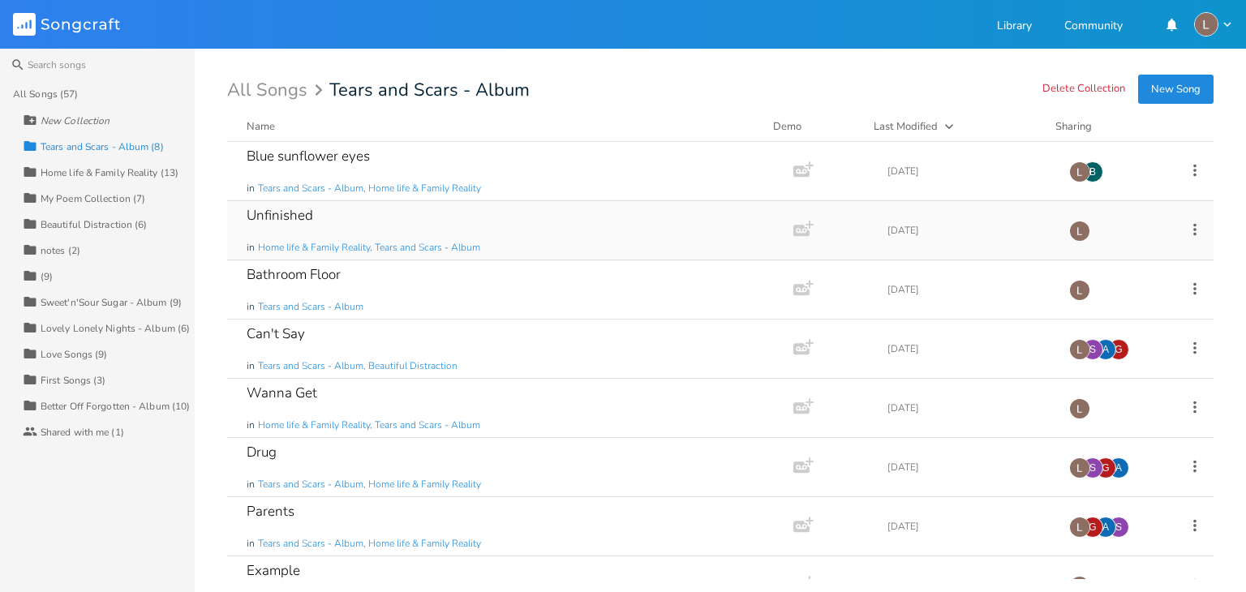
scroll to position [2, 0]
click at [720, 92] on div "All Songs Tears and Scars - Album" at bounding box center [720, 90] width 987 height 18
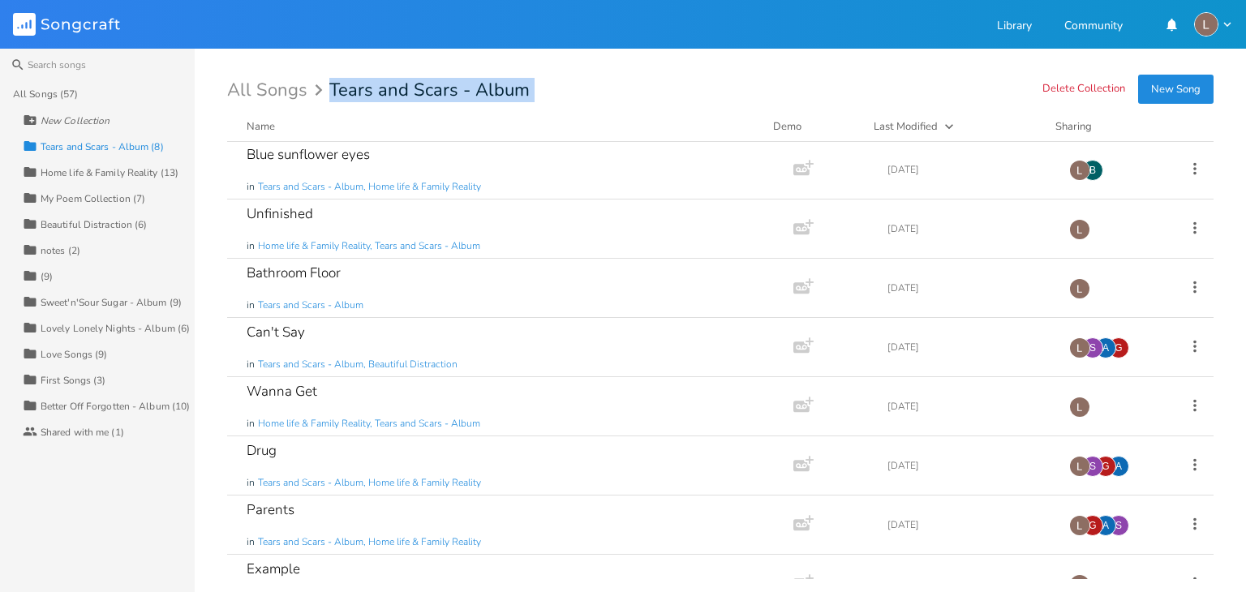
click at [720, 92] on div "All Songs Tears and Scars - Album" at bounding box center [720, 90] width 987 height 18
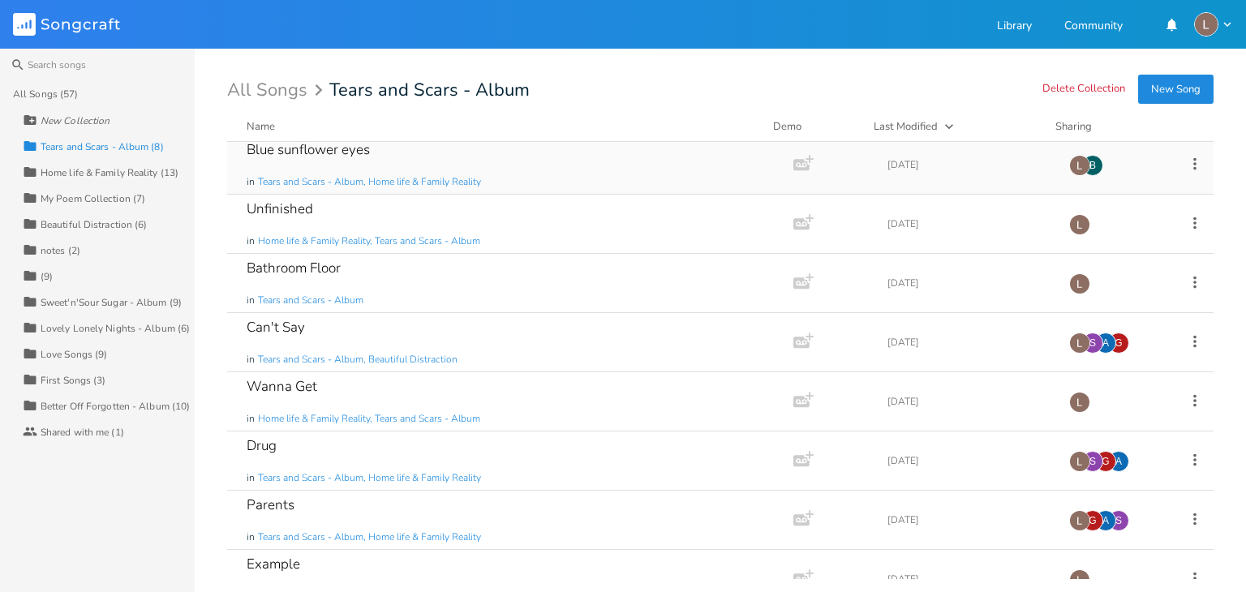
scroll to position [5, 0]
click at [713, 158] on div "Blue sunflower eyes in Tears and Scars - Album, Home life & Family Reality" at bounding box center [507, 166] width 521 height 58
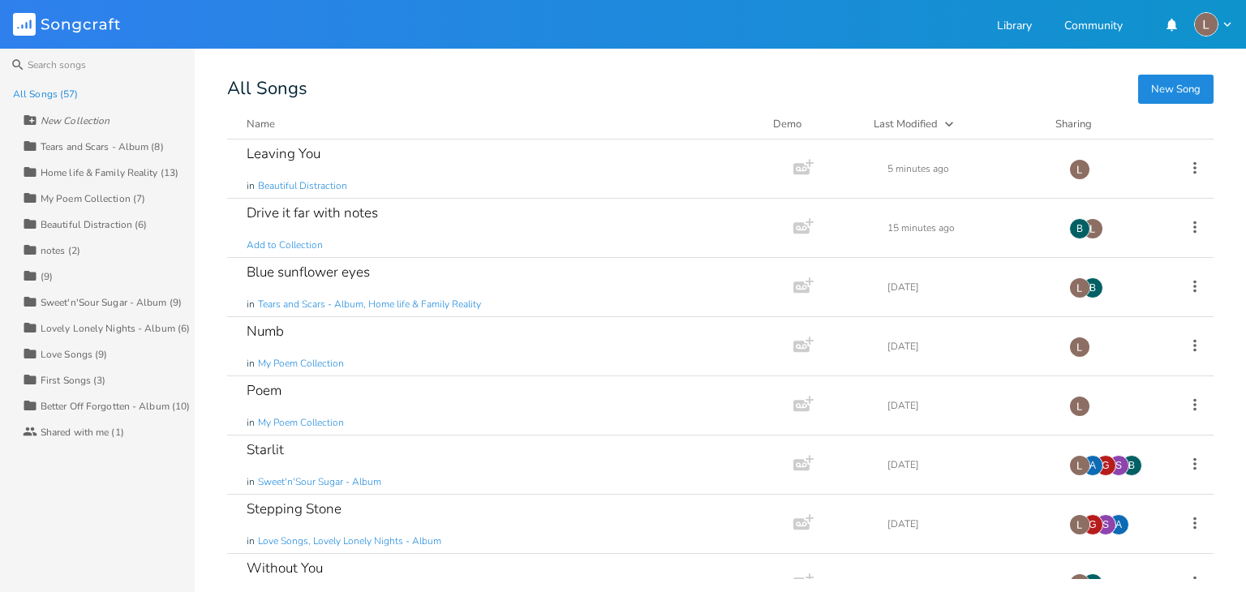
click at [119, 220] on div "Beautiful Distraction (6)" at bounding box center [94, 225] width 107 height 10
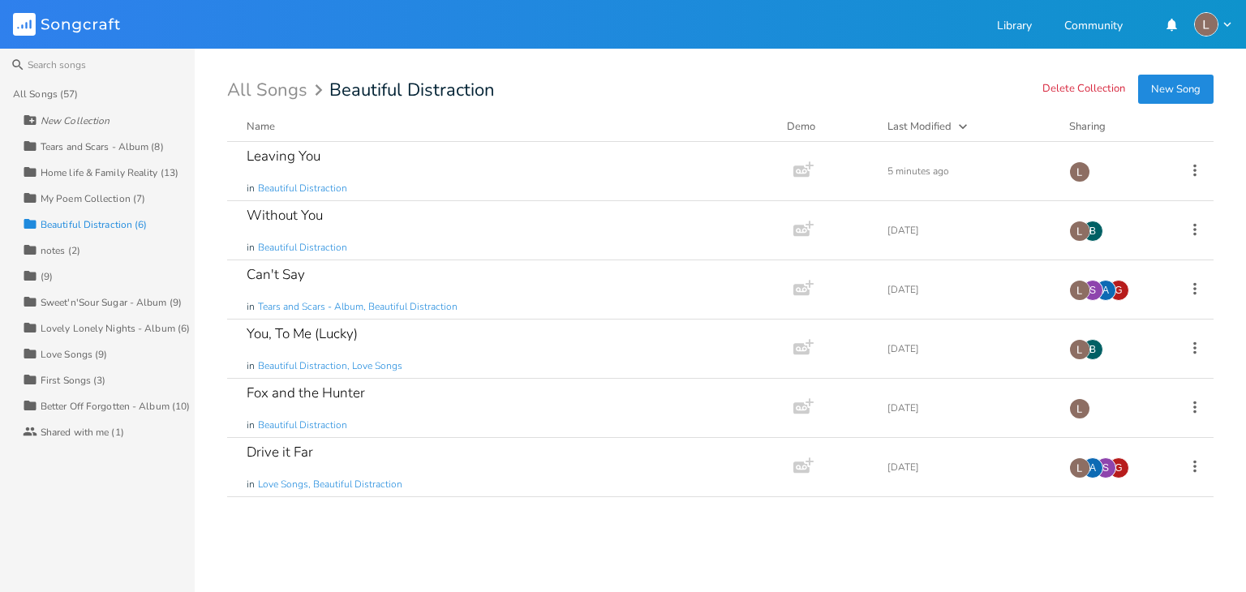
click at [209, 424] on div "Search All Songs (57) New Collection Collection Tears and Scars - Album (8) Col…" at bounding box center [623, 321] width 1246 height 544
click at [118, 432] on div "Shared with me (1)" at bounding box center [83, 433] width 84 height 10
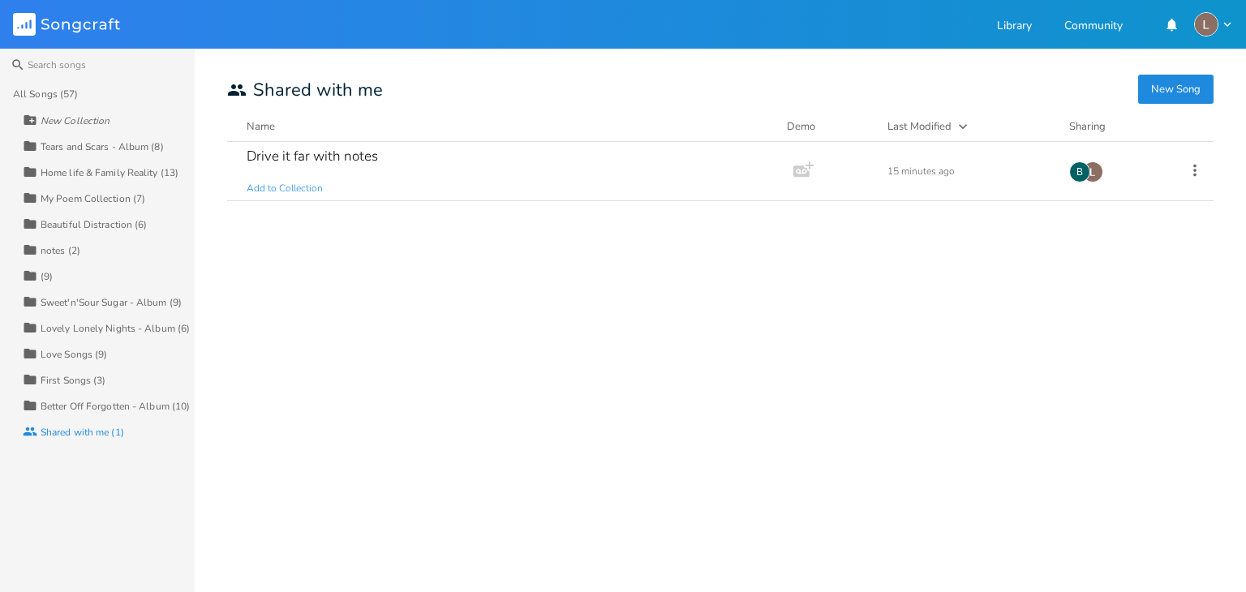
click at [122, 402] on div "Better Off Forgotten - Album (10)" at bounding box center [115, 407] width 149 height 10
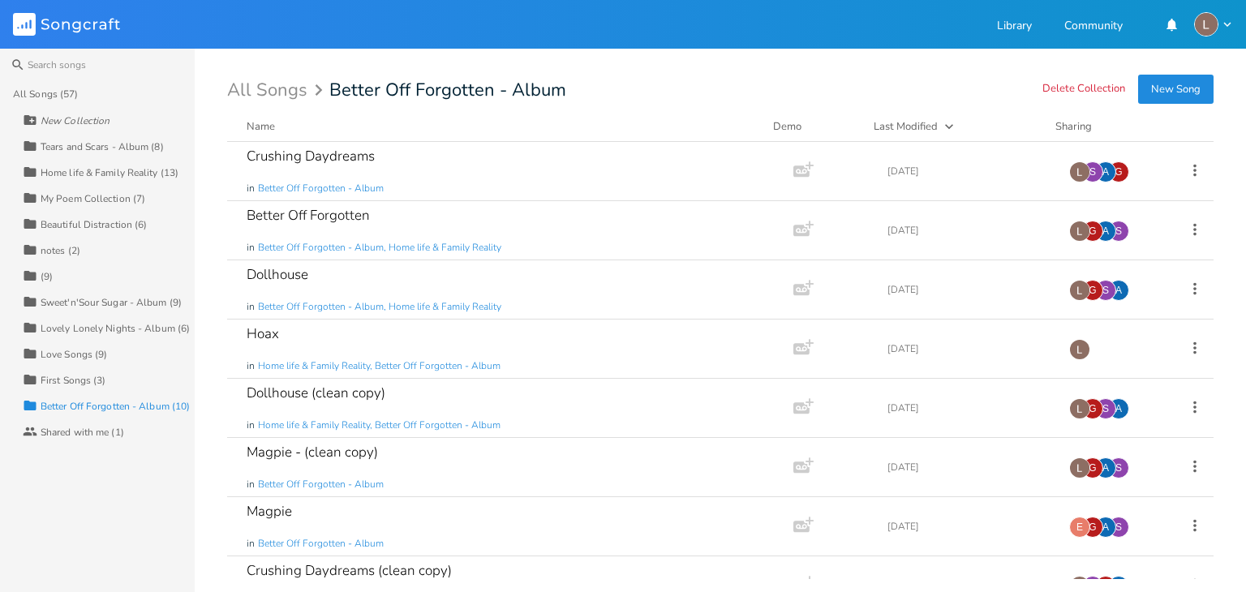
click at [100, 227] on div "Beautiful Distraction (6)" at bounding box center [94, 225] width 107 height 10
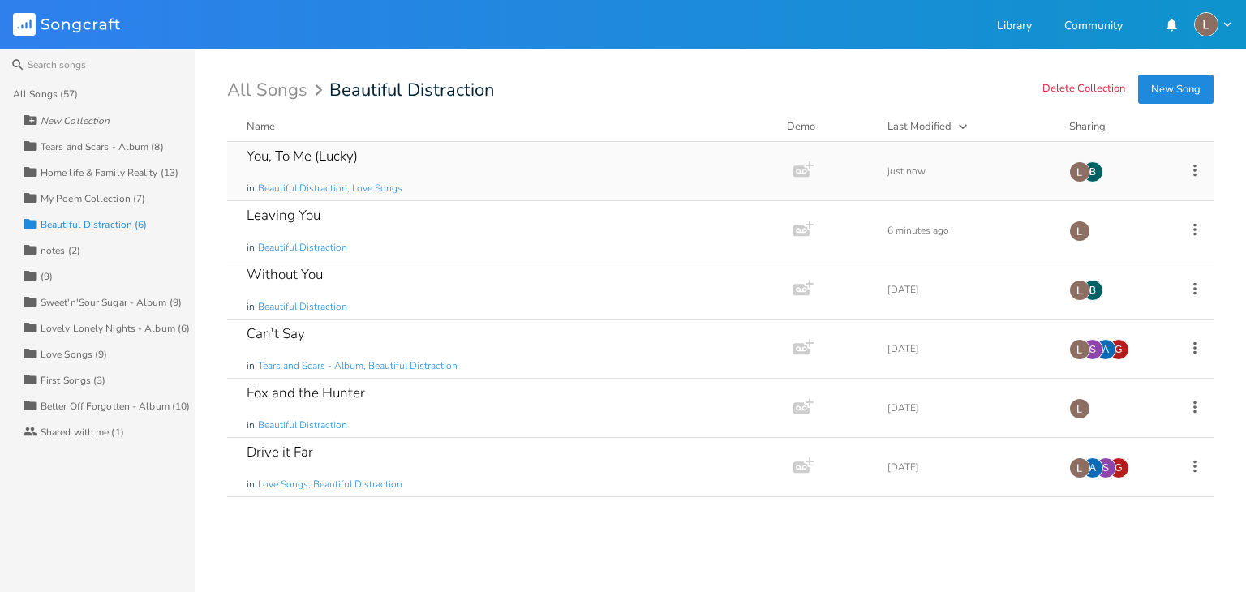
click at [600, 165] on div "You, To Me (Lucky) in Beautiful Distraction, Love Songs" at bounding box center [507, 171] width 521 height 58
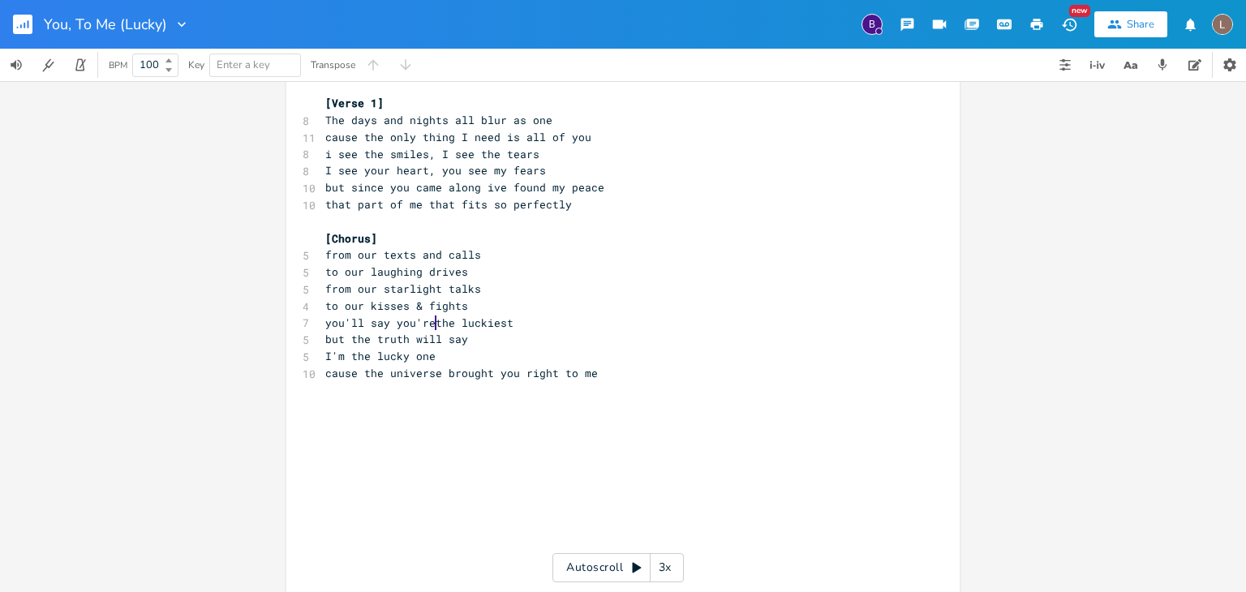
scroll to position [117, 0]
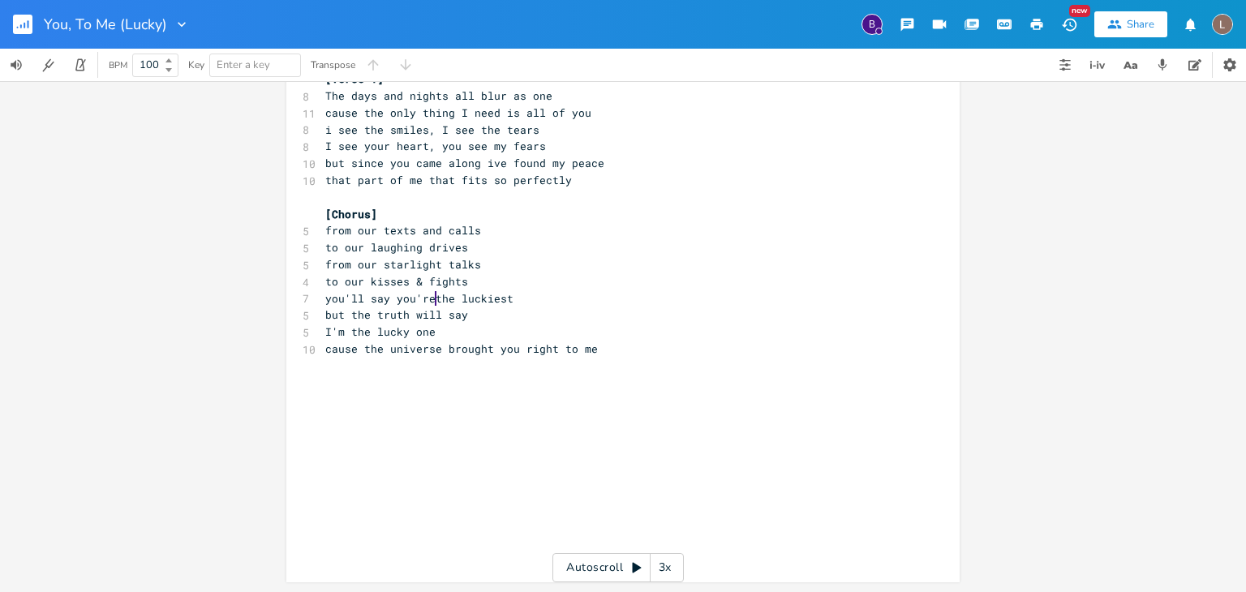
click at [699, 398] on pre "​" at bounding box center [615, 399] width 586 height 17
click at [681, 438] on pre "​" at bounding box center [615, 433] width 586 height 17
click at [712, 519] on pre "​" at bounding box center [615, 518] width 586 height 17
click at [743, 567] on div "xxxxxxxxxx [Pre] 12 There are over 8 billion people in the world 11 somehow the…" at bounding box center [635, 293] width 626 height 587
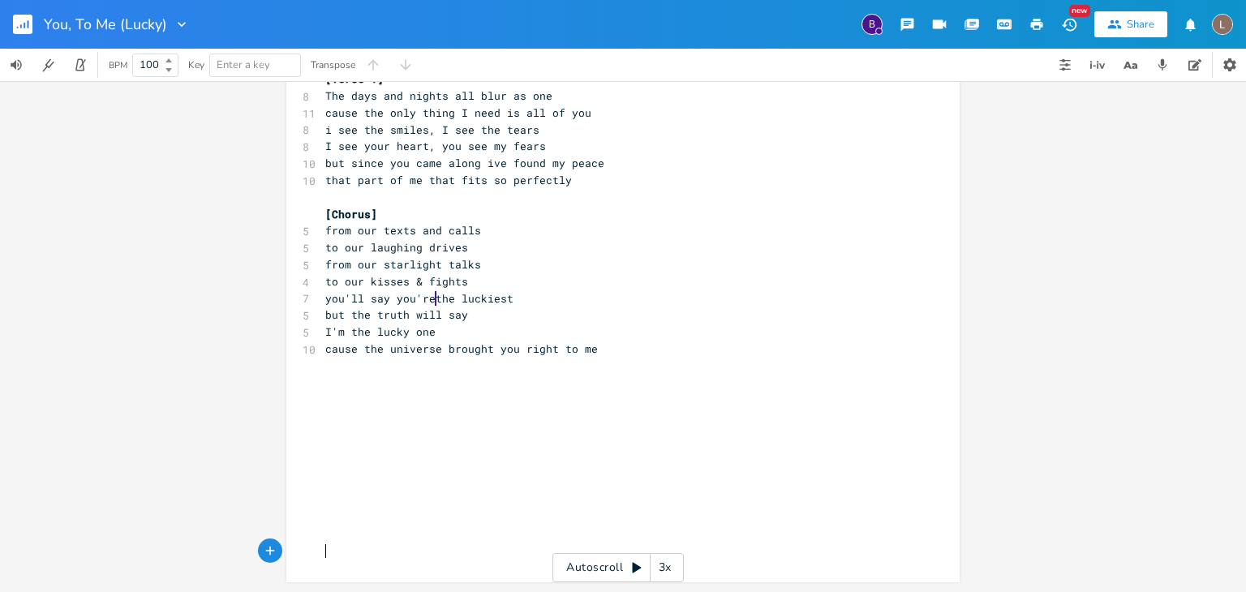
click at [743, 567] on div "xxxxxxxxxx [Pre] 12 There are over 8 billion people in the world 11 somehow the…" at bounding box center [635, 293] width 626 height 587
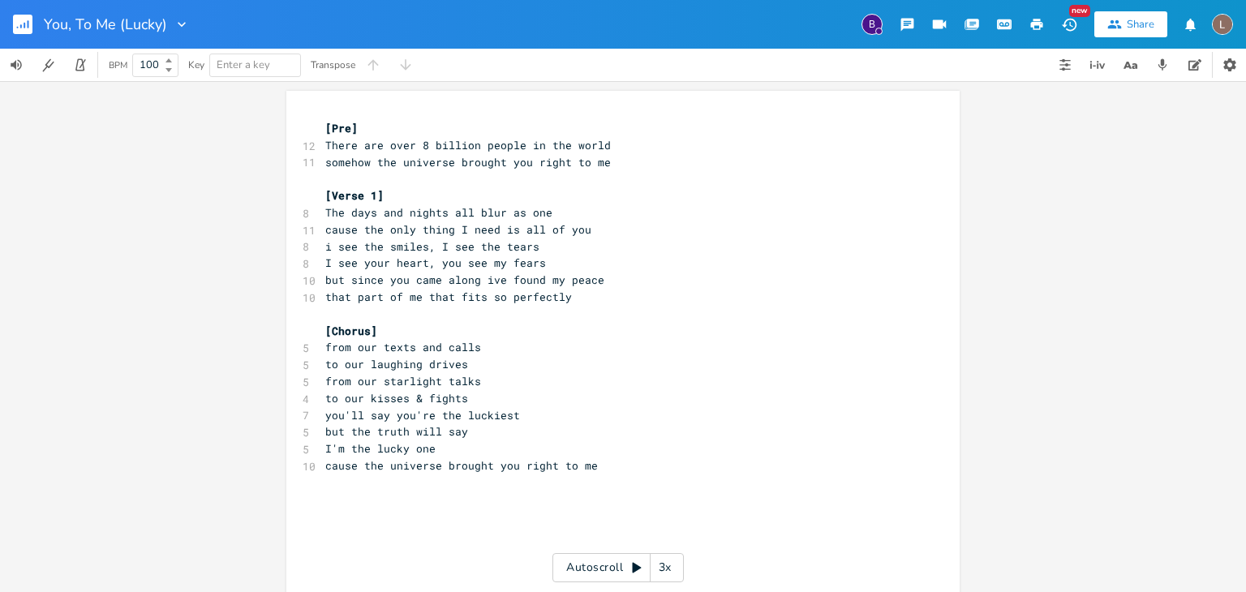
click at [571, 505] on pre "​" at bounding box center [615, 500] width 586 height 17
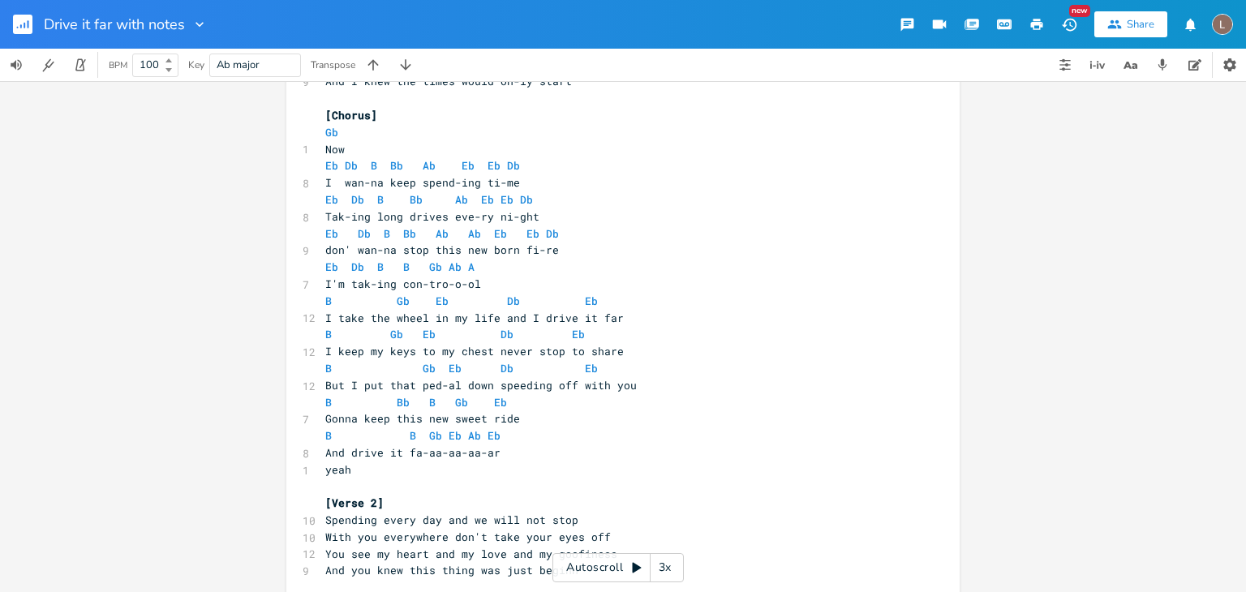
scroll to position [187, 0]
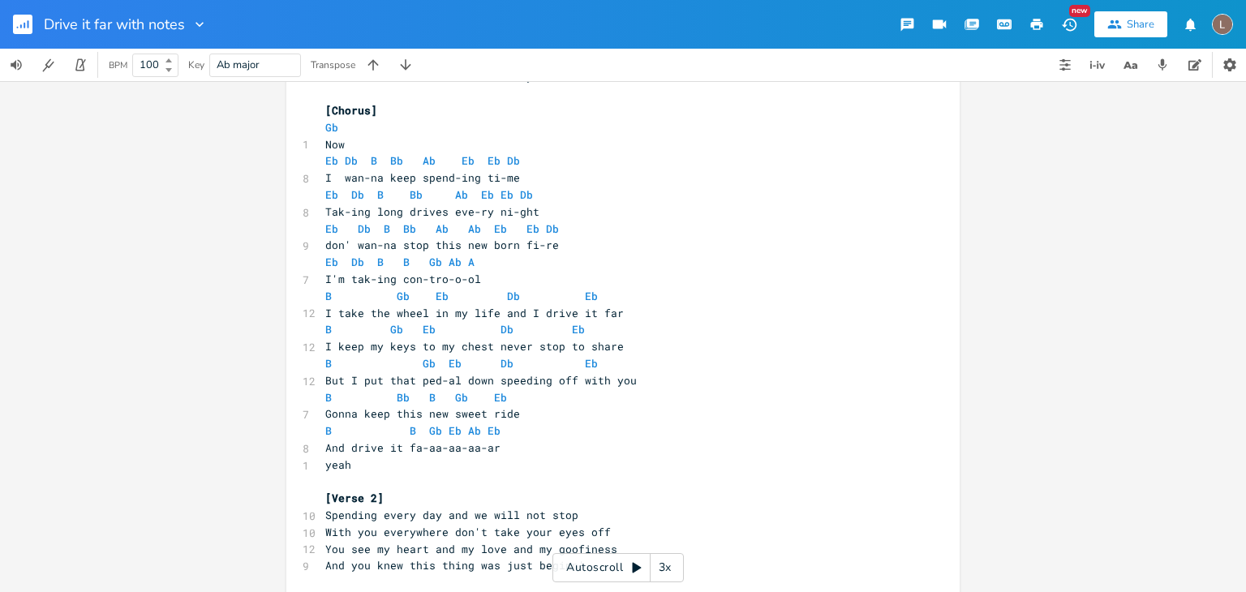
click at [554, 210] on pre "Tak-ing long drives eve-ry ni-ght" at bounding box center [615, 212] width 586 height 17
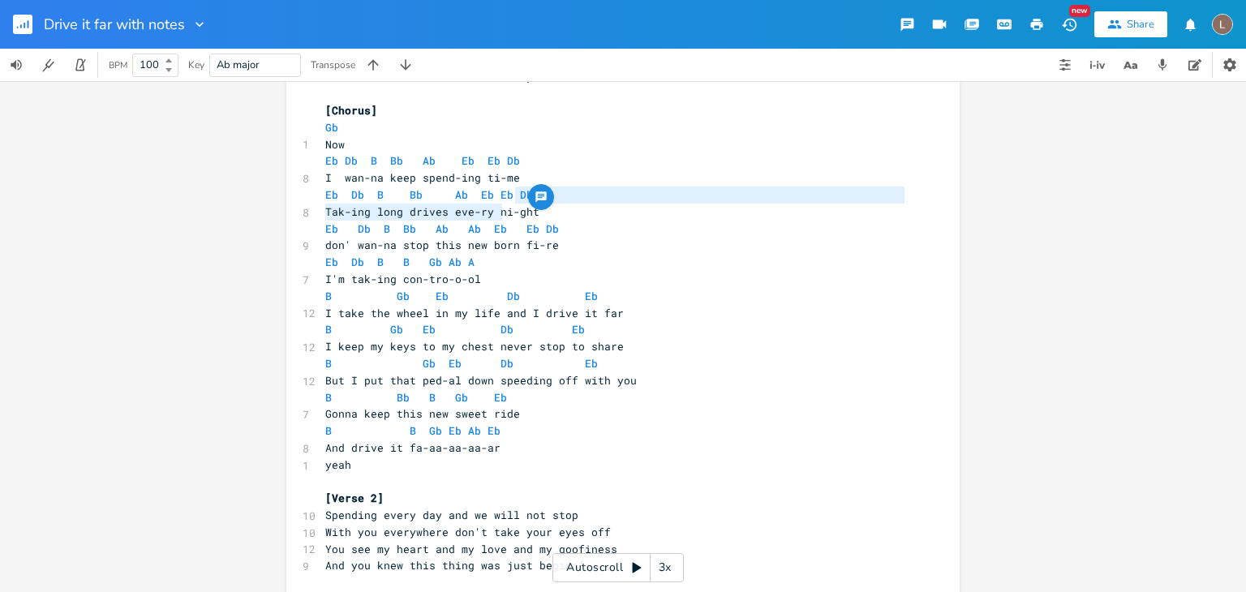
type textarea "b"
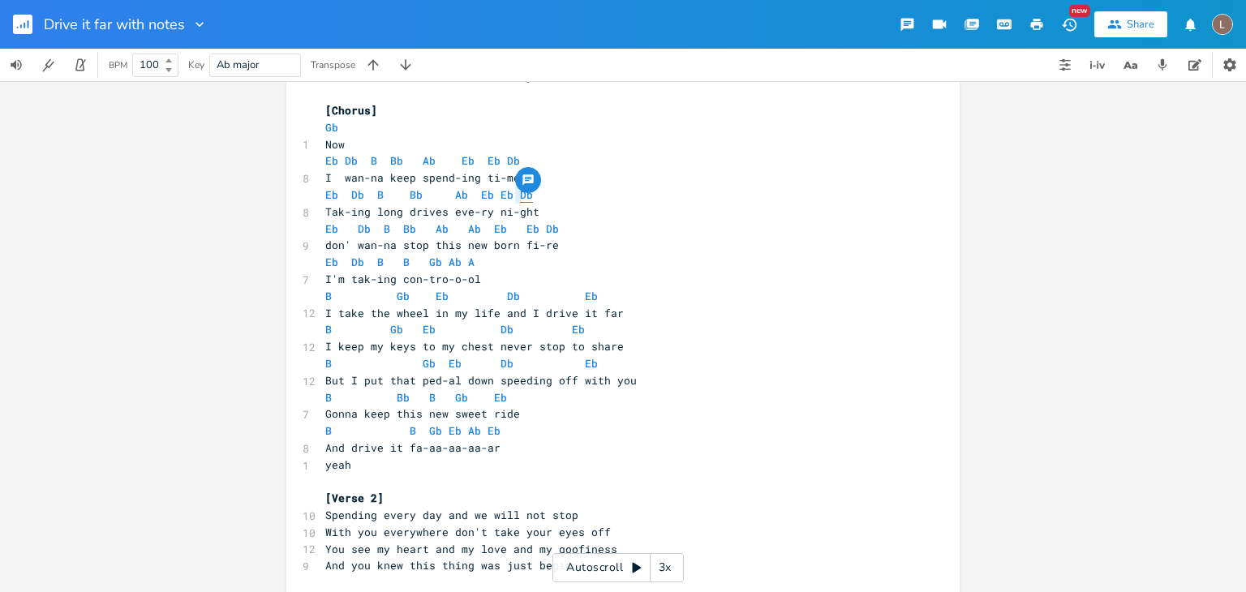
type textarea "Db"
drag, startPoint x: 504, startPoint y: 192, endPoint x: 520, endPoint y: 198, distance: 17.2
click at [520, 198] on pre "Eb Db B Bb Ab Eb Eb Db" at bounding box center [615, 195] width 586 height 17
click at [733, 219] on pre "Tak-ing long drives eve-ry ni-ght" at bounding box center [615, 212] width 586 height 17
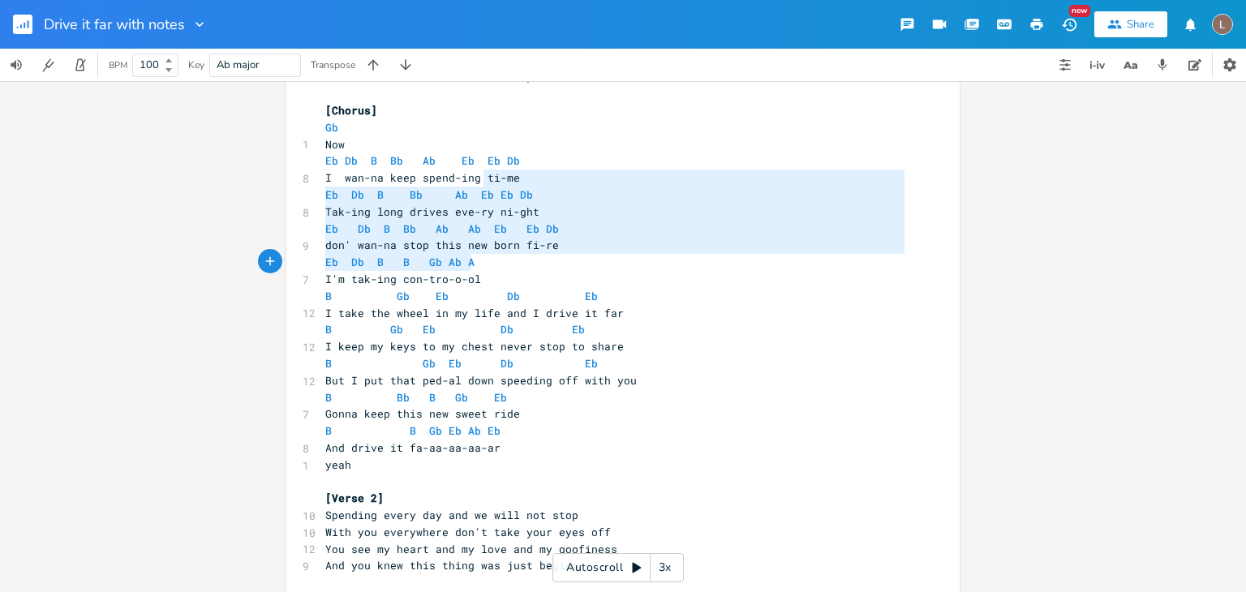
type textarea "ti-me Eb Db B Bb Ab Eb"
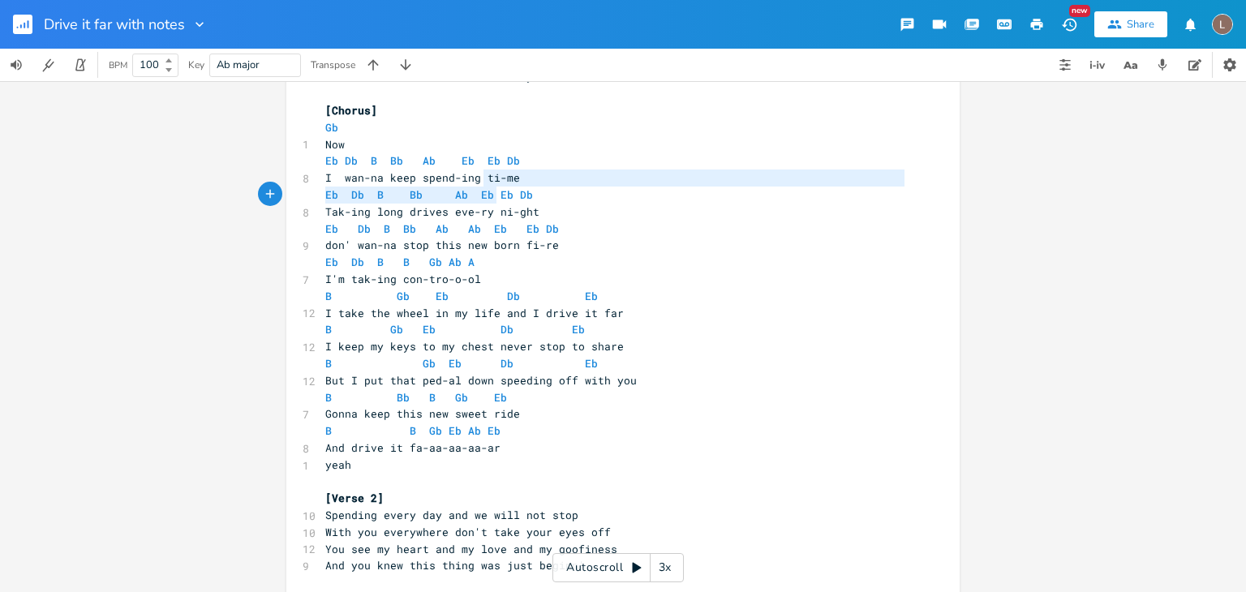
type textarea "t"
type textarea "Eb Db I wan-na keep spend-ing"
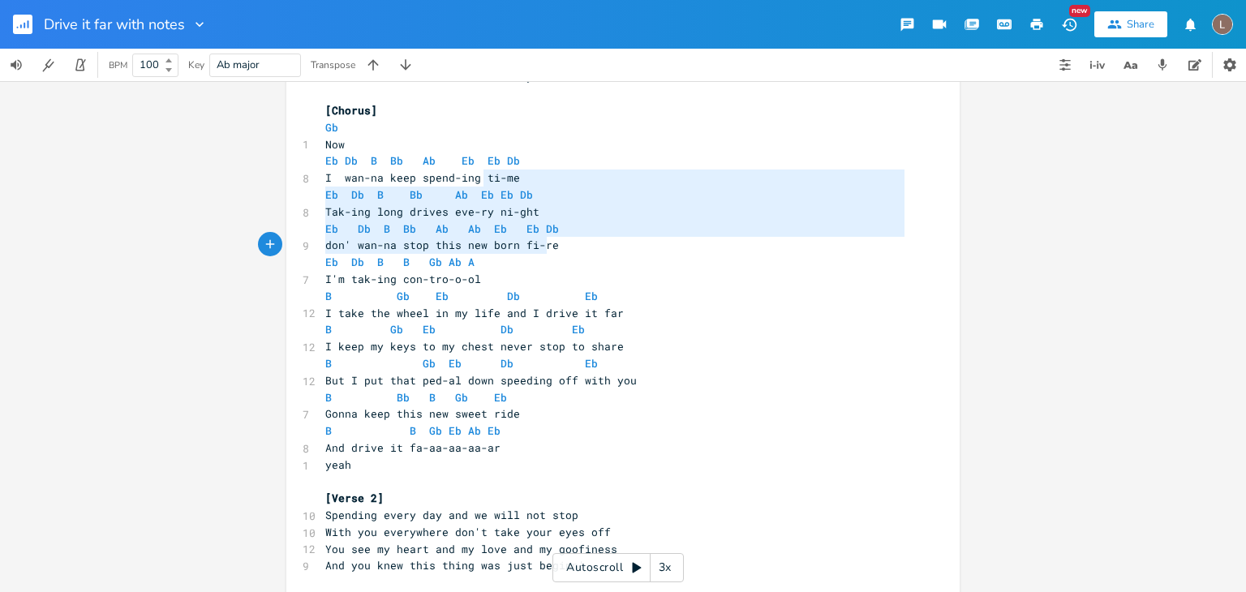
type textarea "ti-me Eb Db B Bb Ab Eb Eb Db Tak-ing long drives eve-ry ni-ght Eb Db B Bb Ab Ab…"
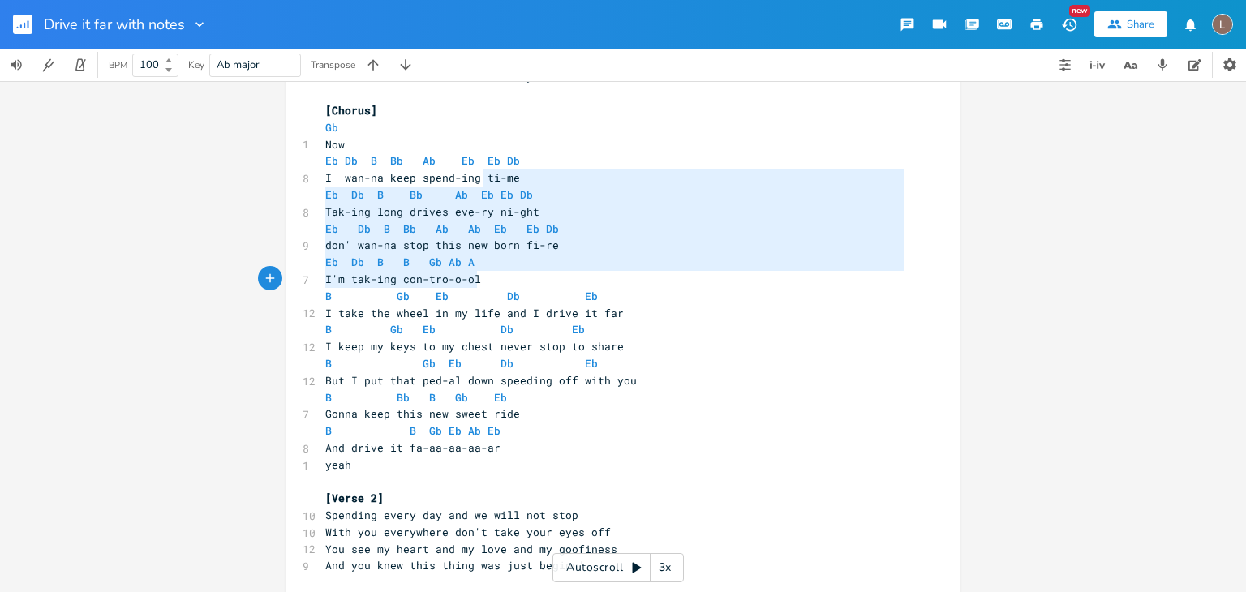
drag, startPoint x: 475, startPoint y: 179, endPoint x: 576, endPoint y: 284, distance: 145.7
click at [576, 284] on div "[Verse 1] B Bb B Bb B 10 I saw you that day and I did-n't stop B Bb B Bb B 10 s…" at bounding box center [615, 582] width 586 height 1299
click at [626, 246] on pre "don' wan-na stop this new born fi-re" at bounding box center [615, 245] width 586 height 17
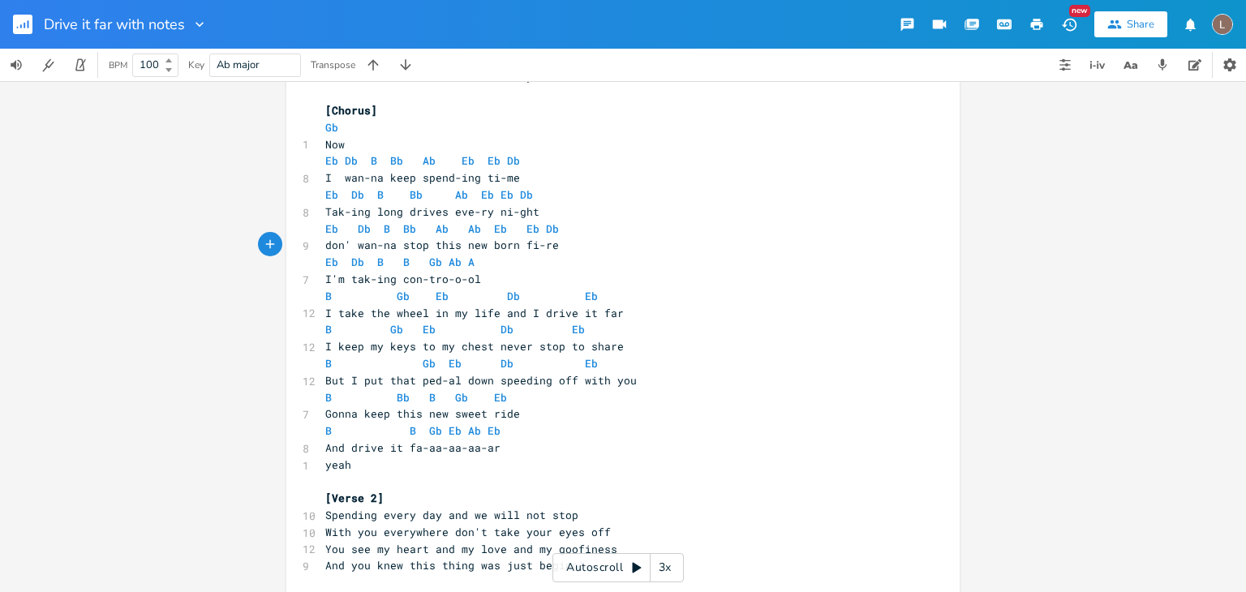
click at [518, 191] on span "Eb Db B Bb Ab Eb Eb Db" at bounding box center [429, 194] width 208 height 15
type textarea ".."
click at [533, 213] on pre "Tak-ing long drives eve-ry ni-ght" at bounding box center [615, 212] width 586 height 17
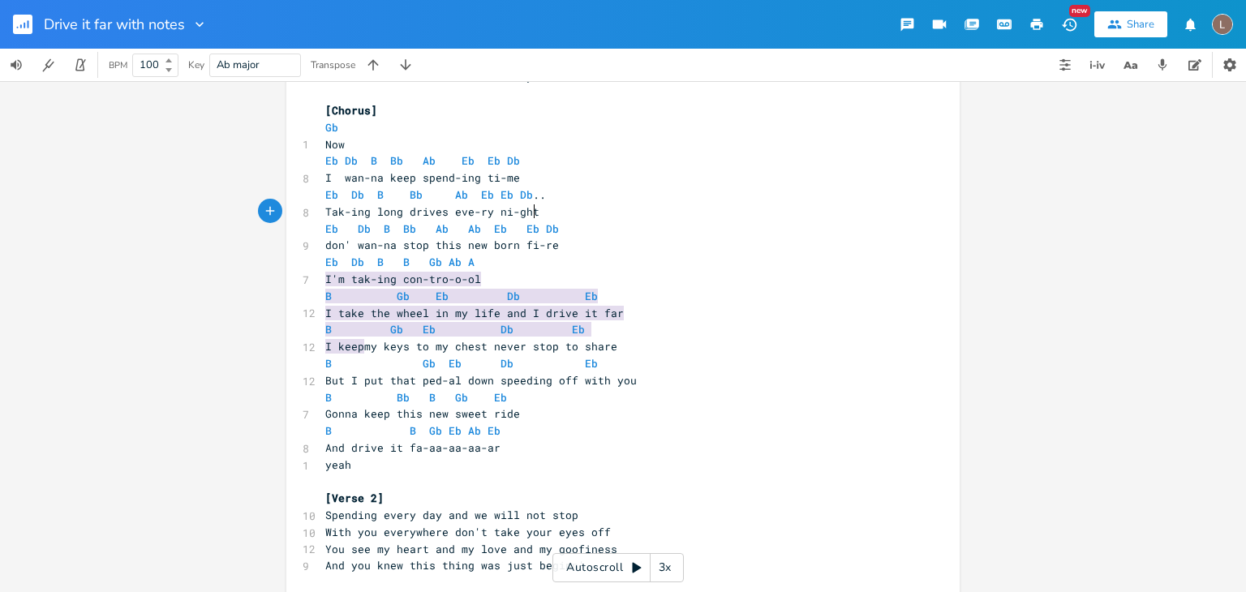
click at [533, 213] on pre "Tak-ing long drives eve-ry ni-ght" at bounding box center [615, 212] width 586 height 17
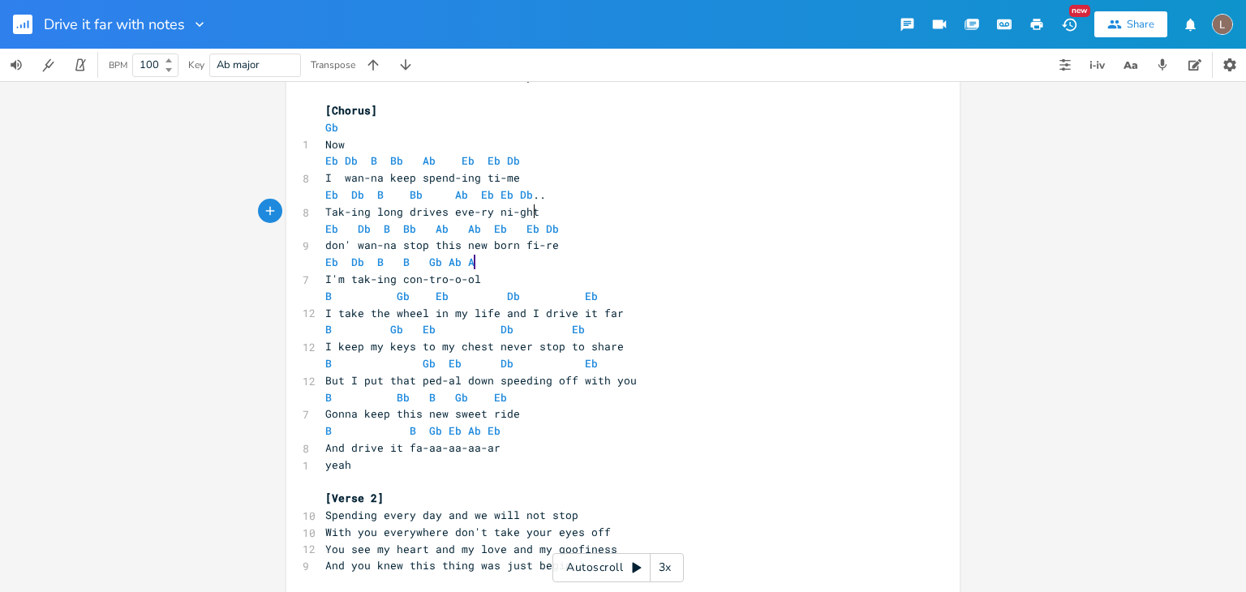
type textarea ".."
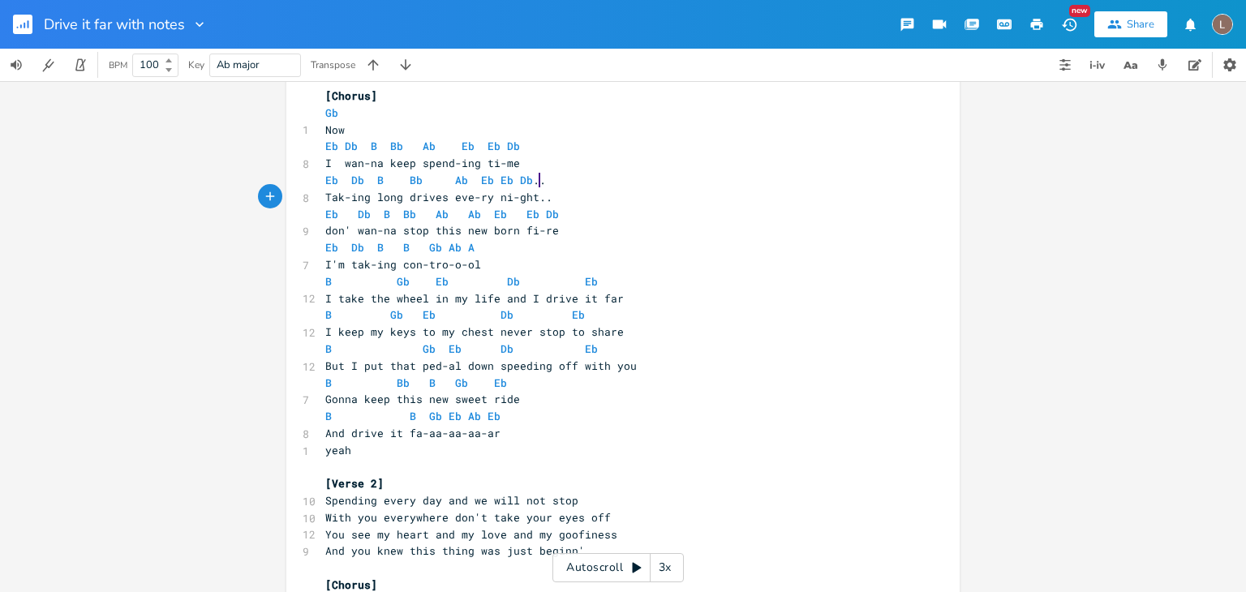
scroll to position [207, 0]
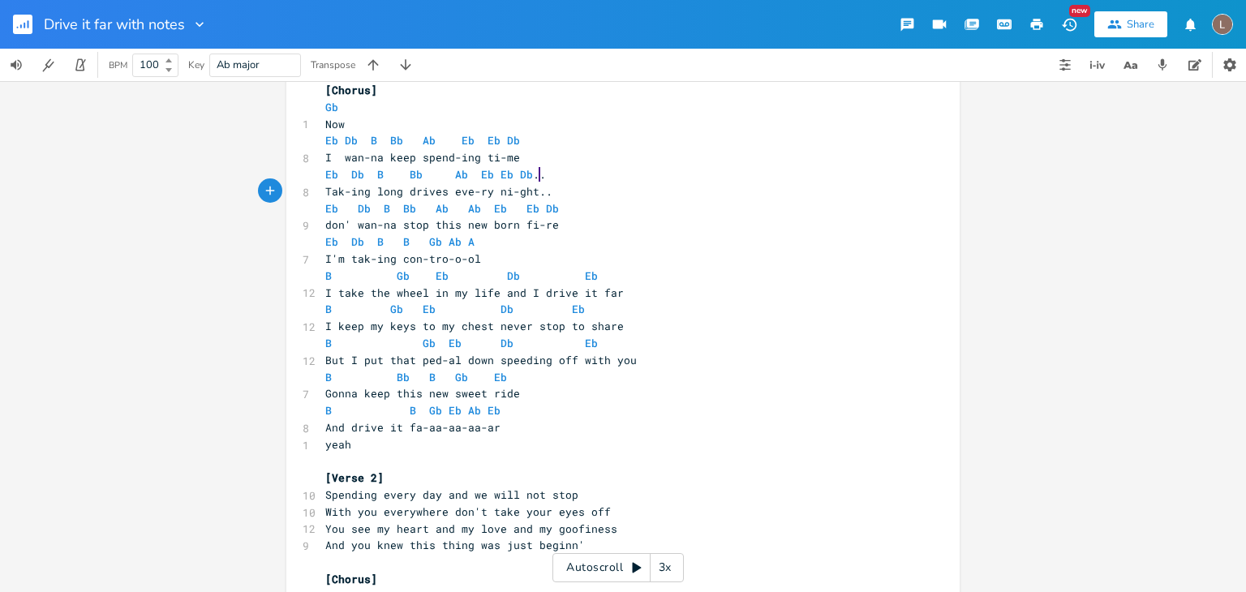
click at [725, 236] on pre "Eb Db B B Gb Ab A" at bounding box center [615, 242] width 586 height 17
click at [727, 288] on pre "I take the wheel in my life and I drive it far" at bounding box center [615, 293] width 586 height 17
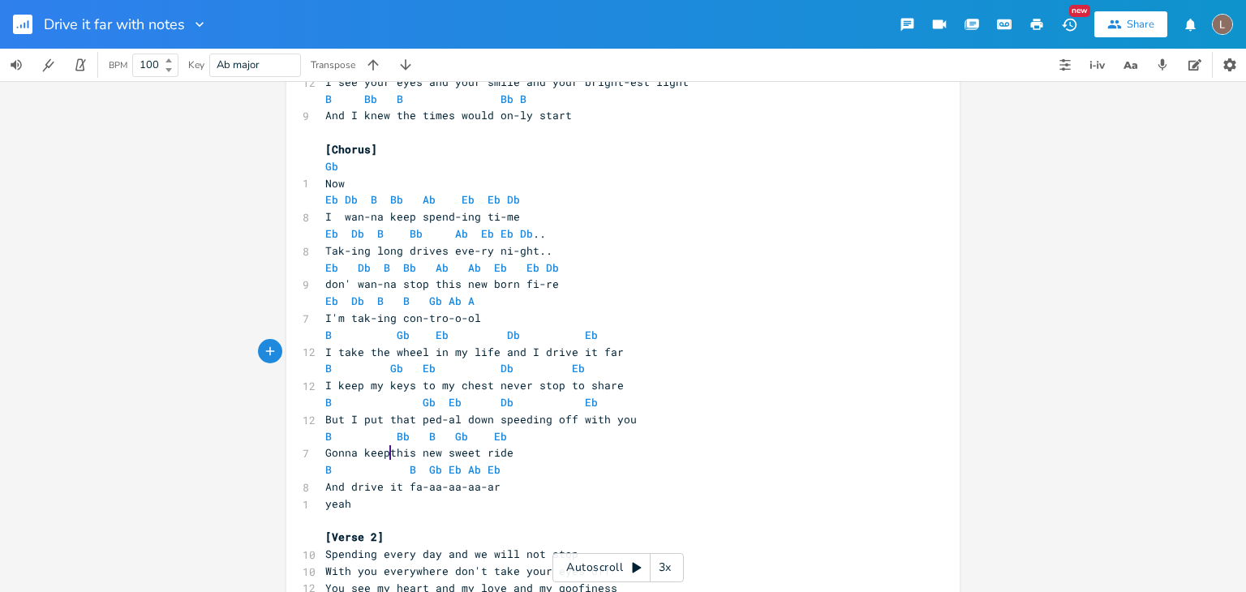
scroll to position [146, 0]
